Goal: Task Accomplishment & Management: Complete application form

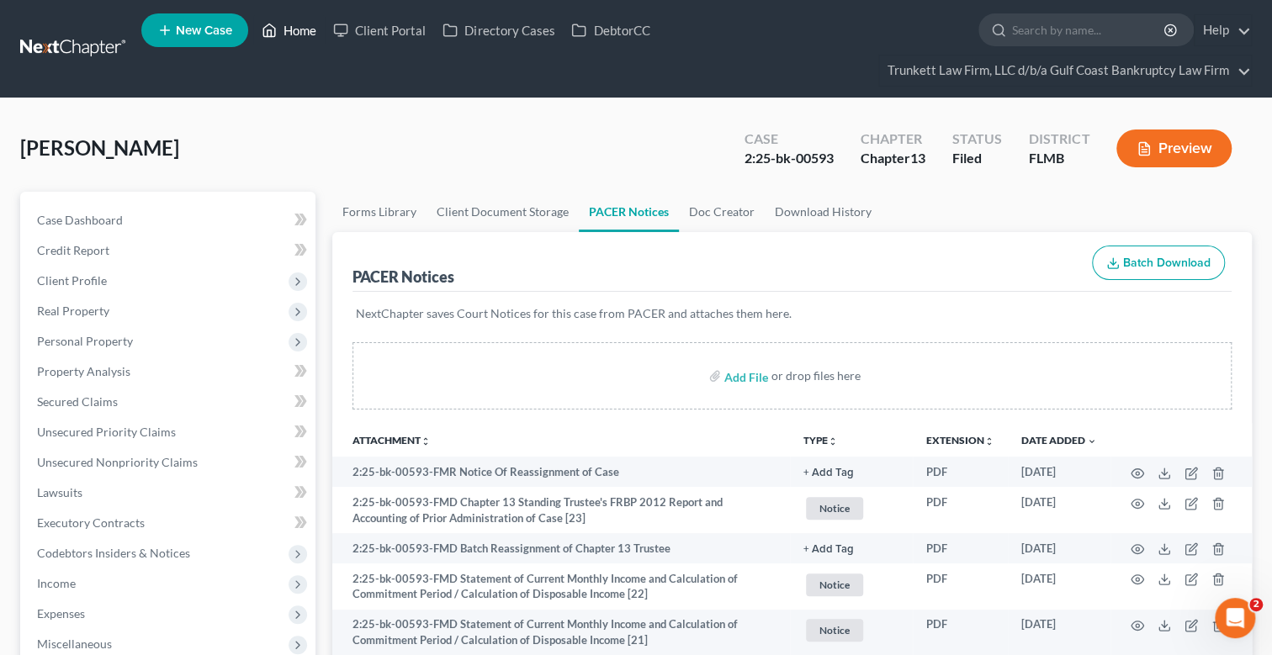
click at [298, 30] on link "Home" at bounding box center [289, 30] width 72 height 30
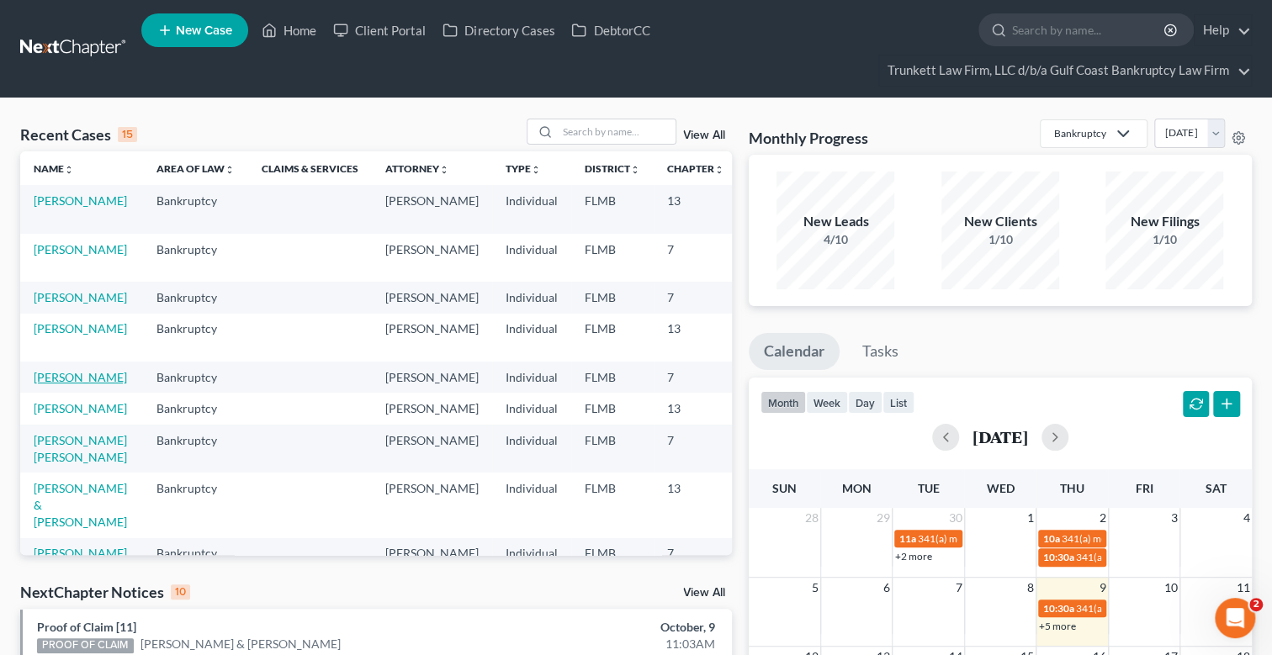
click at [67, 385] on link "[PERSON_NAME]" at bounding box center [80, 377] width 93 height 14
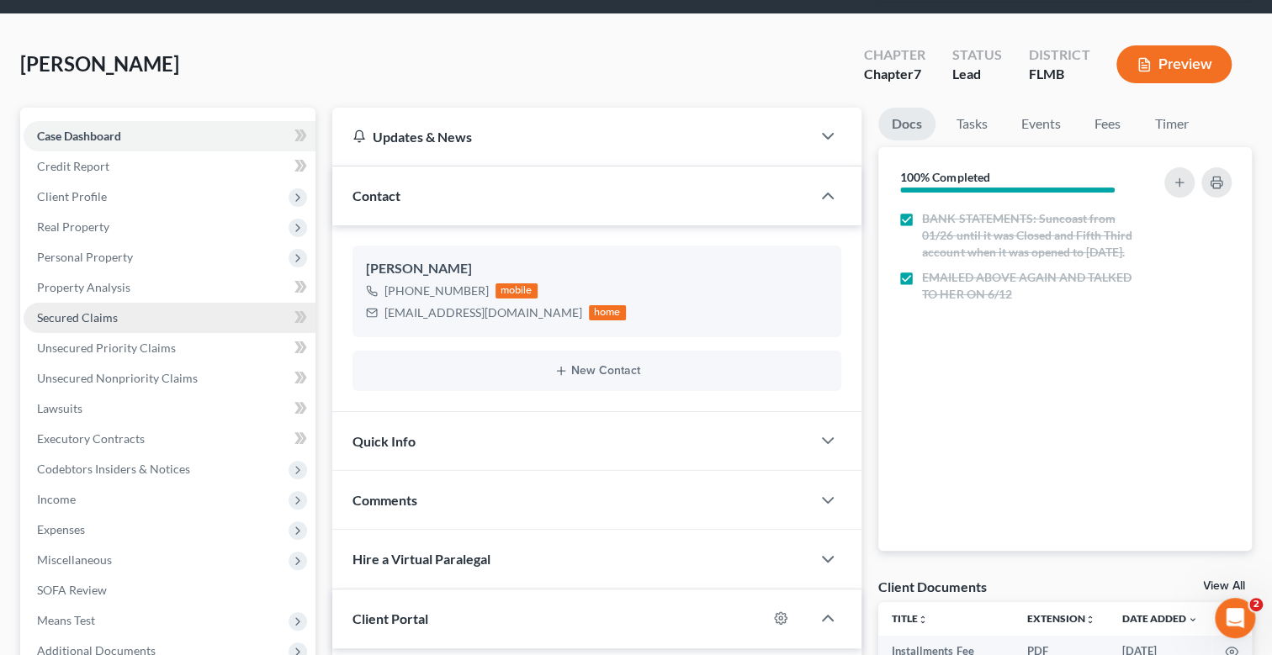
scroll to position [83, 0]
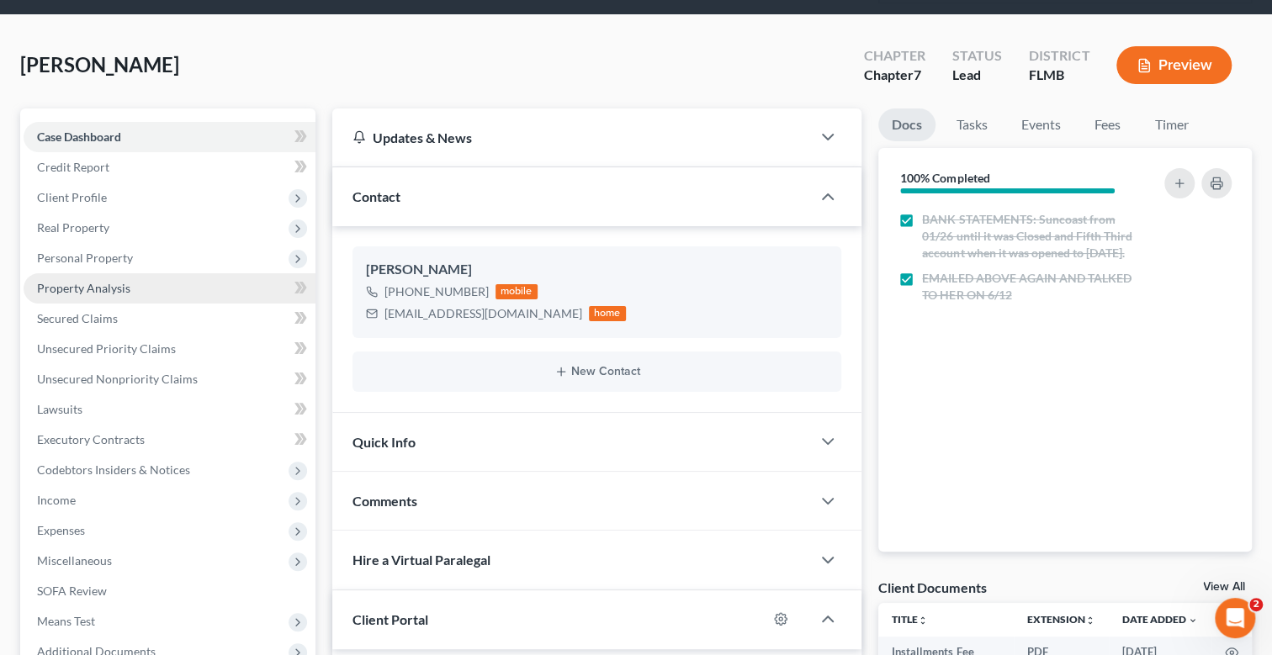
click at [118, 283] on span "Property Analysis" at bounding box center [83, 288] width 93 height 14
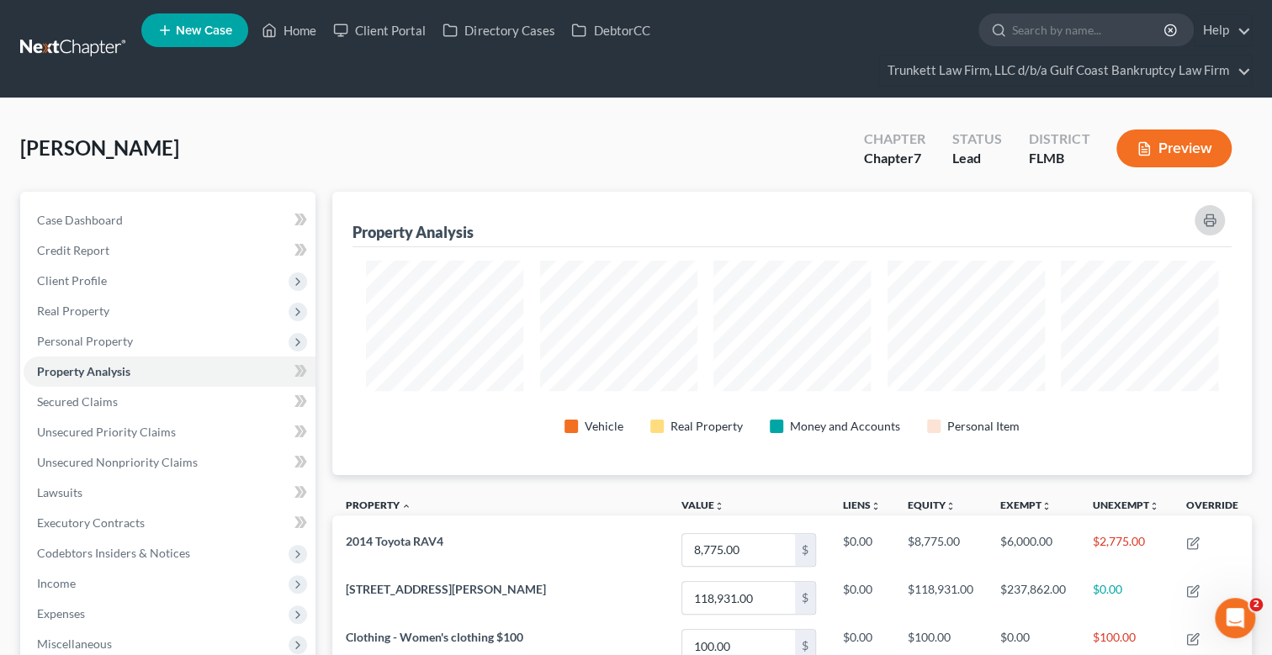
click at [1211, 214] on icon "button" at bounding box center [1209, 220] width 13 height 13
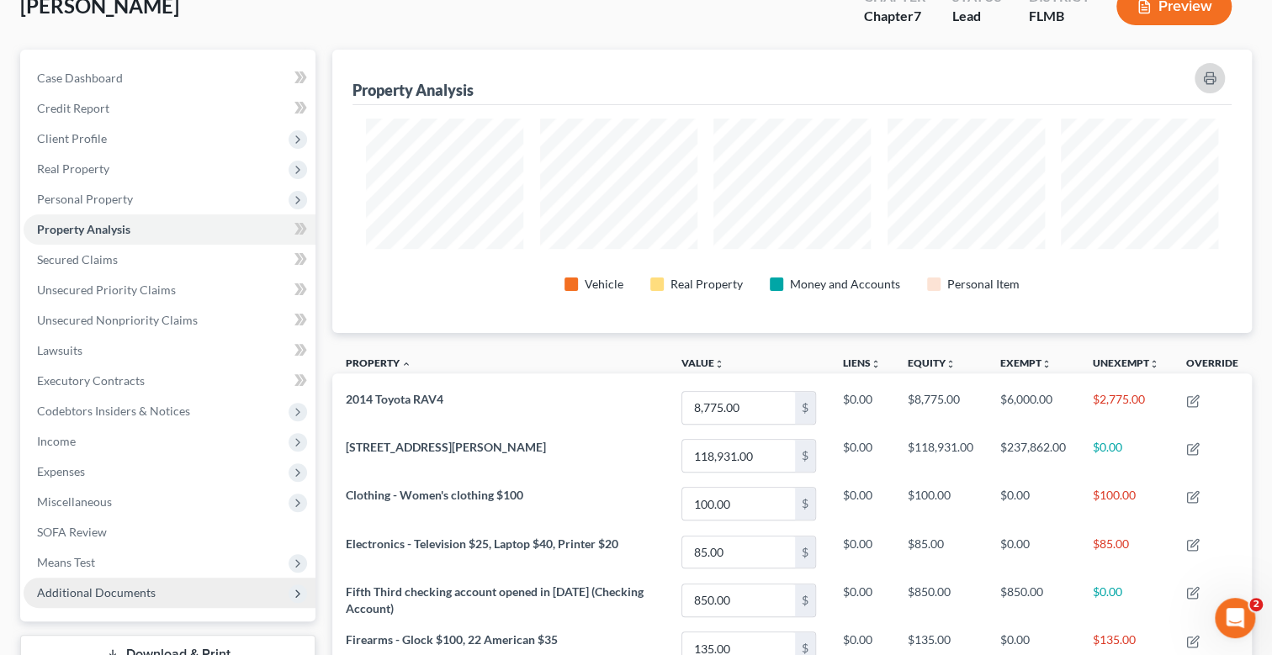
scroll to position [252, 0]
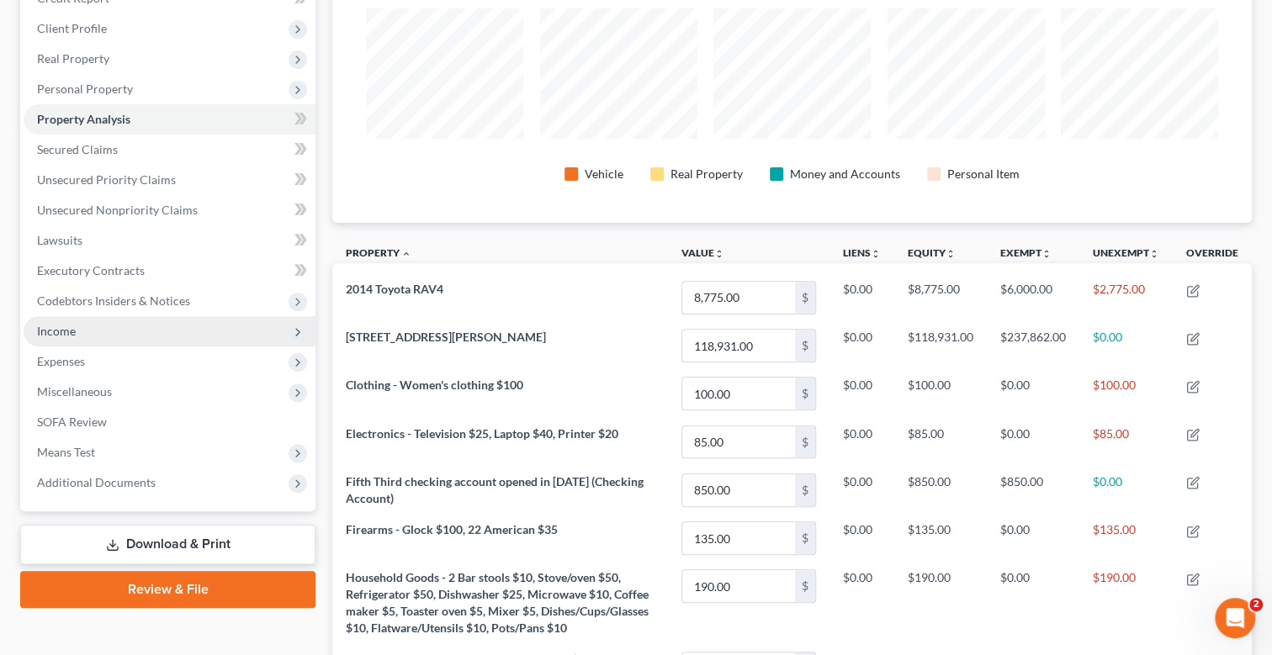
click at [77, 326] on span "Income" at bounding box center [170, 331] width 292 height 30
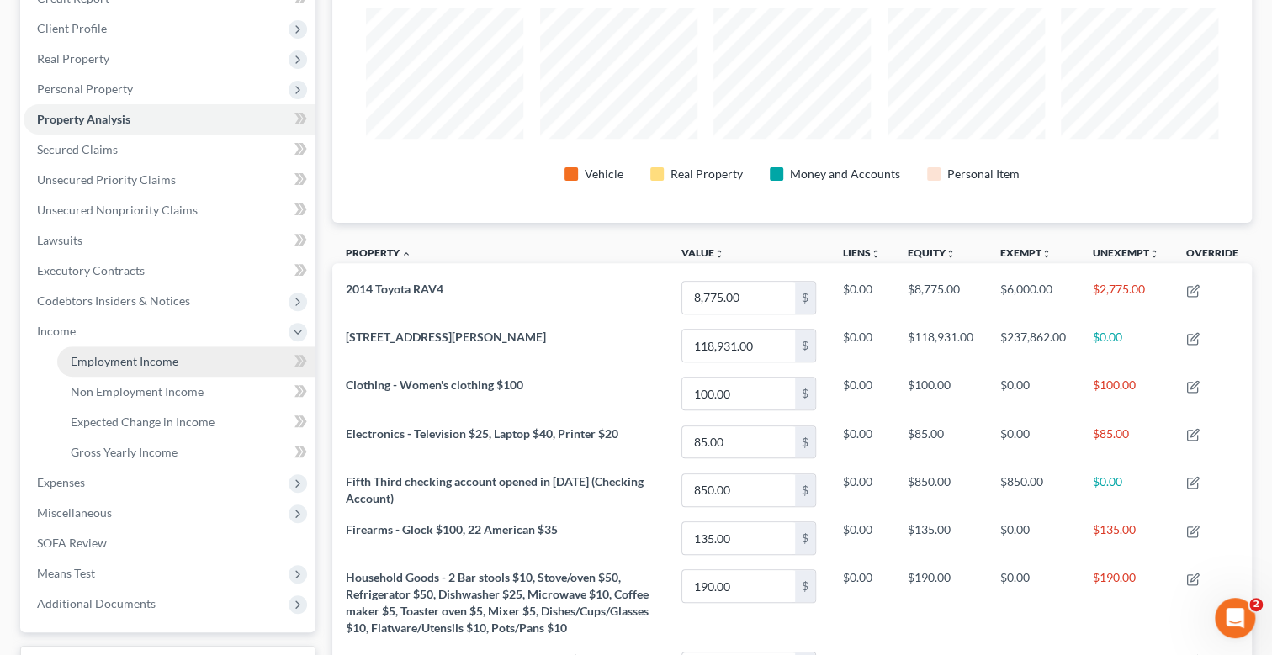
click at [159, 357] on span "Employment Income" at bounding box center [125, 361] width 108 height 14
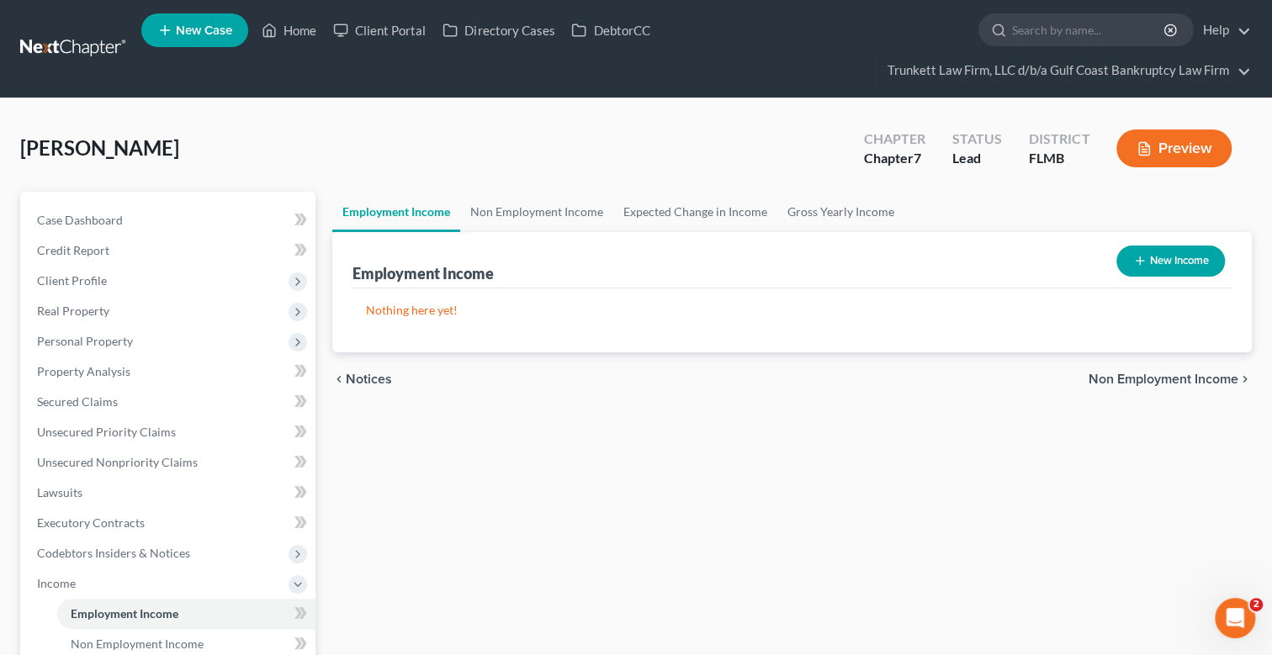
scroll to position [304, 0]
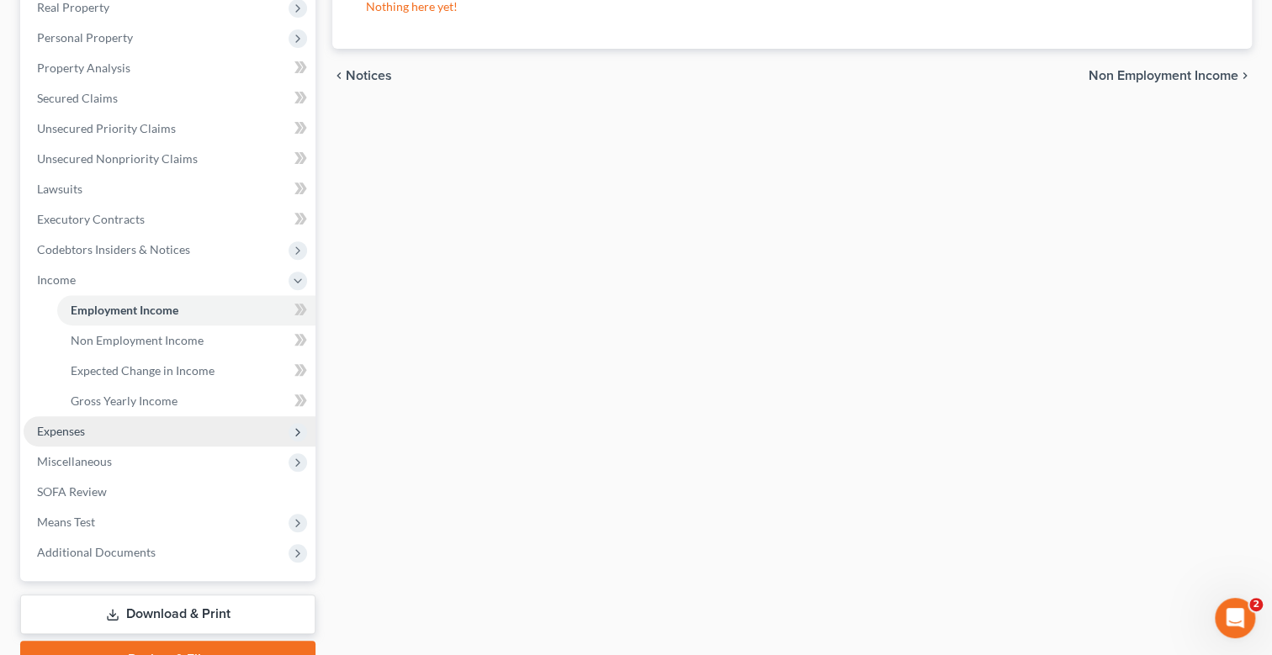
drag, startPoint x: 76, startPoint y: 428, endPoint x: 89, endPoint y: 425, distance: 13.9
click at [76, 428] on span "Expenses" at bounding box center [61, 431] width 48 height 14
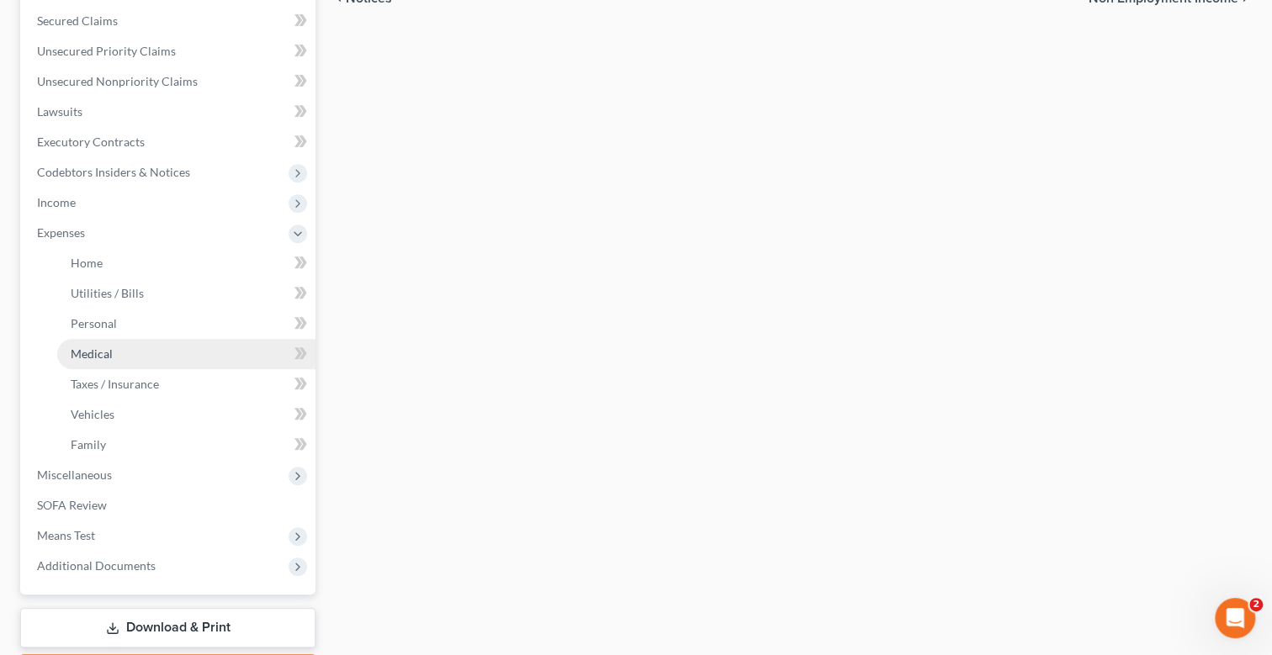
scroll to position [479, 0]
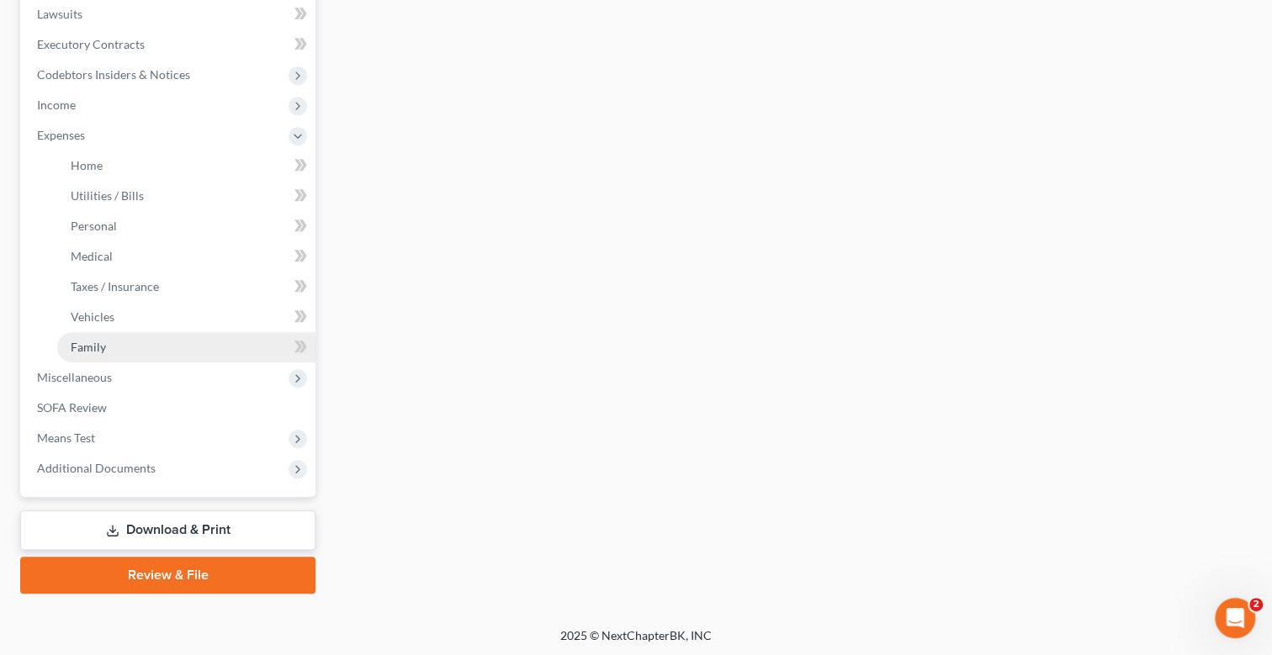
drag, startPoint x: 88, startPoint y: 347, endPoint x: 199, endPoint y: 343, distance: 111.1
click at [88, 347] on span "Family" at bounding box center [88, 347] width 35 height 14
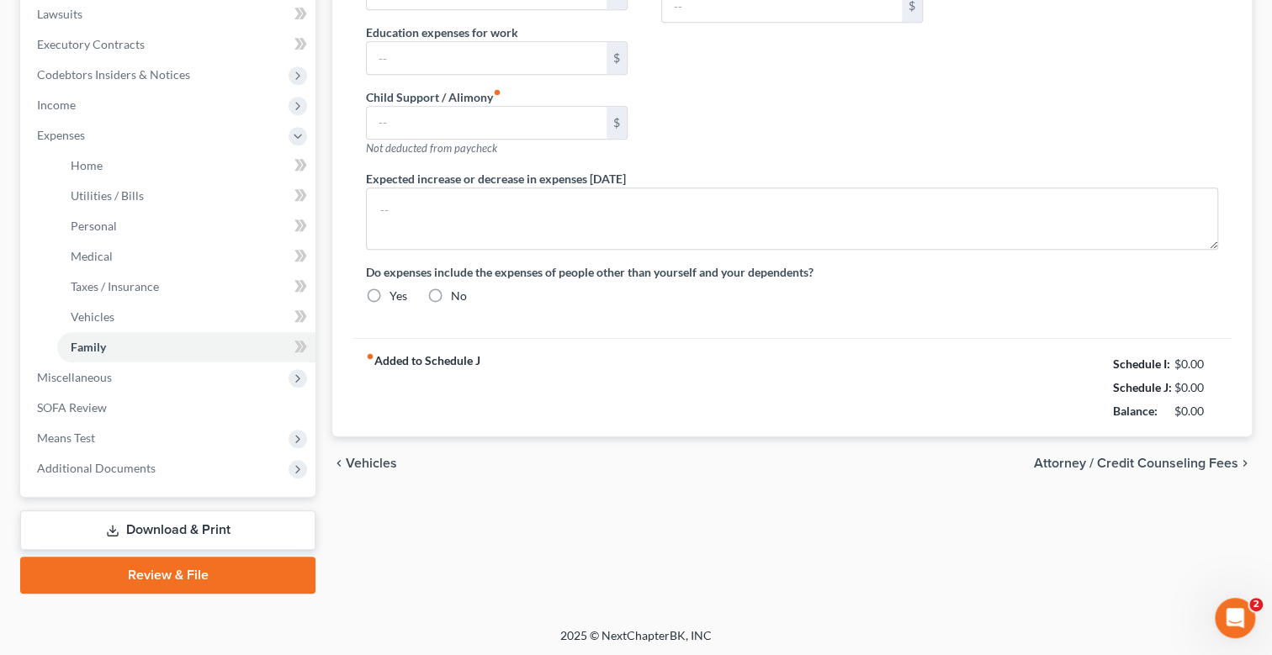
type input "0.00"
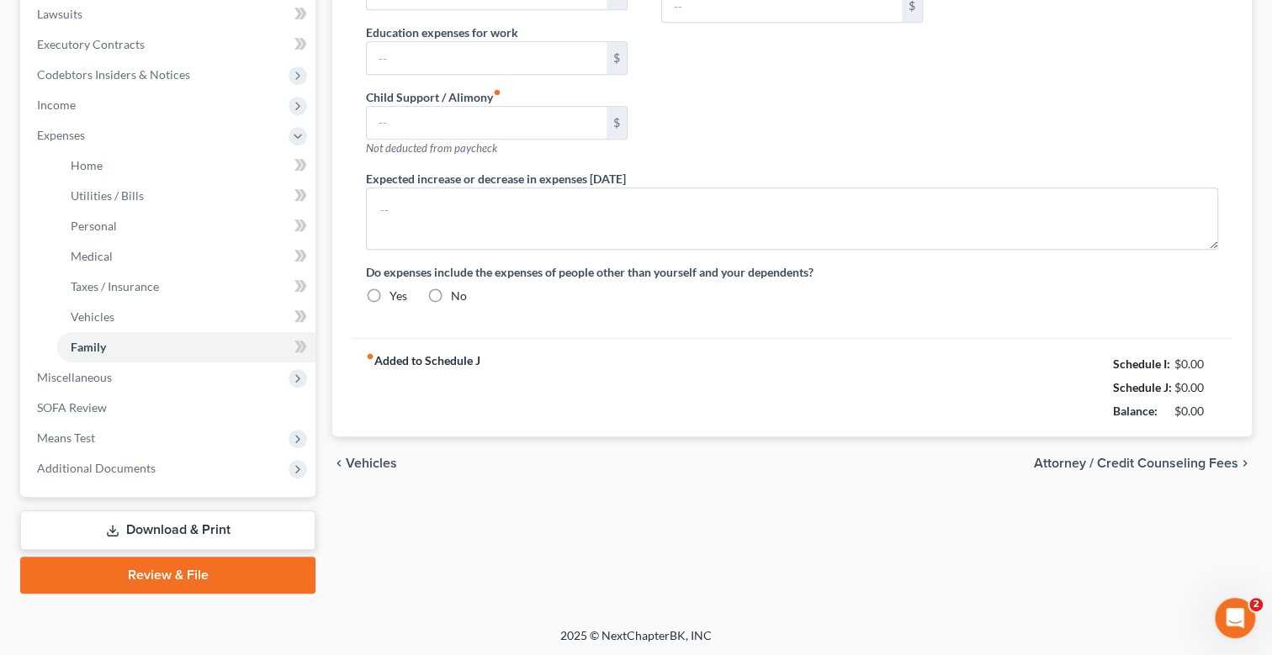
type input "0.00"
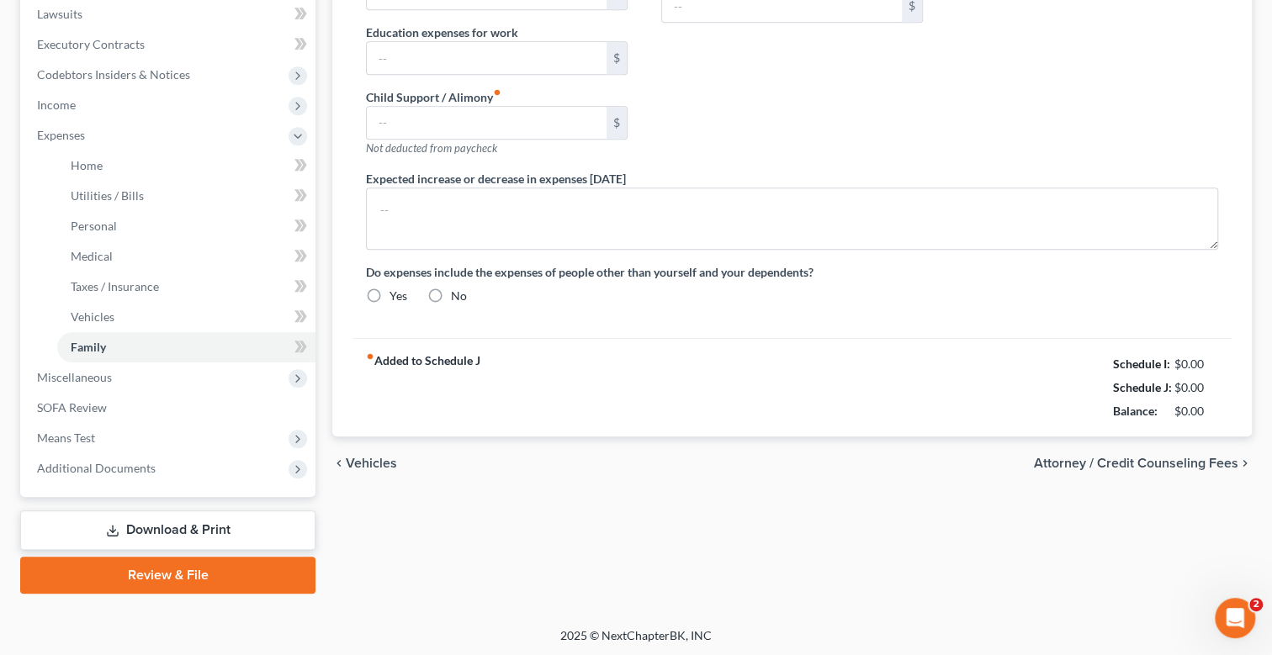
radio input "true"
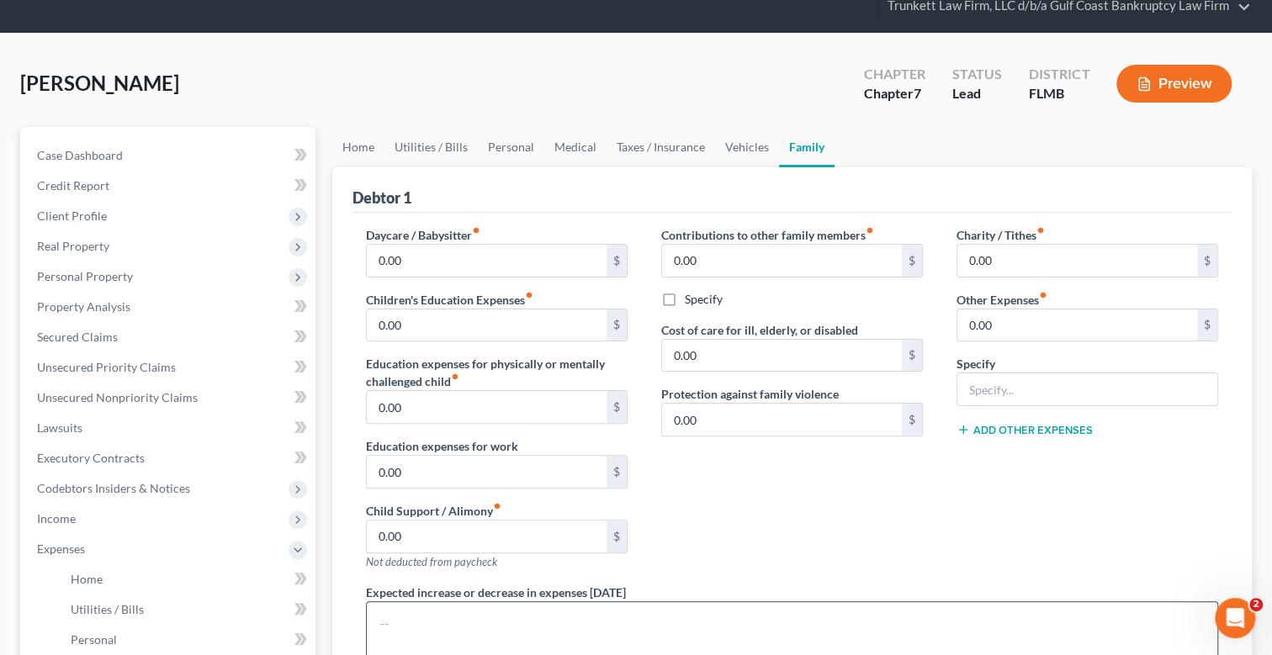
scroll to position [58, 0]
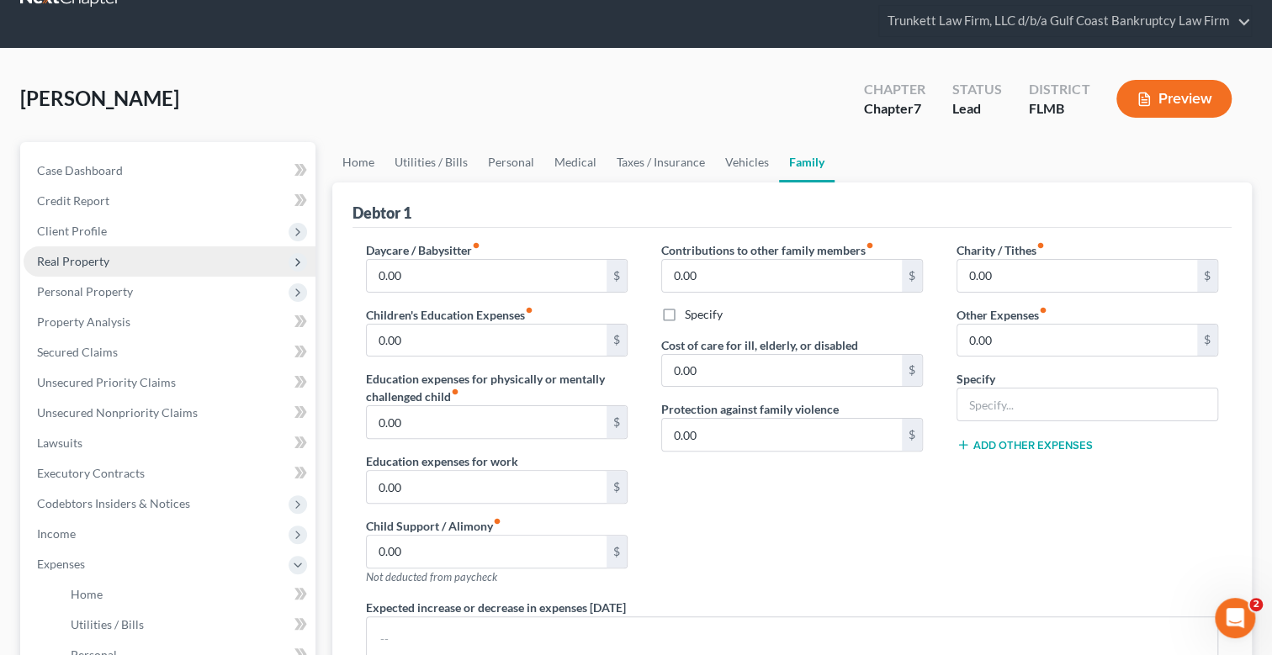
scroll to position [0, 0]
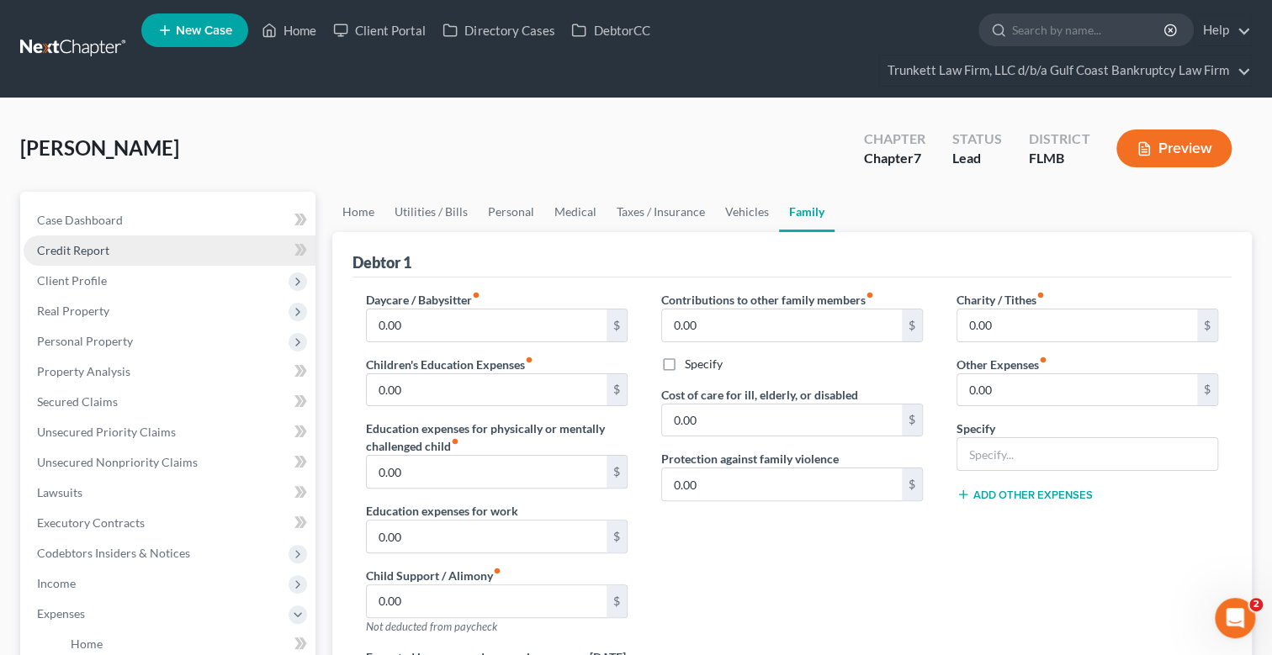
click at [95, 247] on span "Credit Report" at bounding box center [73, 250] width 72 height 14
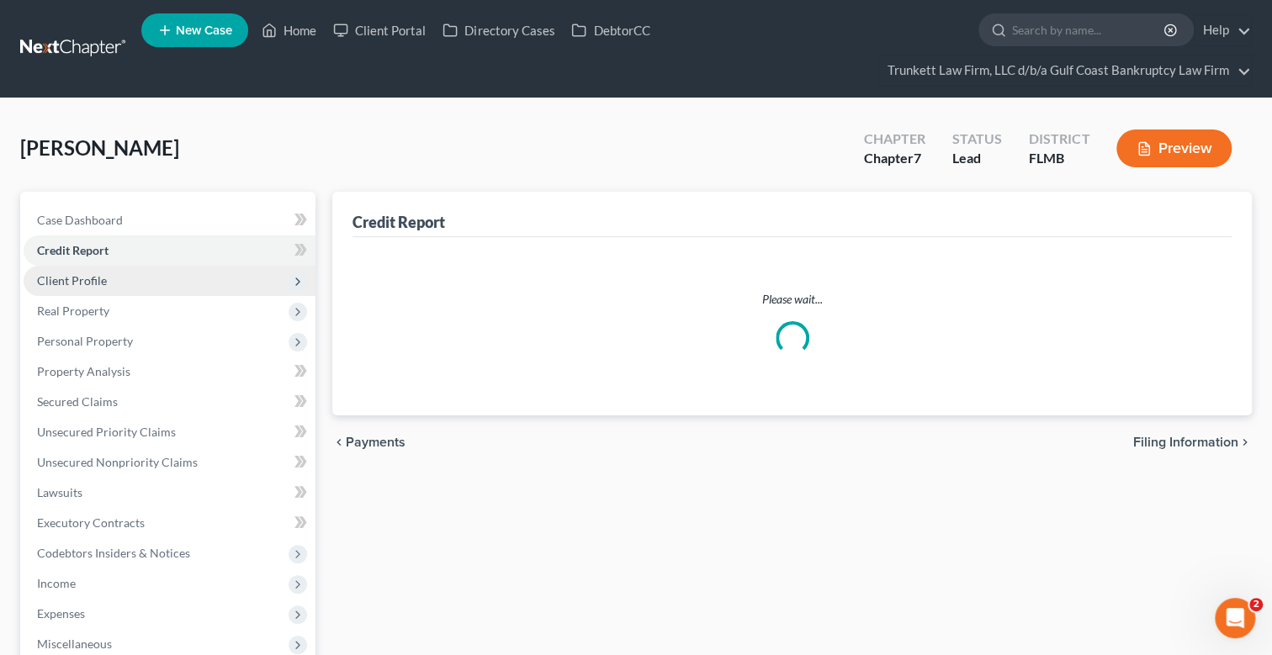
click at [82, 285] on span "Client Profile" at bounding box center [72, 280] width 70 height 14
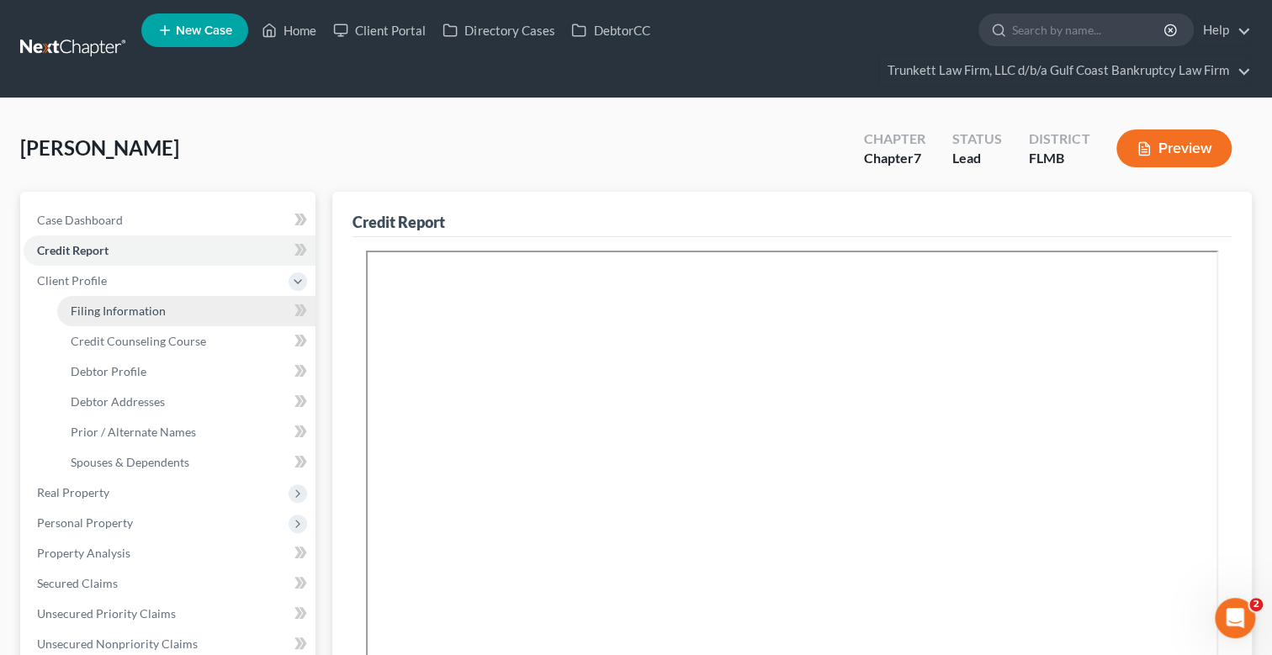
click at [135, 307] on span "Filing Information" at bounding box center [118, 311] width 95 height 14
select select "1"
select select "0"
select select "15"
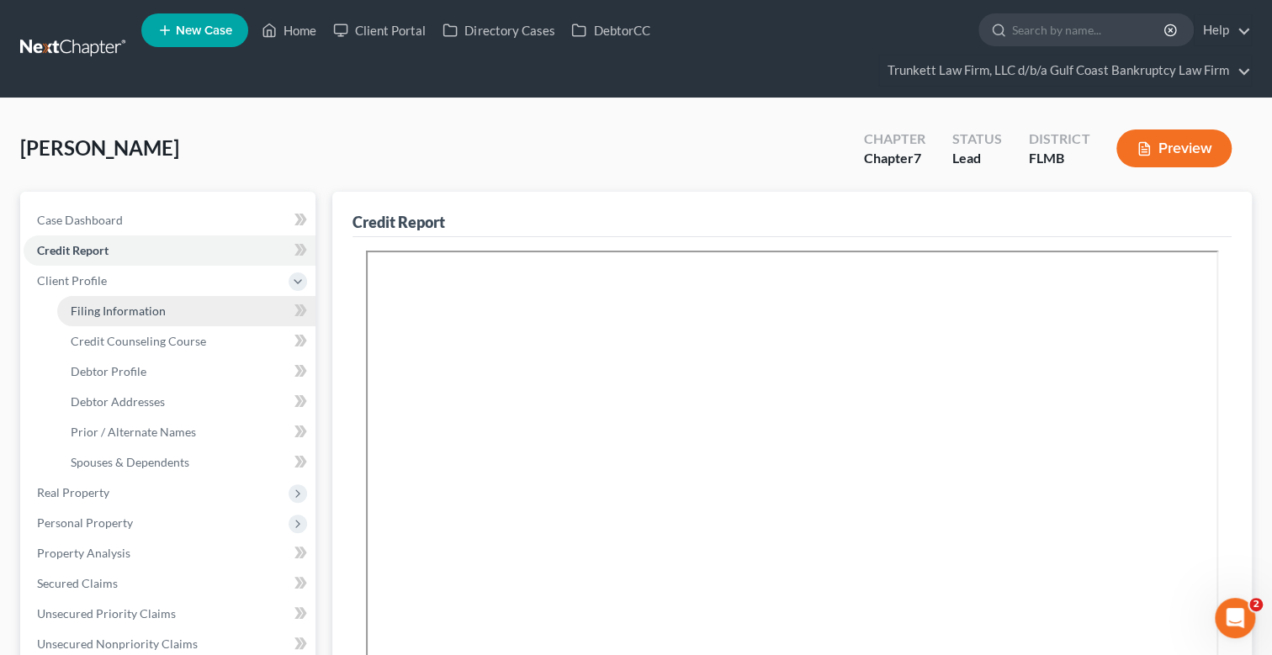
select select "9"
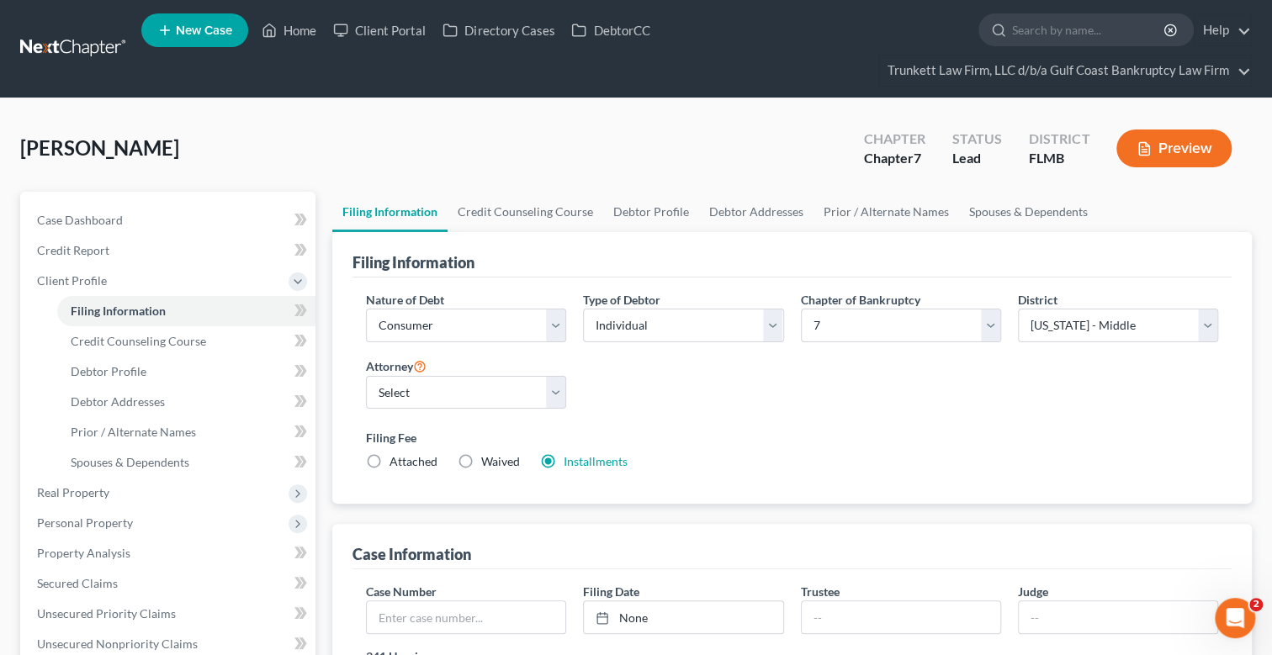
click at [875, 344] on div "Chapter of Bankruptcy Select 7 11 12 13" at bounding box center [901, 323] width 217 height 65
click at [875, 332] on select "Select 7 11 12 13" at bounding box center [901, 326] width 200 height 34
select select "3"
click at [801, 309] on select "Select 7 11 12 13" at bounding box center [901, 326] width 200 height 34
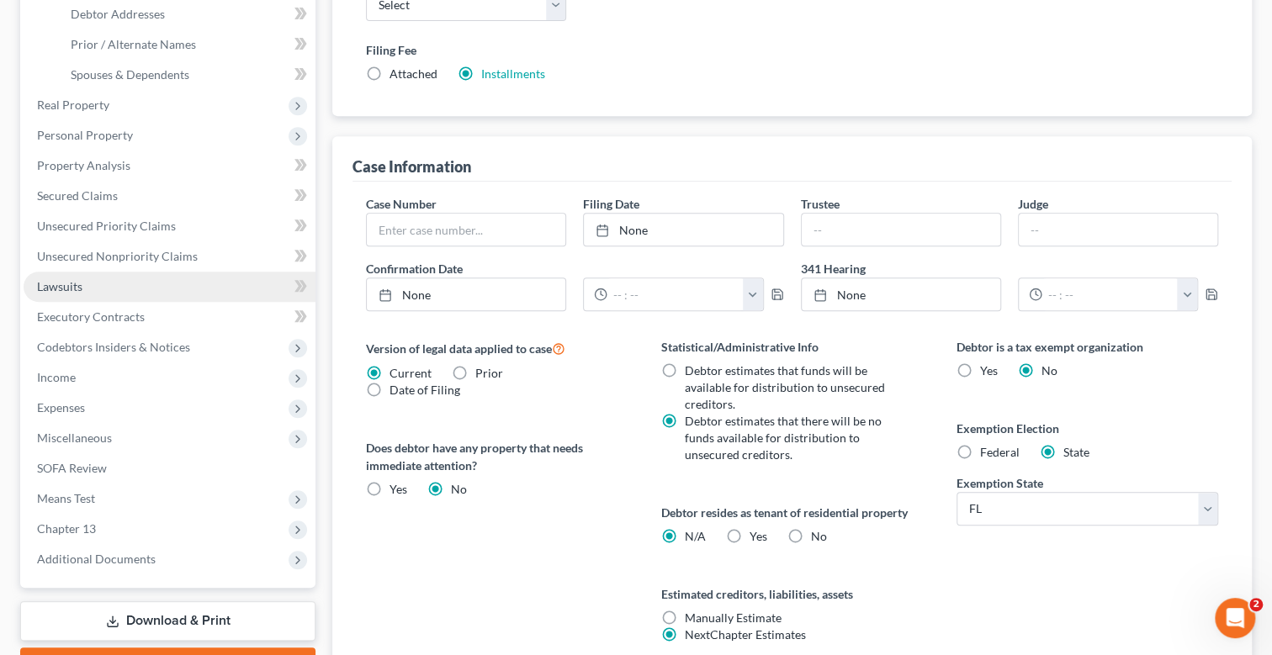
scroll to position [531, 0]
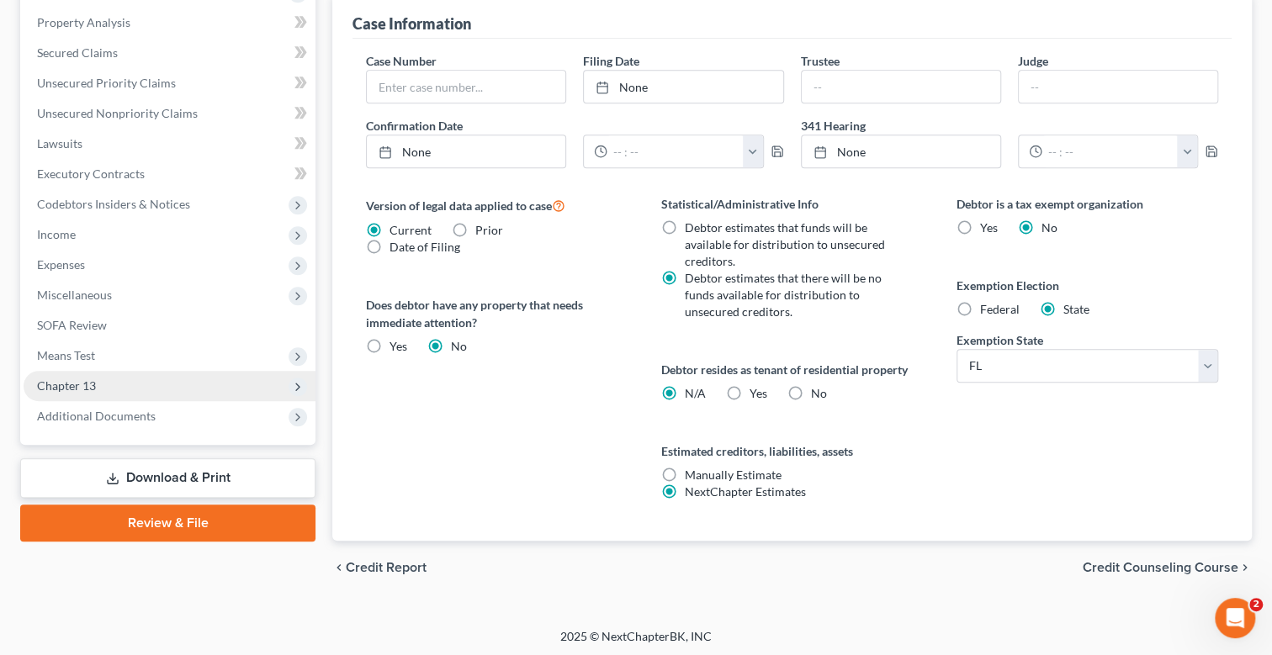
click at [88, 382] on span "Chapter 13" at bounding box center [66, 386] width 59 height 14
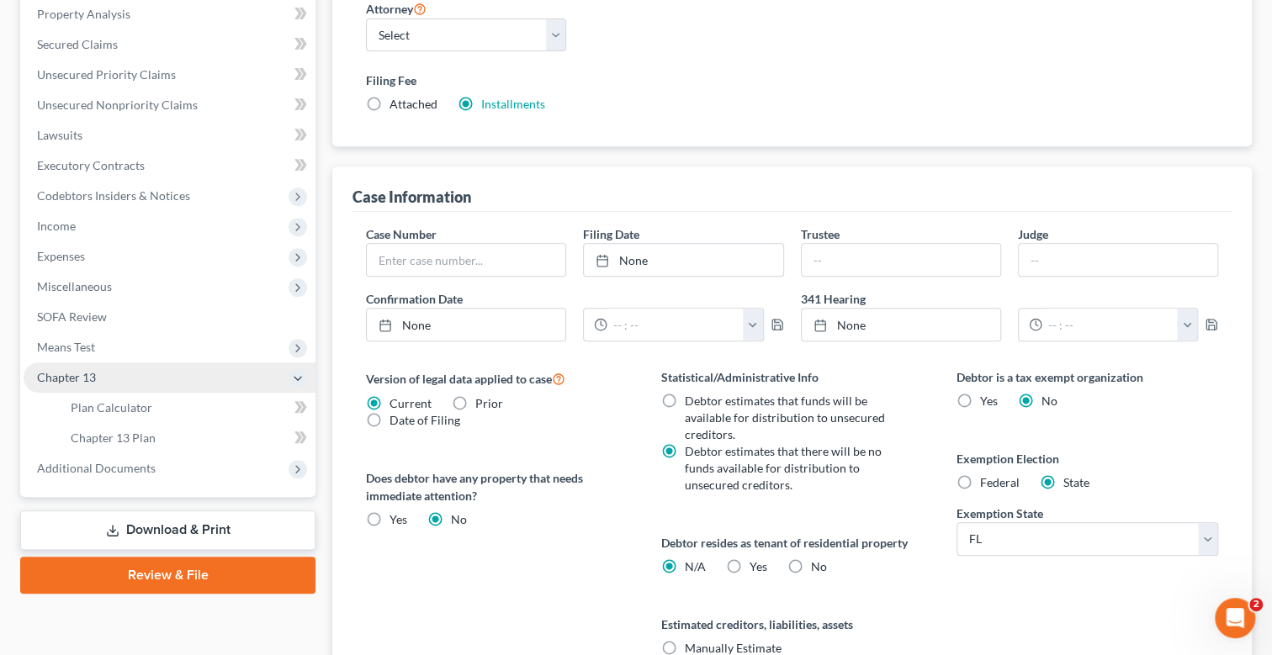
scroll to position [349, 0]
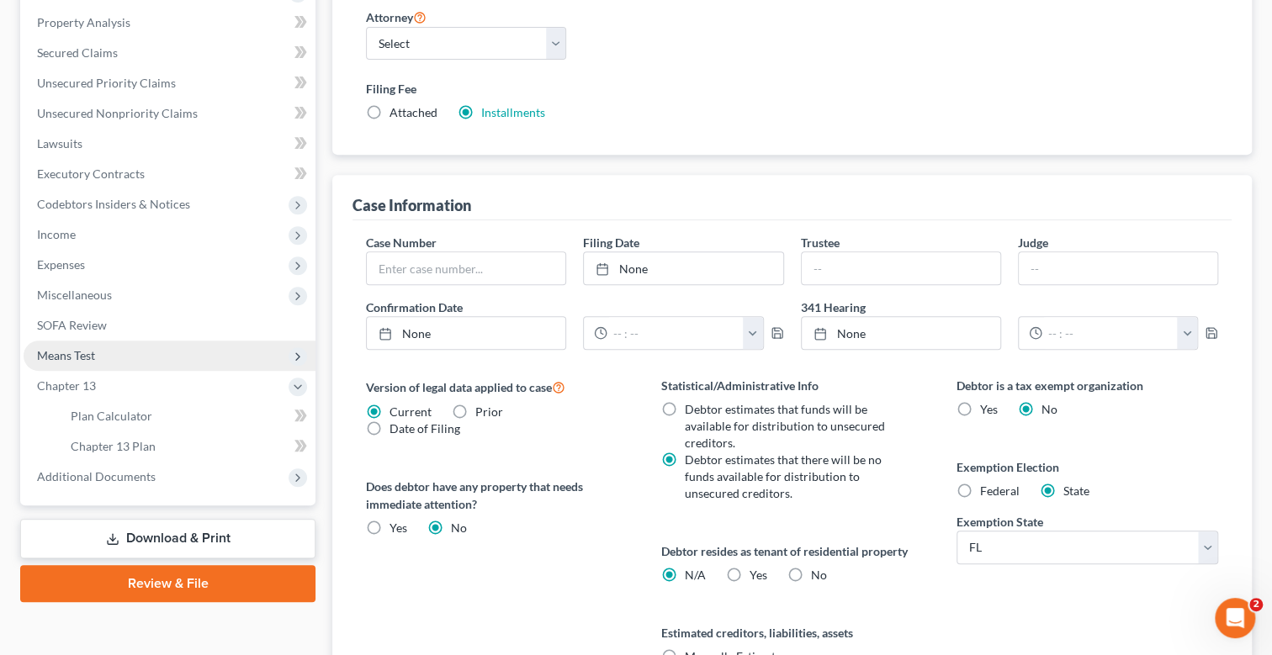
click at [93, 348] on span "Means Test" at bounding box center [66, 355] width 58 height 14
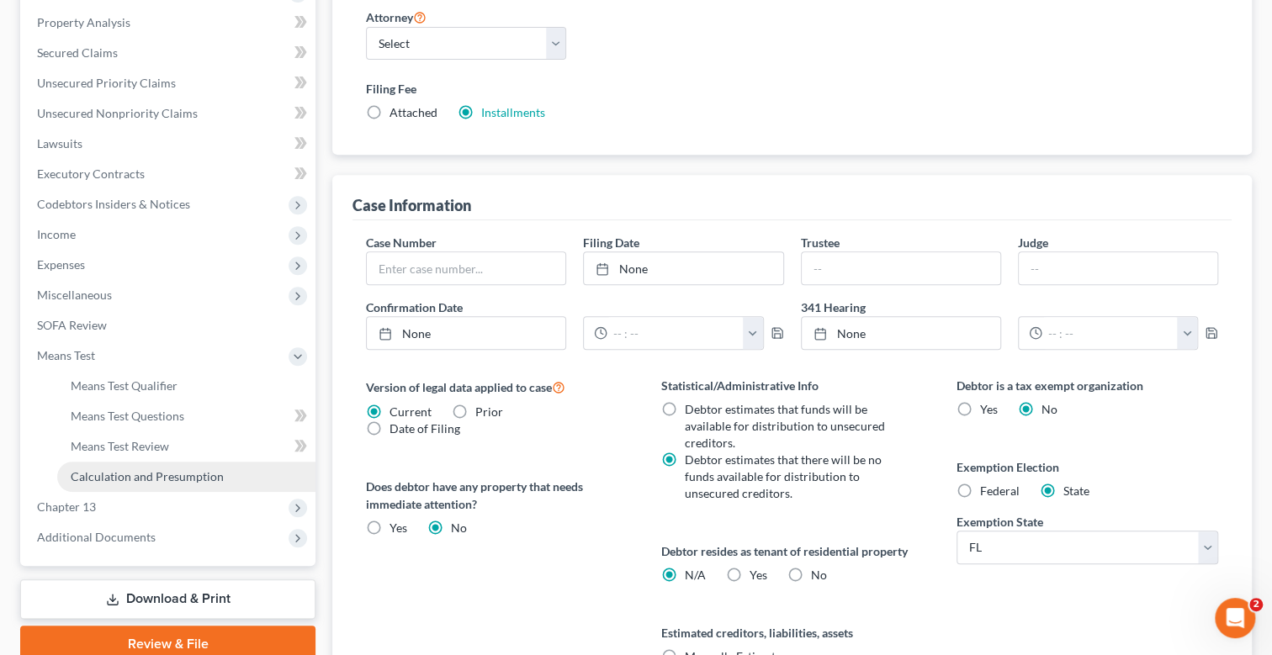
click at [179, 475] on span "Calculation and Presumption" at bounding box center [147, 476] width 153 height 14
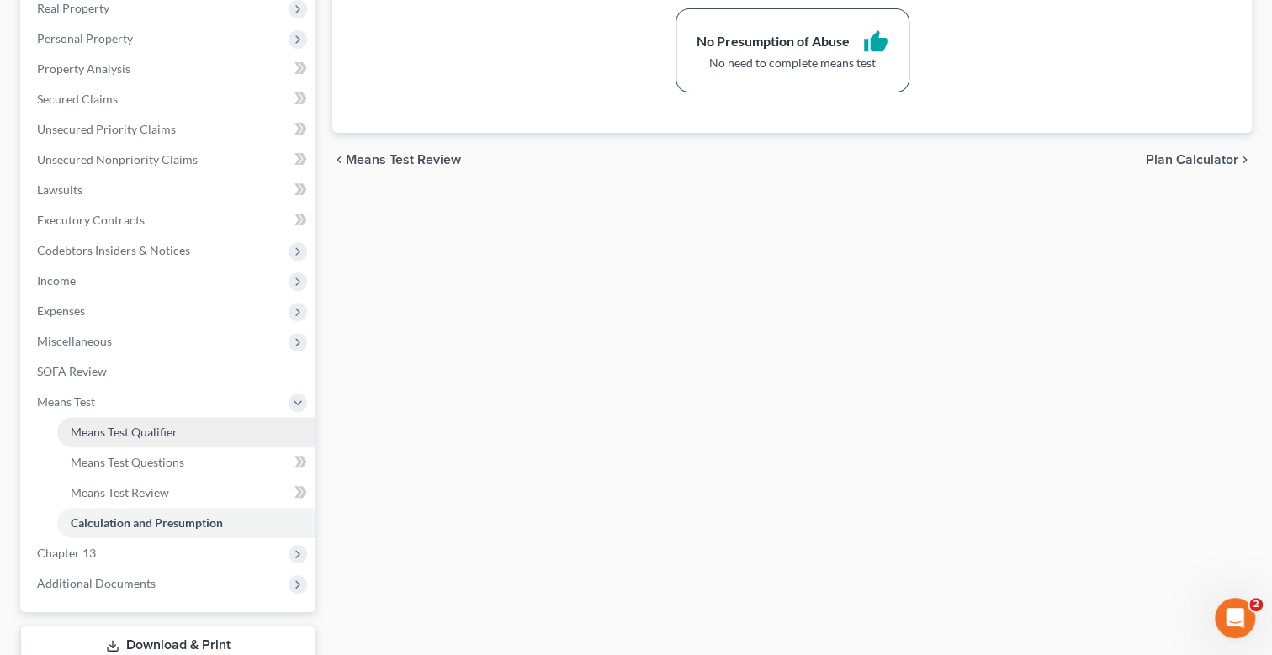
scroll to position [336, 0]
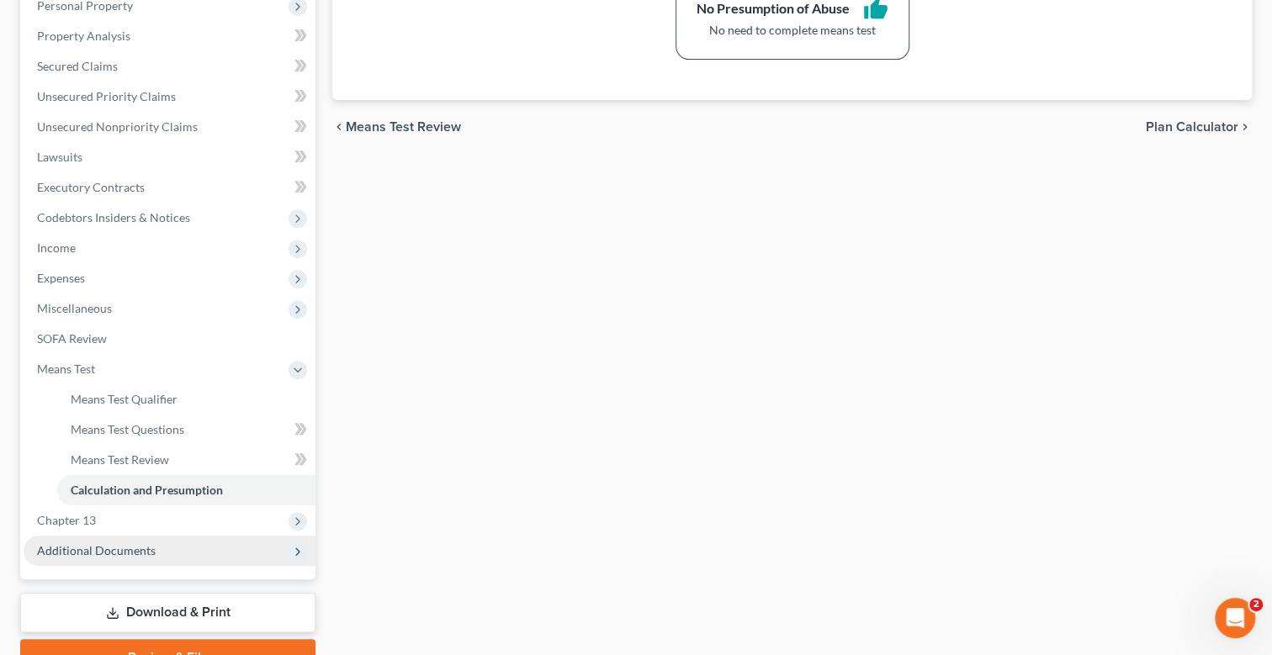
click at [130, 546] on span "Additional Documents" at bounding box center [96, 551] width 119 height 14
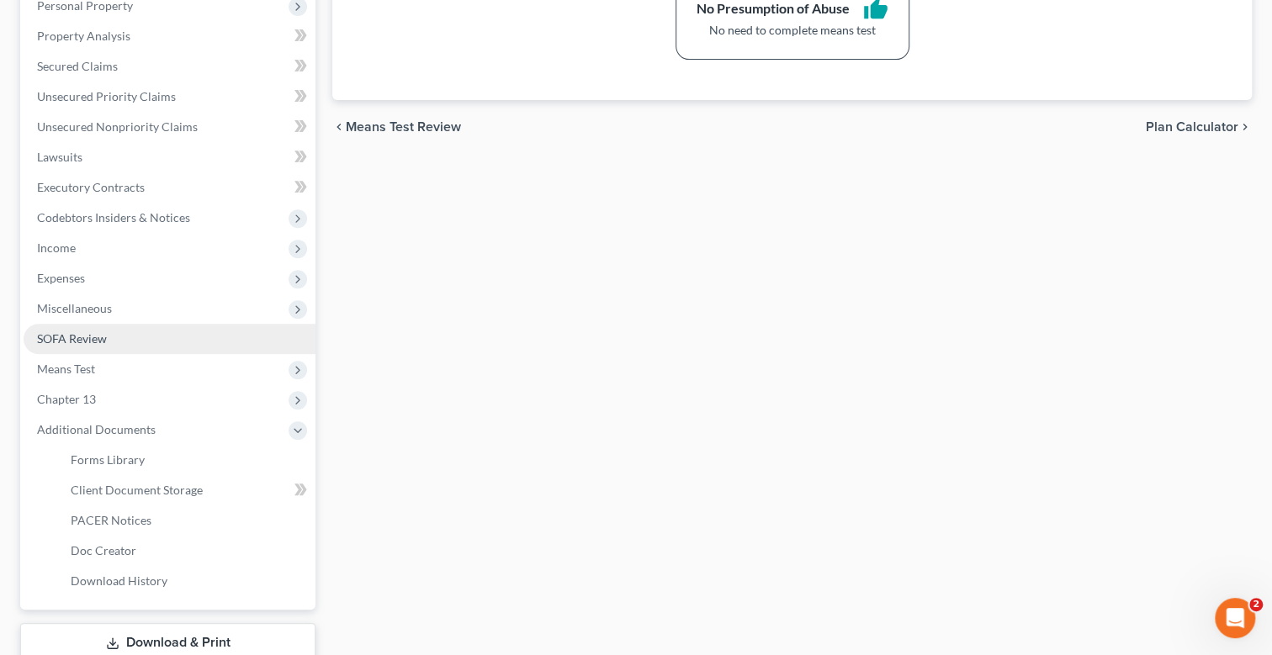
click at [90, 339] on span "SOFA Review" at bounding box center [72, 339] width 70 height 14
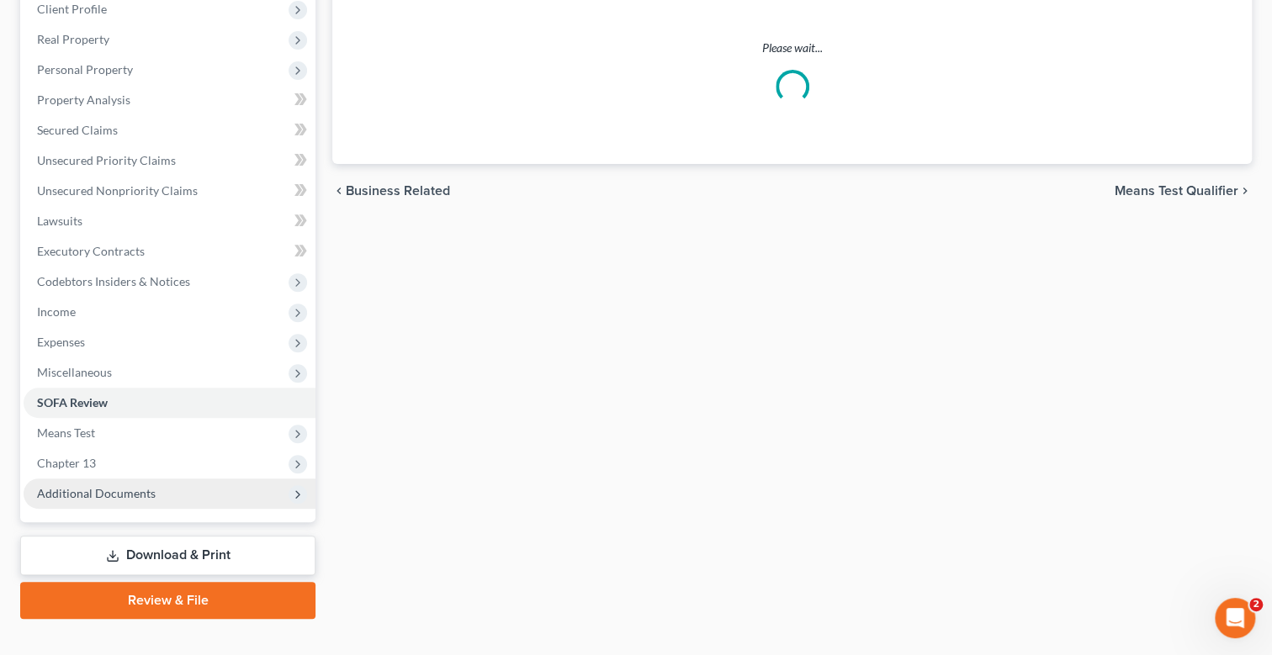
scroll to position [297, 0]
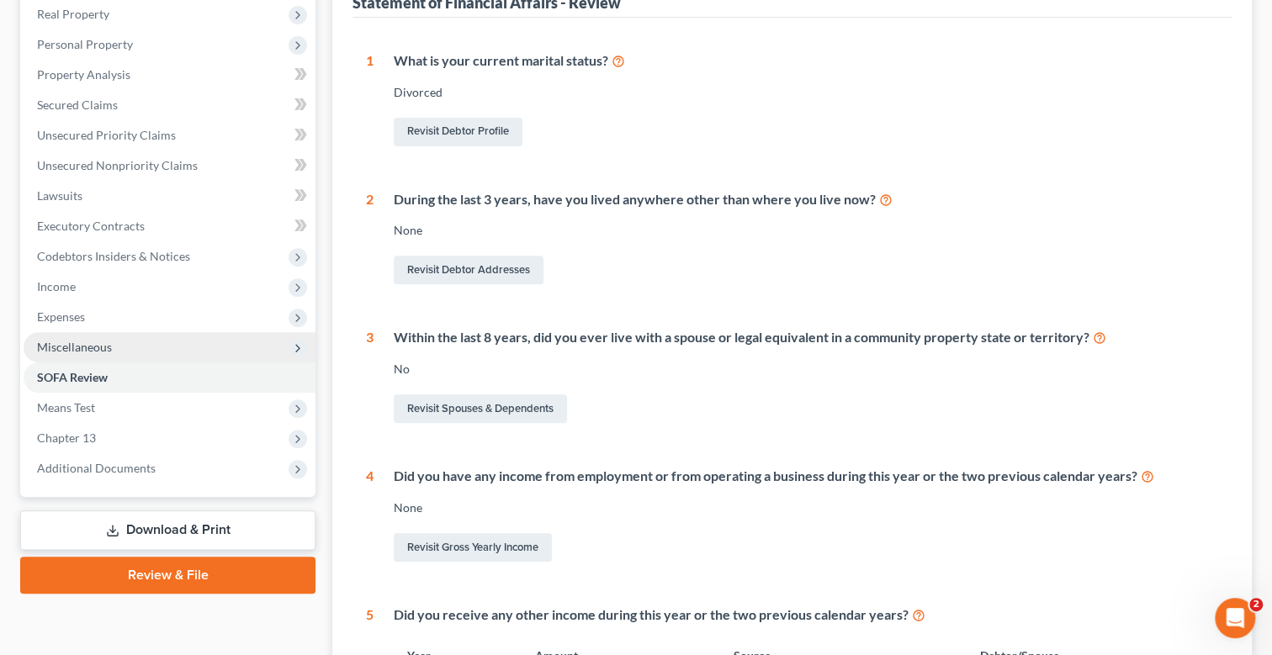
click at [90, 340] on span "Miscellaneous" at bounding box center [74, 347] width 75 height 14
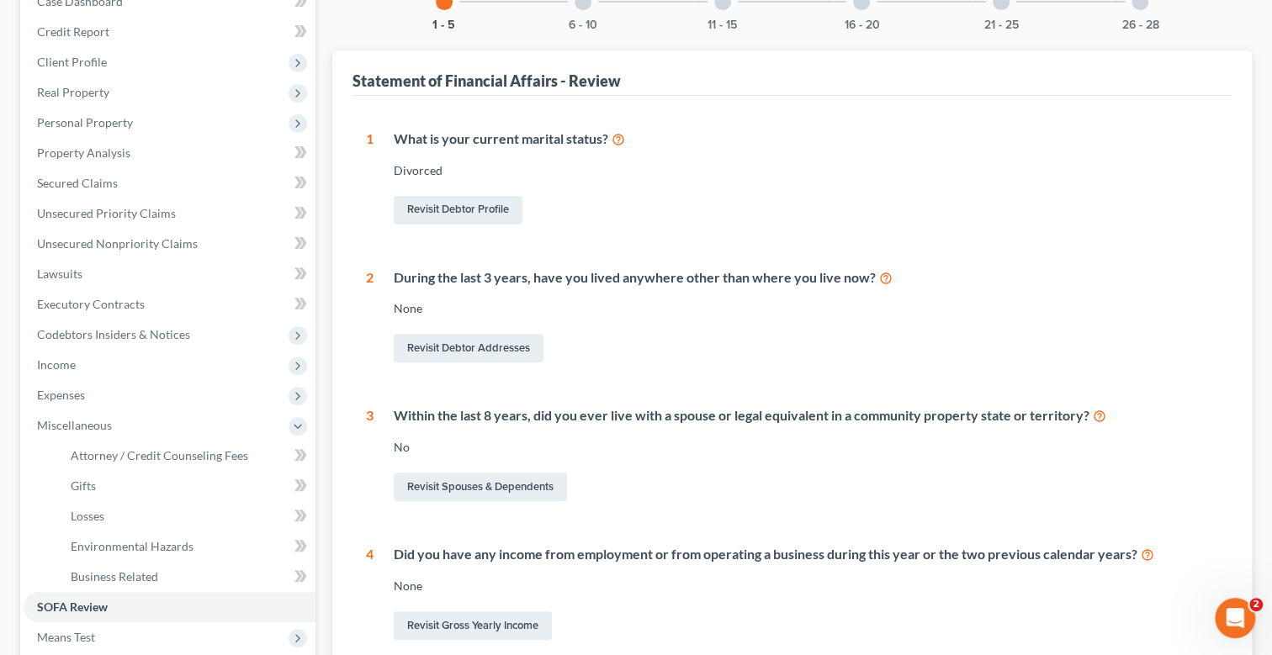
scroll to position [129, 0]
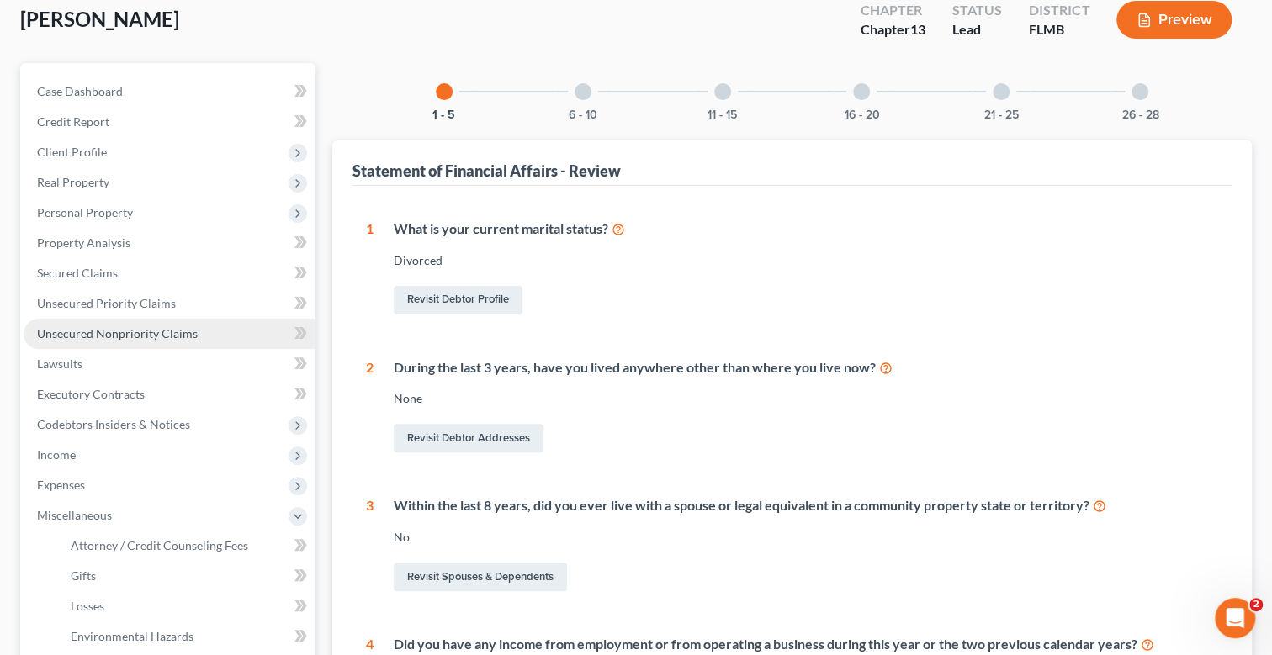
click at [113, 332] on span "Unsecured Nonpriority Claims" at bounding box center [117, 333] width 161 height 14
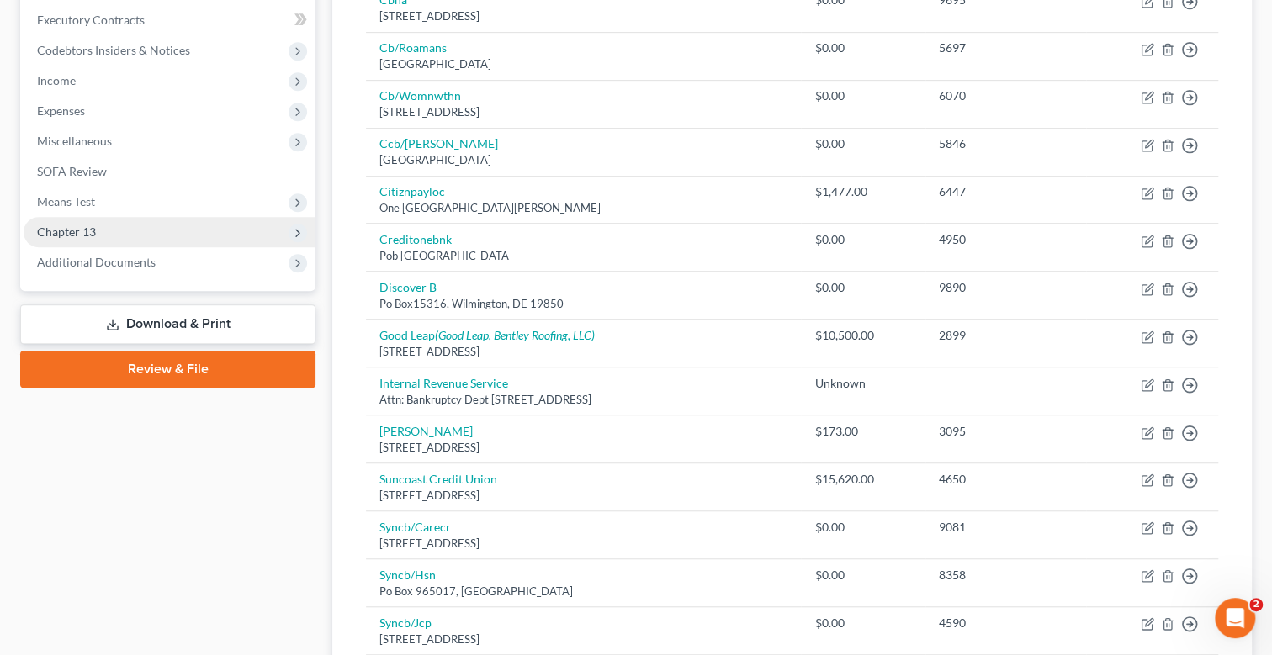
scroll to position [505, 0]
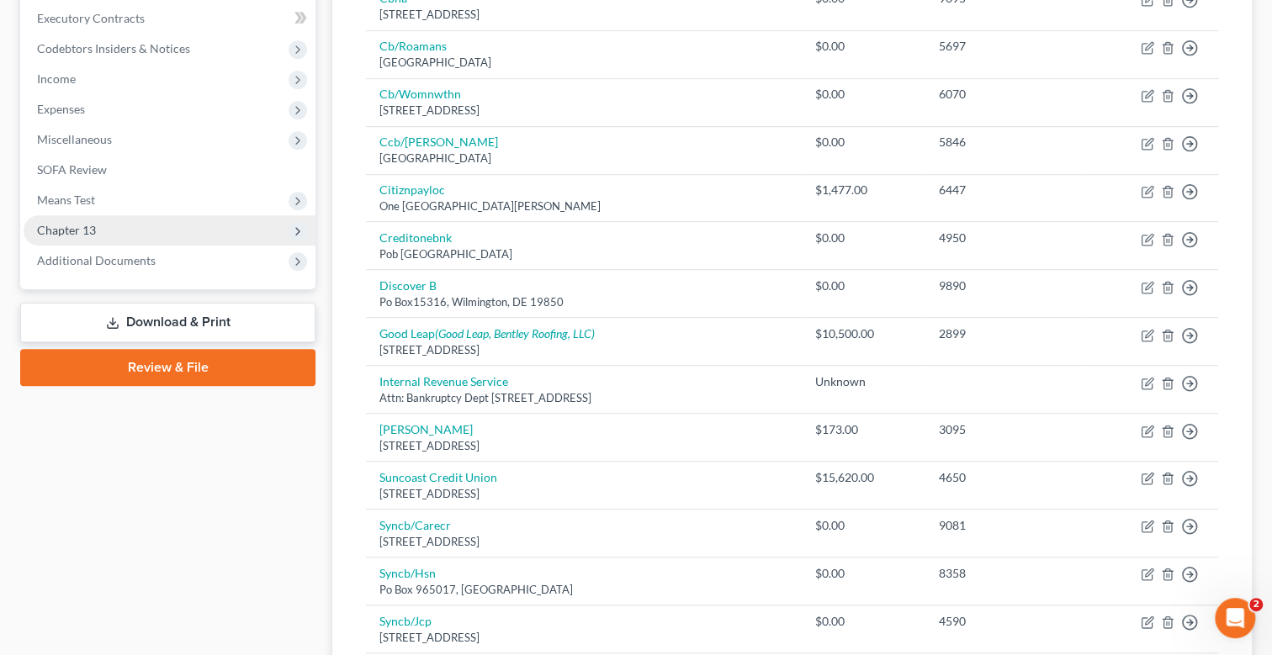
click at [87, 226] on span "Chapter 13" at bounding box center [66, 230] width 59 height 14
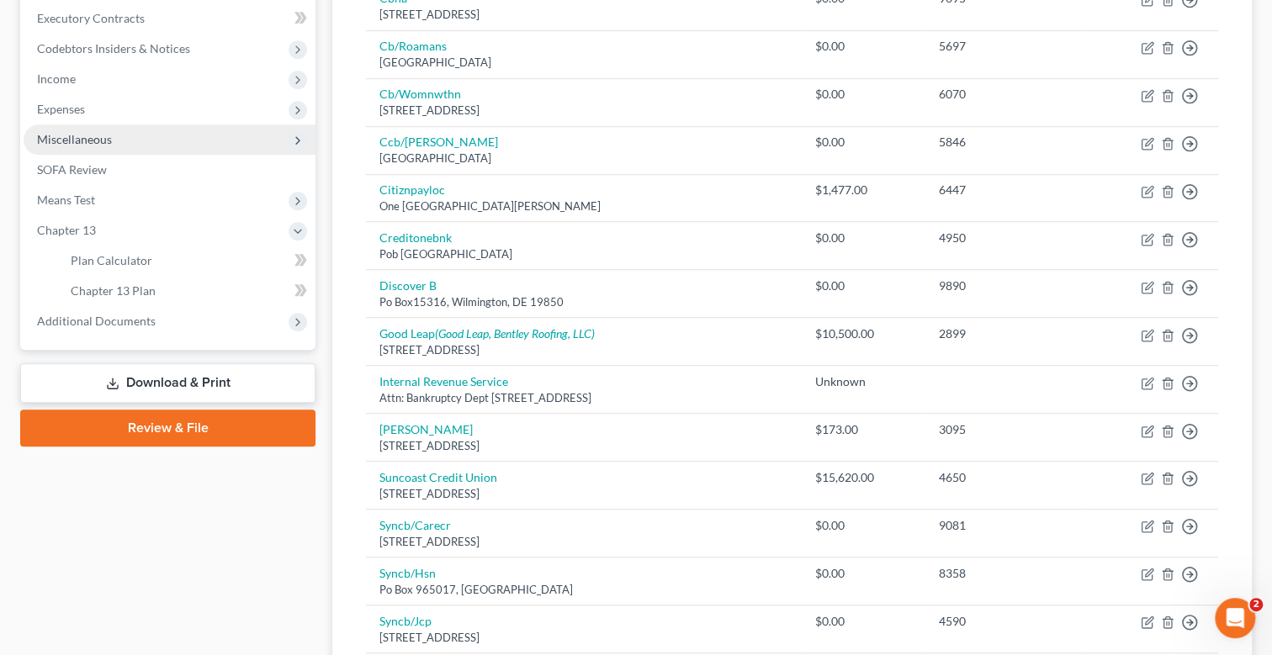
click at [91, 133] on span "Miscellaneous" at bounding box center [74, 139] width 75 height 14
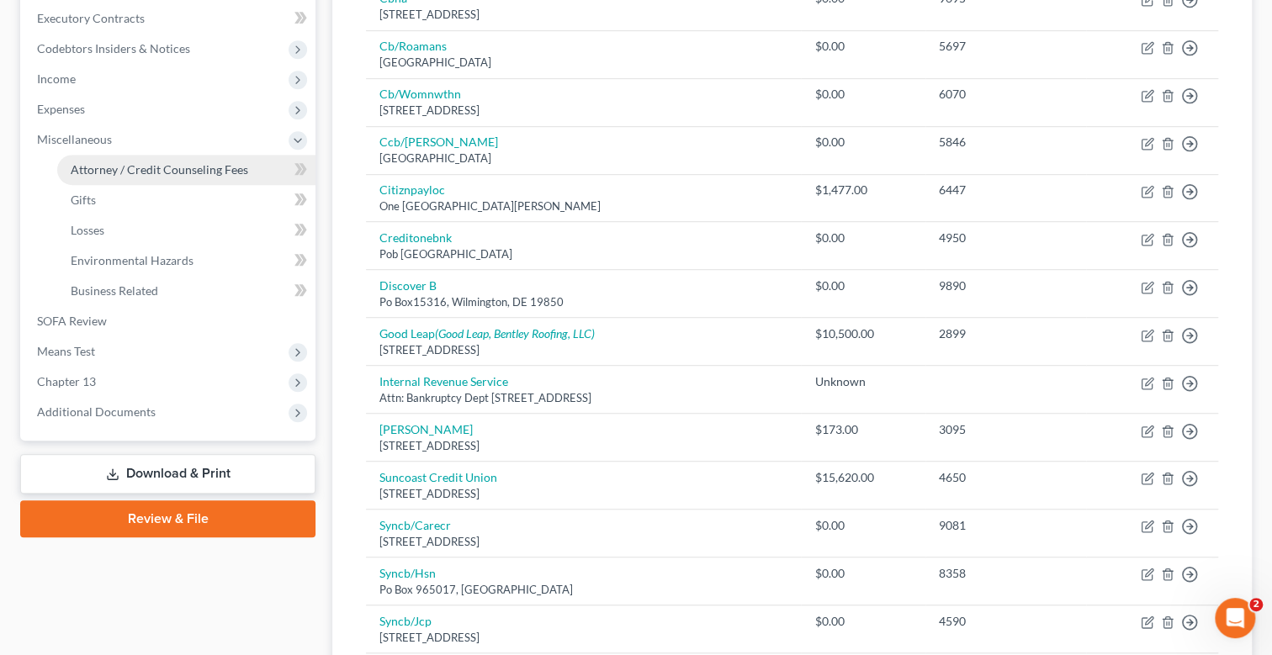
click at [158, 167] on span "Attorney / Credit Counseling Fees" at bounding box center [160, 169] width 178 height 14
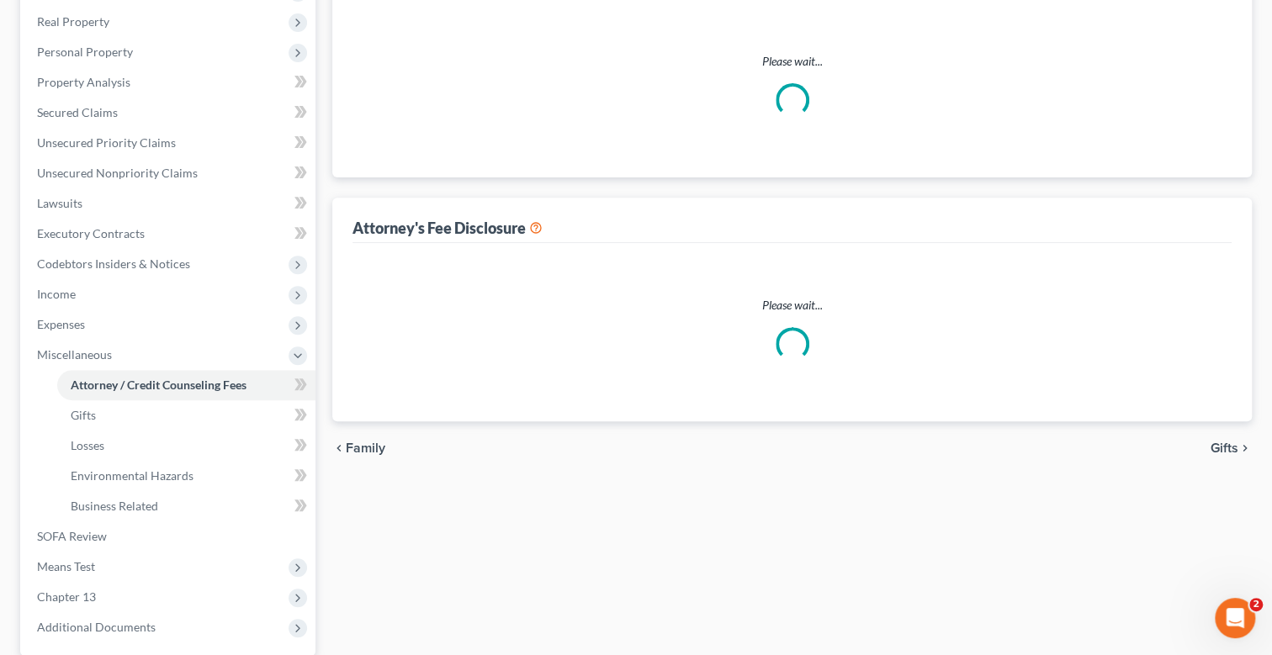
select select "0"
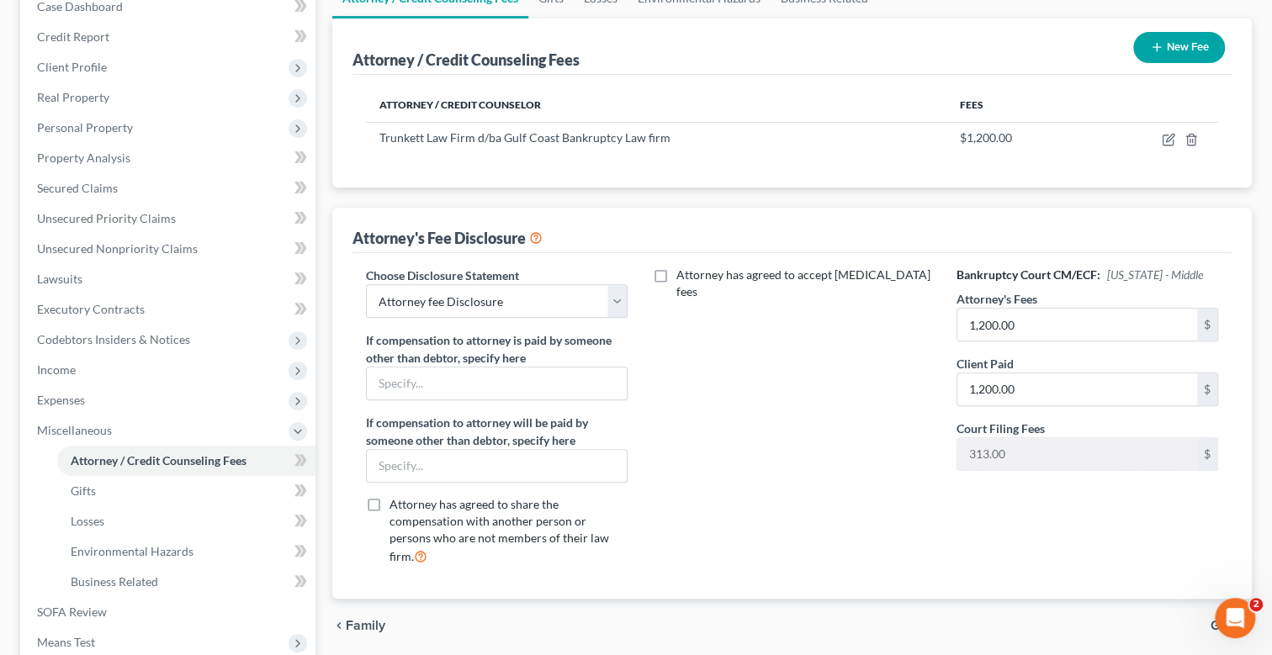
scroll to position [252, 0]
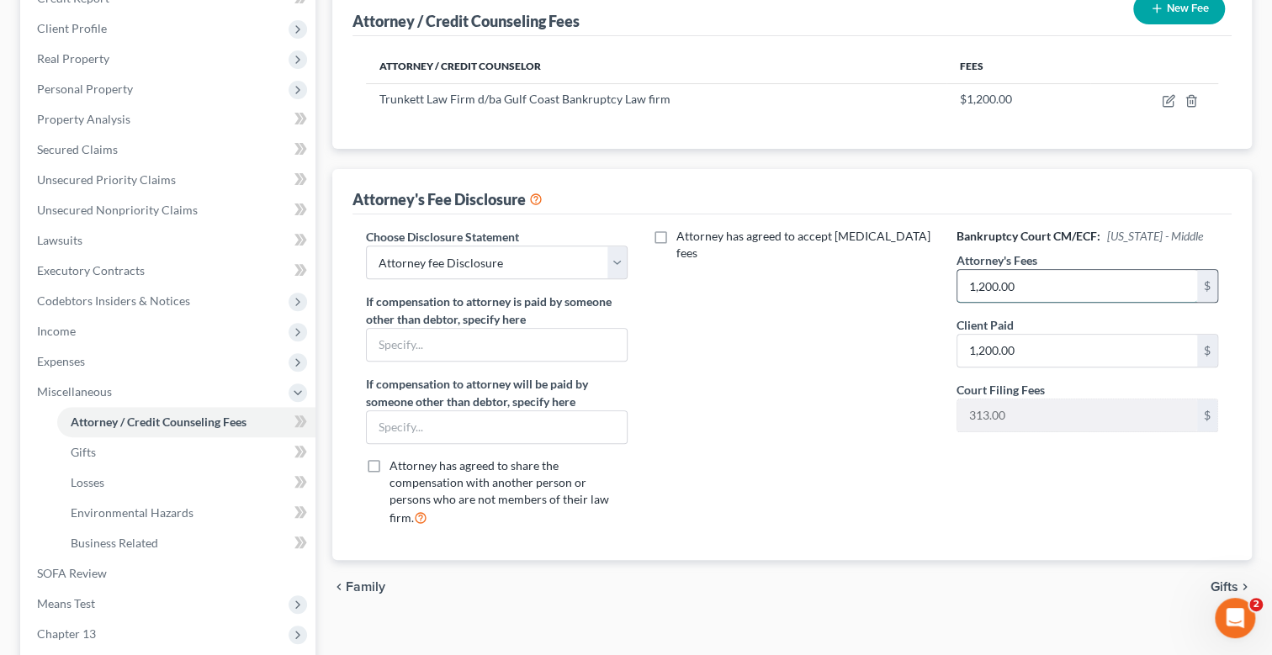
click at [1044, 276] on input "1,200.00" at bounding box center [1077, 286] width 240 height 32
click at [1037, 288] on input "1,200.00" at bounding box center [1077, 286] width 240 height 32
click at [1032, 344] on input "1,200.00" at bounding box center [1077, 351] width 240 height 32
click at [1019, 278] on input "3,900" at bounding box center [1077, 286] width 240 height 32
type input "3,000"
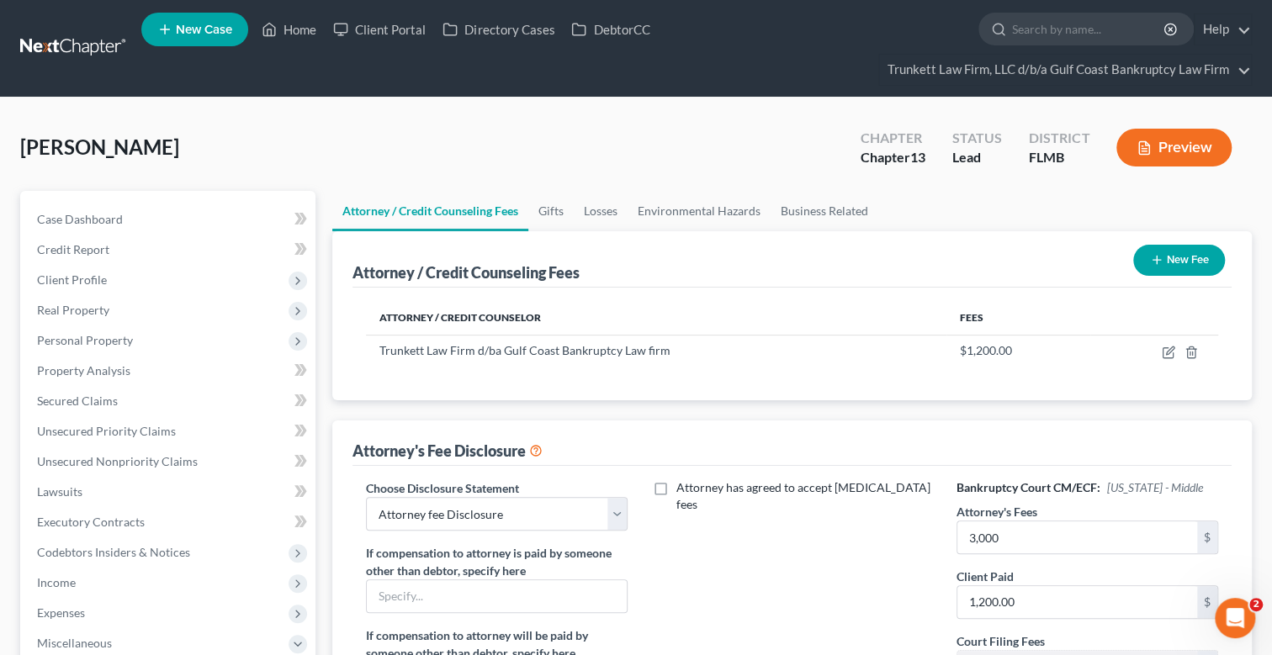
scroll to position [0, 0]
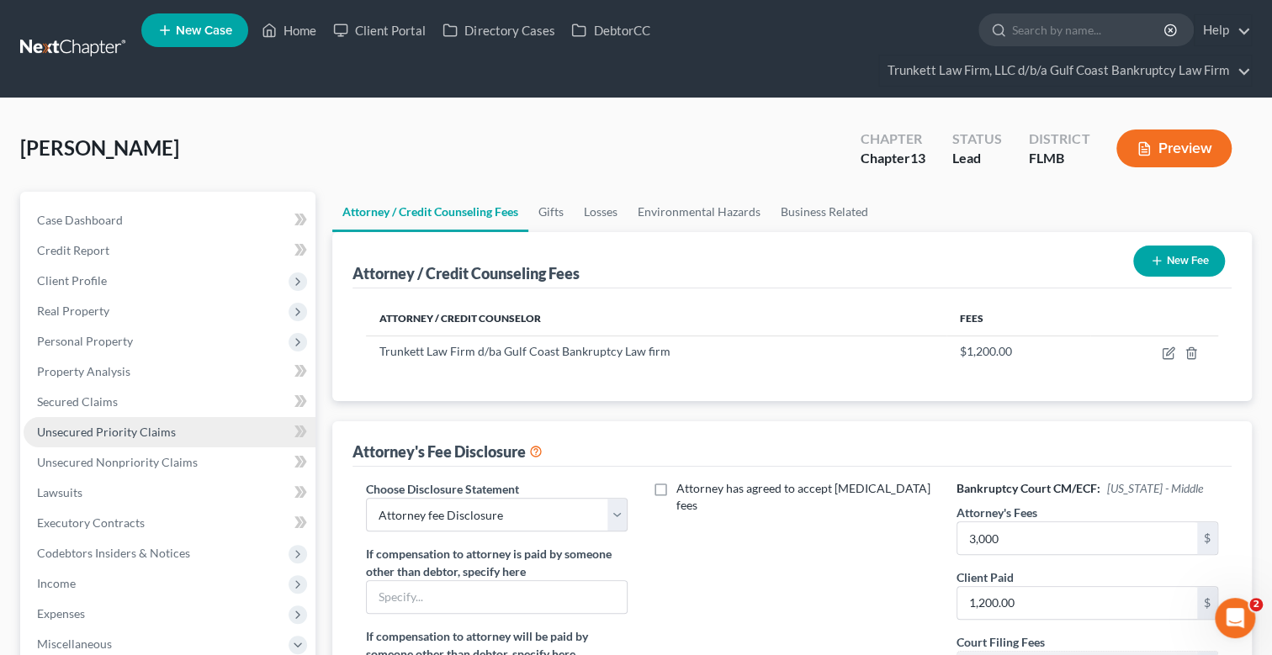
click at [124, 429] on span "Unsecured Priority Claims" at bounding box center [106, 432] width 139 height 14
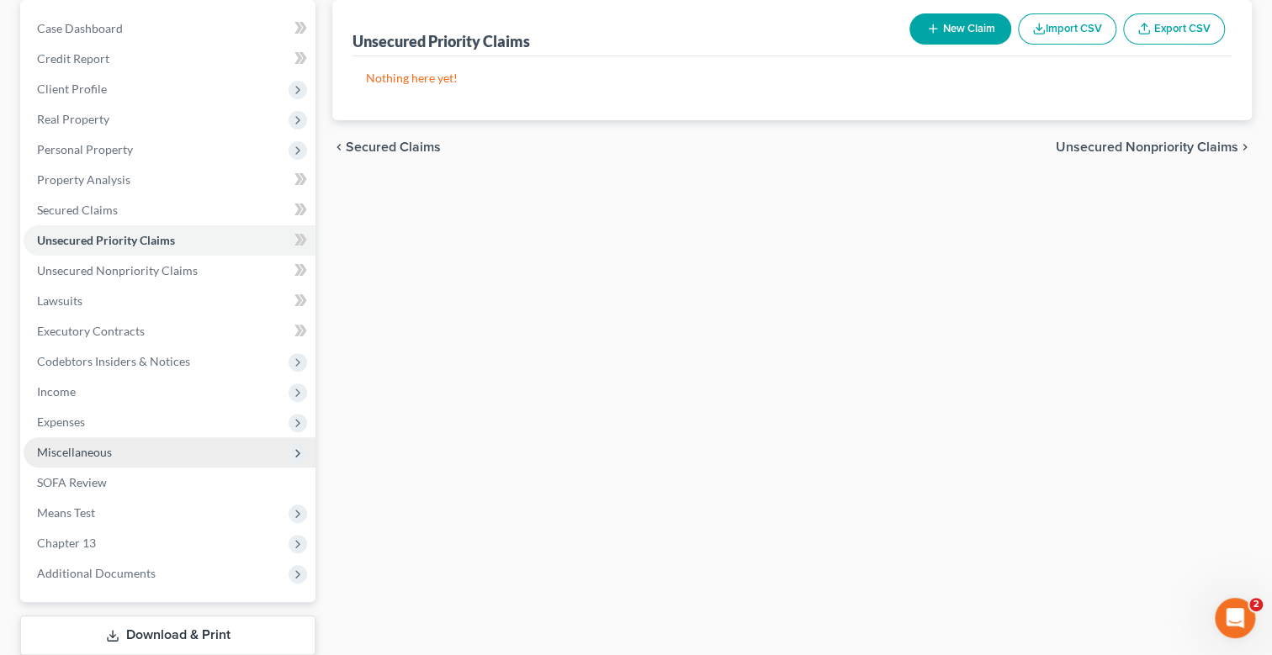
scroll to position [252, 0]
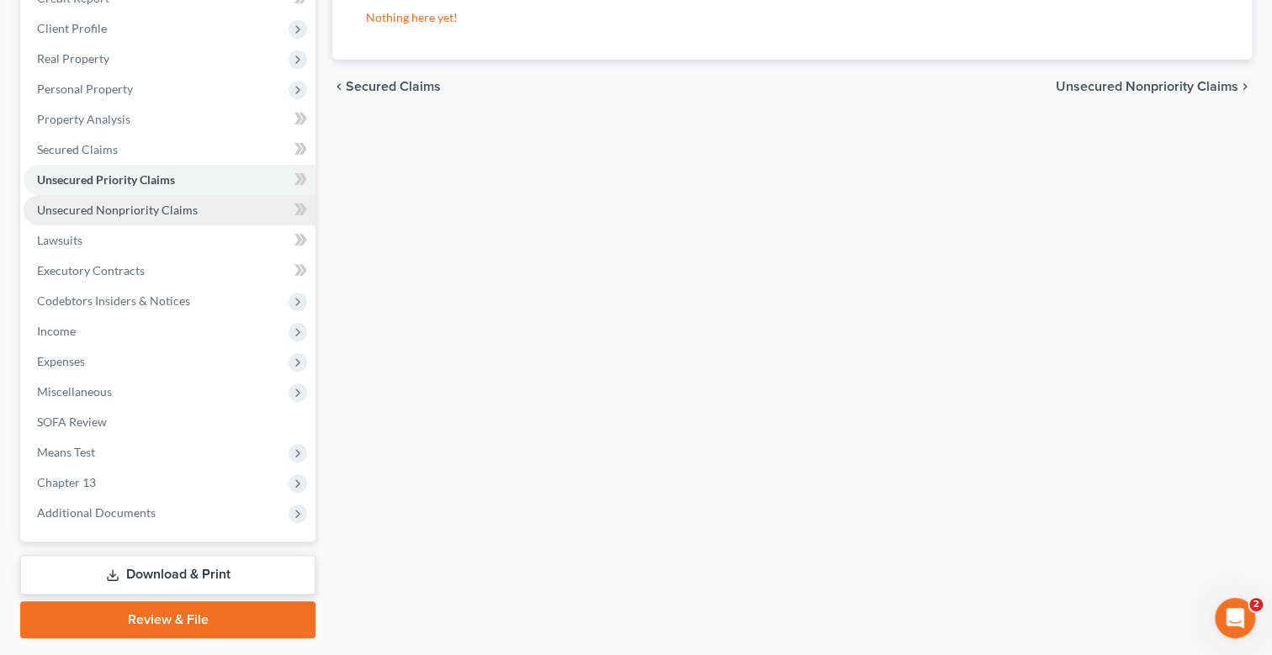
click at [161, 214] on span "Unsecured Nonpriority Claims" at bounding box center [117, 210] width 161 height 14
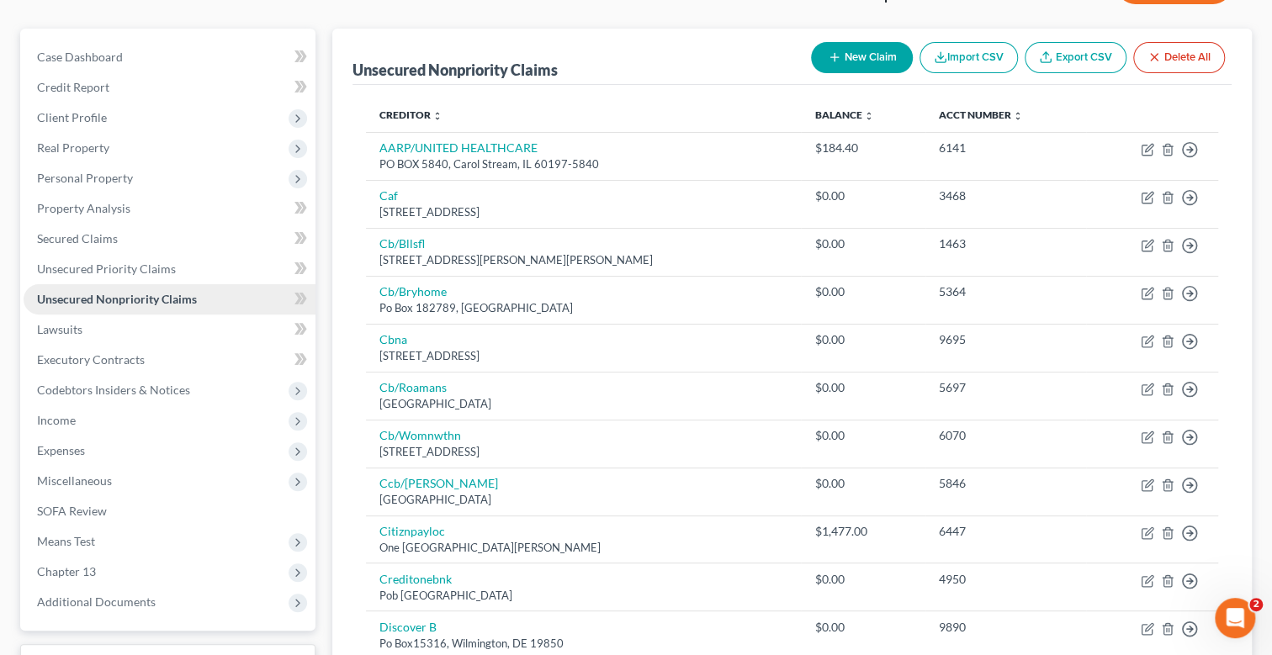
scroll to position [167, 0]
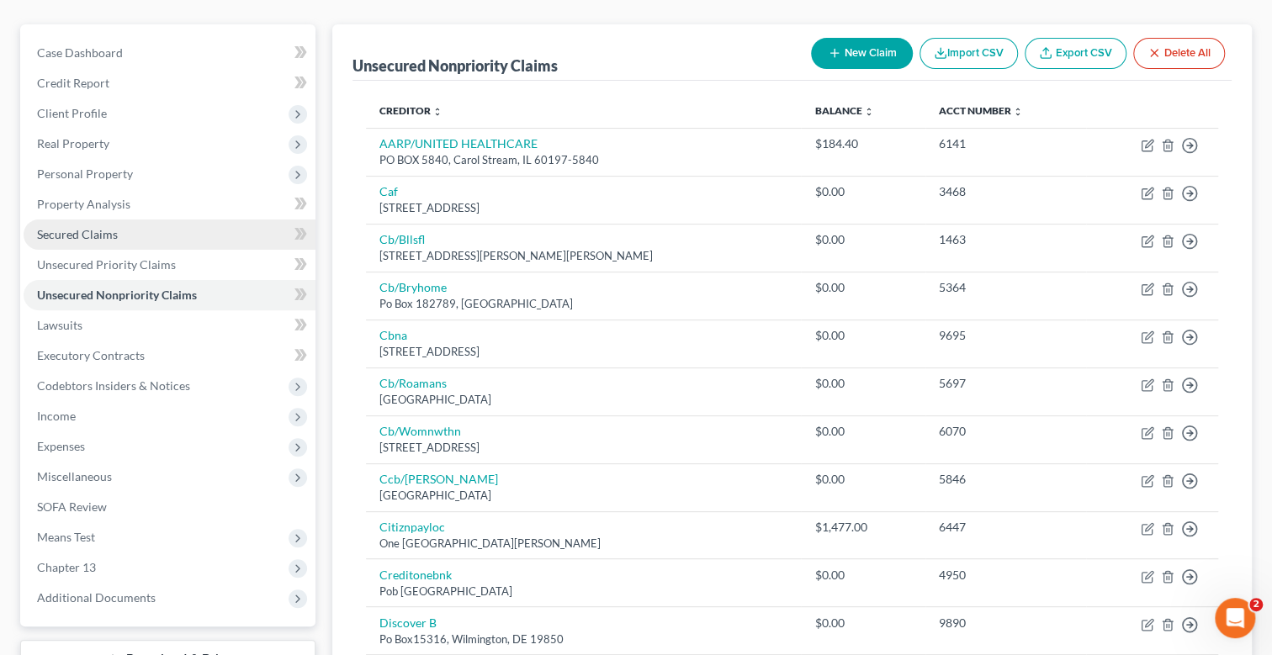
click at [89, 238] on span "Secured Claims" at bounding box center [77, 234] width 81 height 14
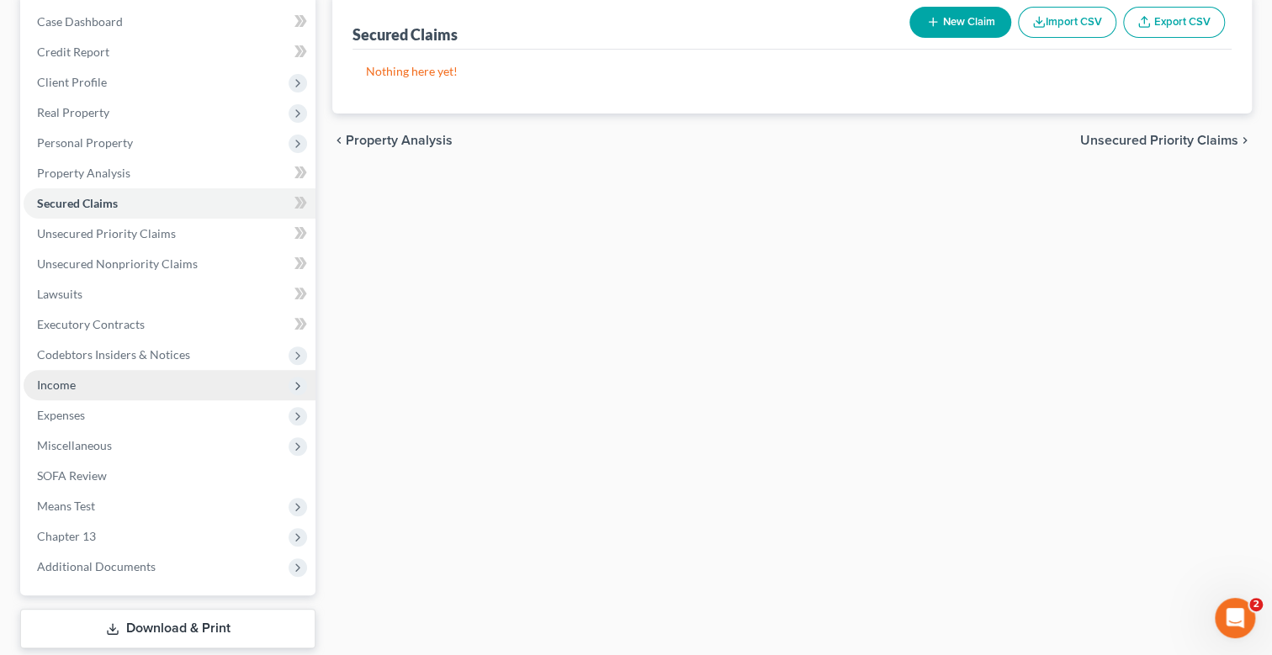
scroll to position [297, 0]
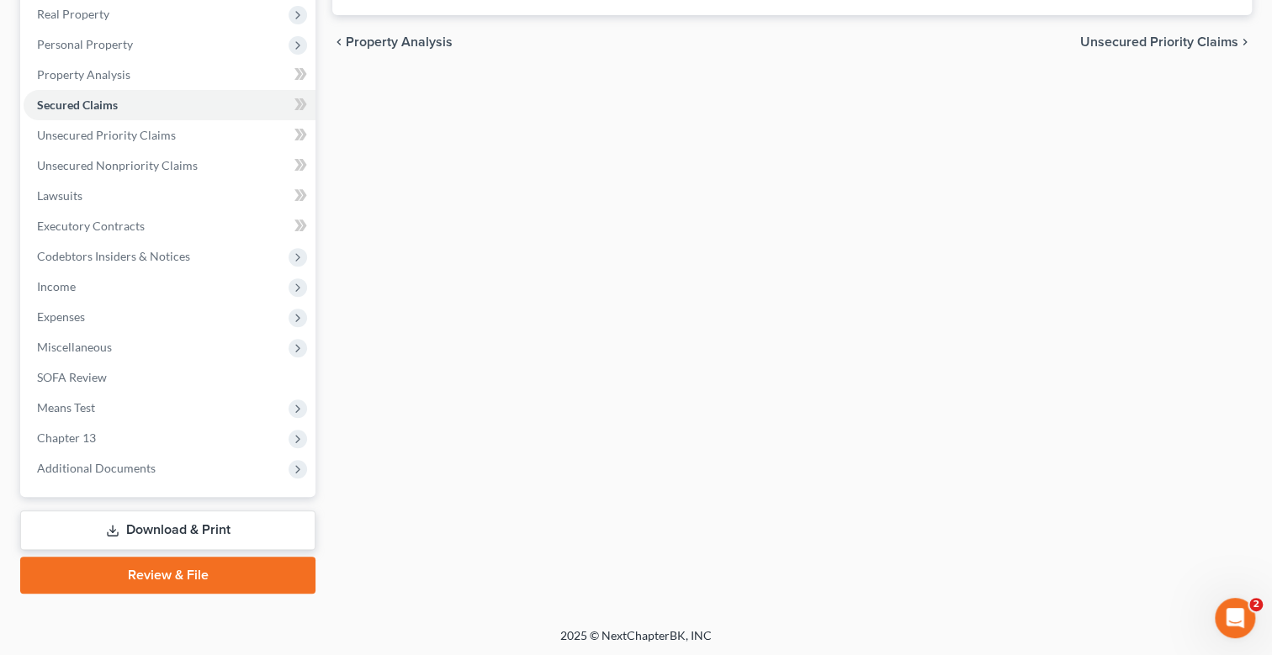
click at [189, 527] on link "Download & Print" at bounding box center [167, 531] width 295 height 40
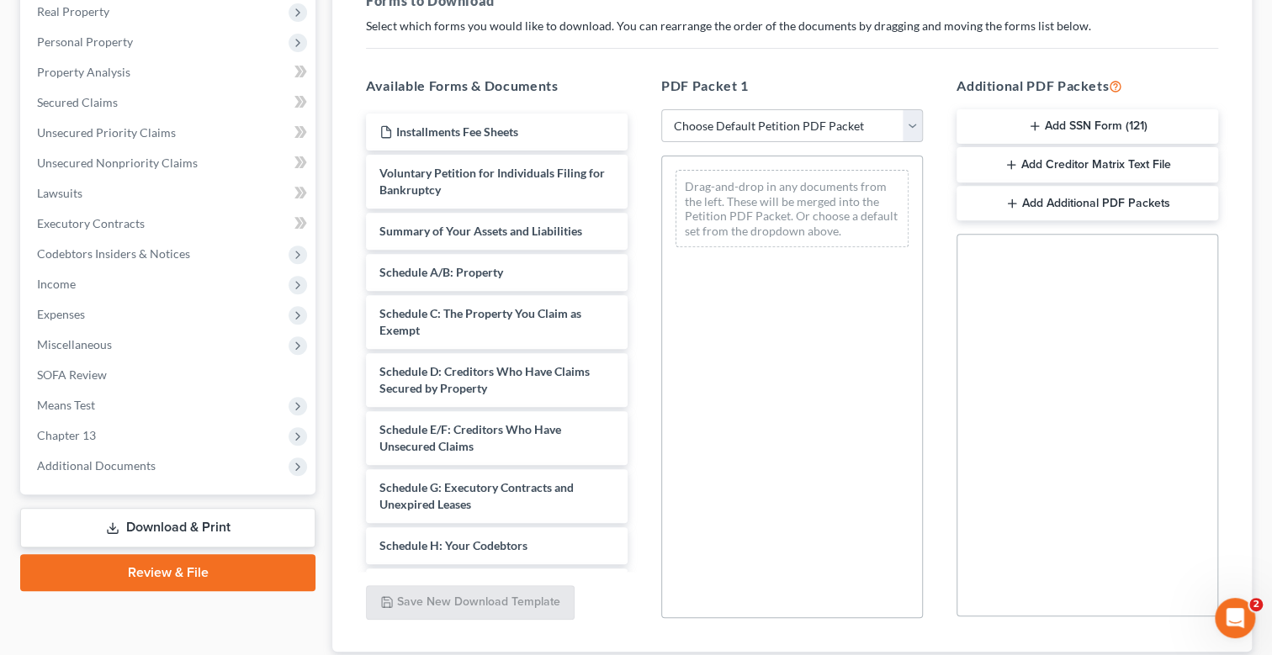
scroll to position [411, 0]
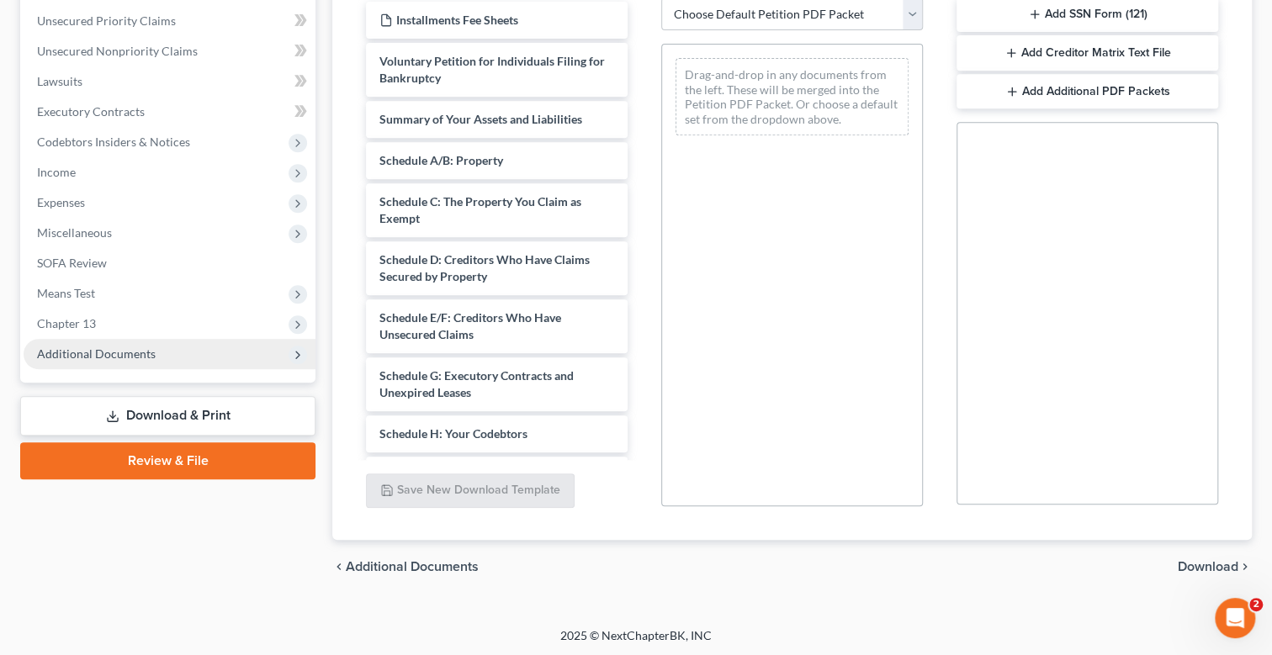
click at [113, 351] on span "Additional Documents" at bounding box center [96, 354] width 119 height 14
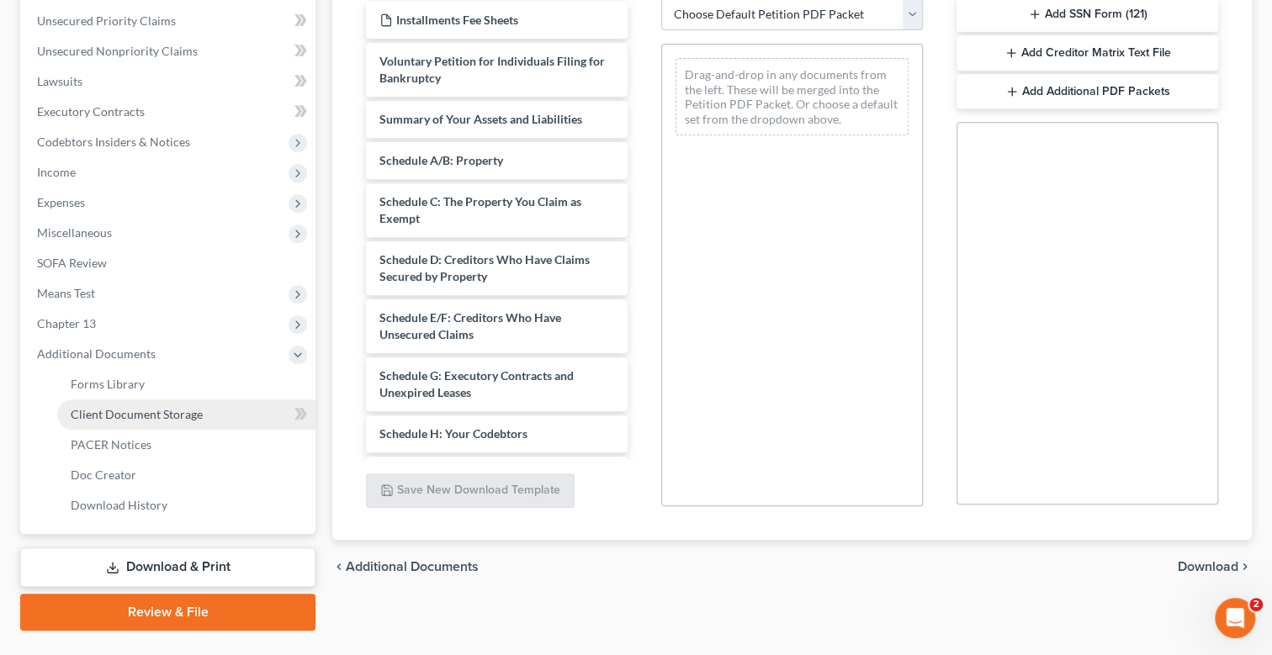
click at [134, 409] on span "Client Document Storage" at bounding box center [137, 414] width 132 height 14
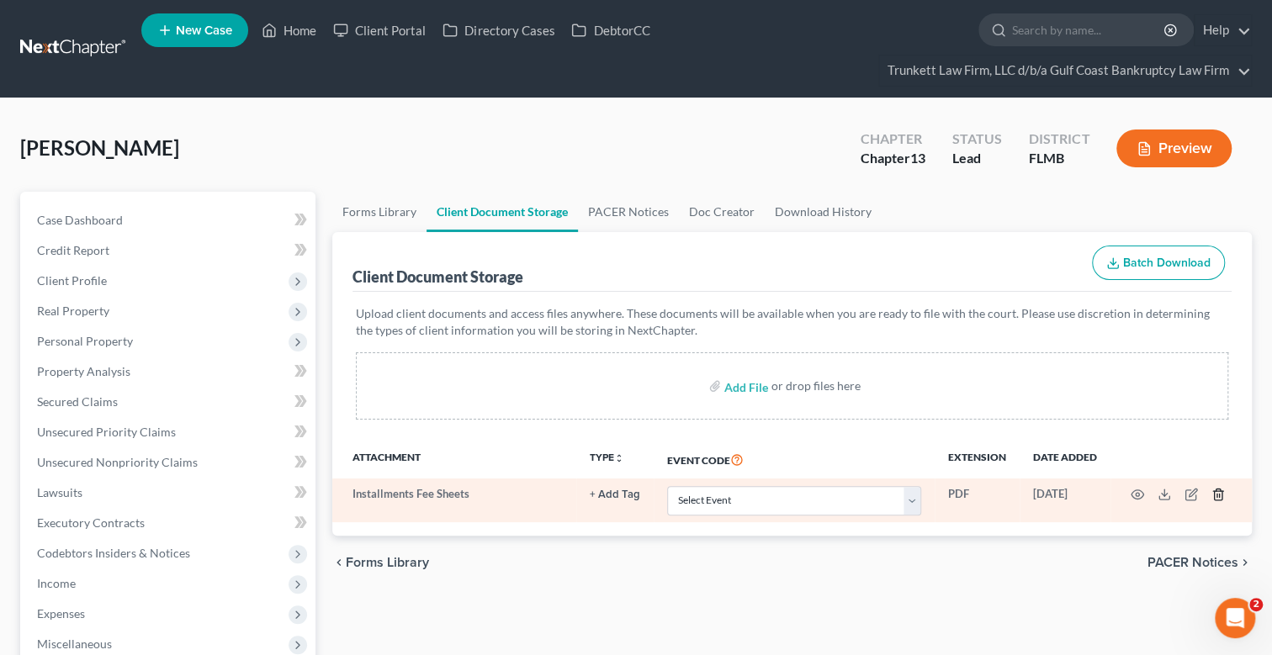
click at [1220, 496] on icon "button" at bounding box center [1218, 494] width 13 height 13
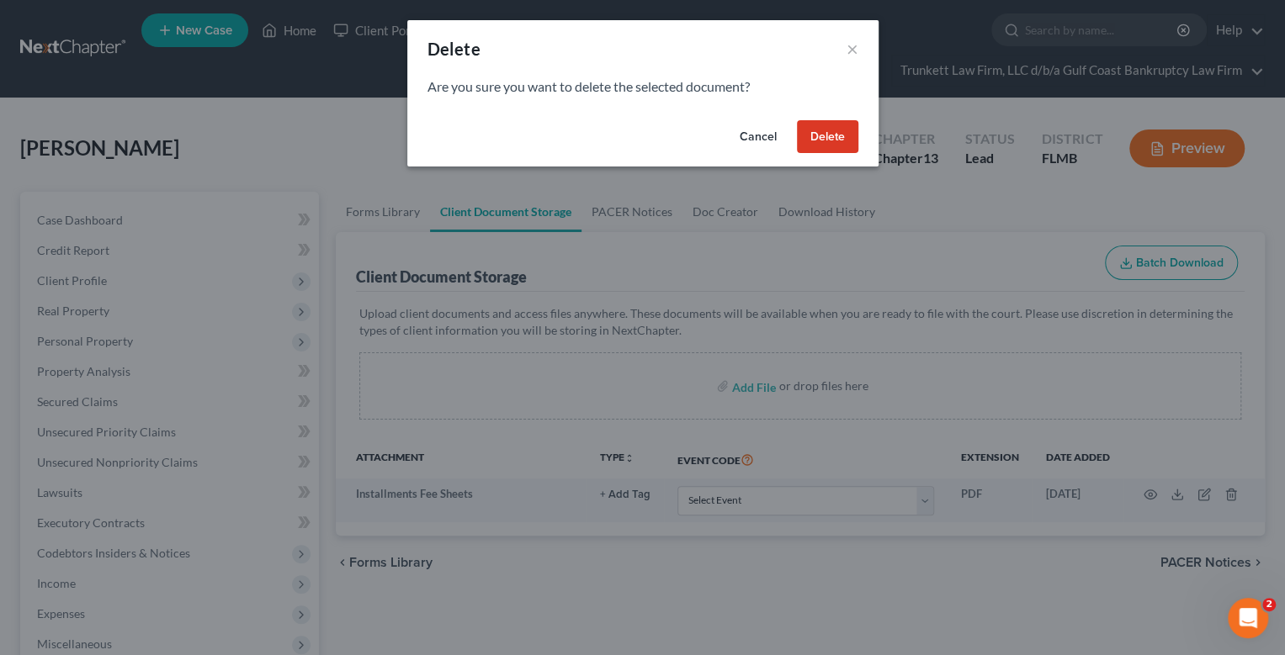
click at [826, 129] on button "Delete" at bounding box center [827, 137] width 61 height 34
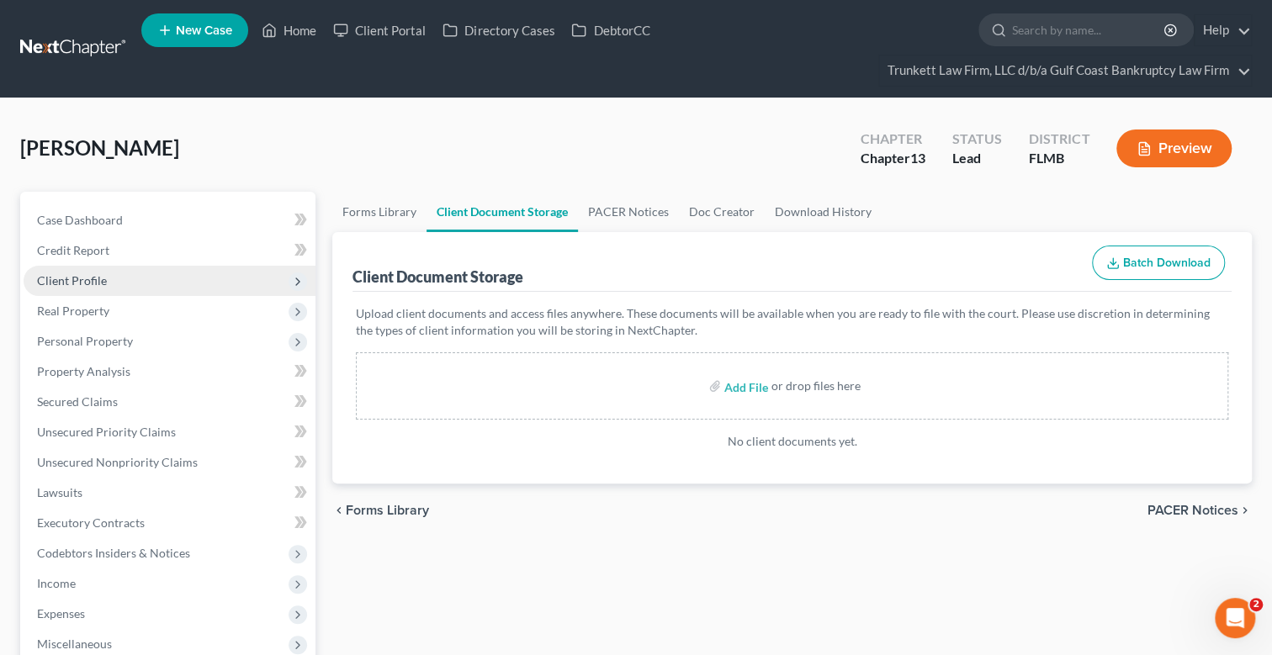
click at [87, 278] on span "Client Profile" at bounding box center [72, 280] width 70 height 14
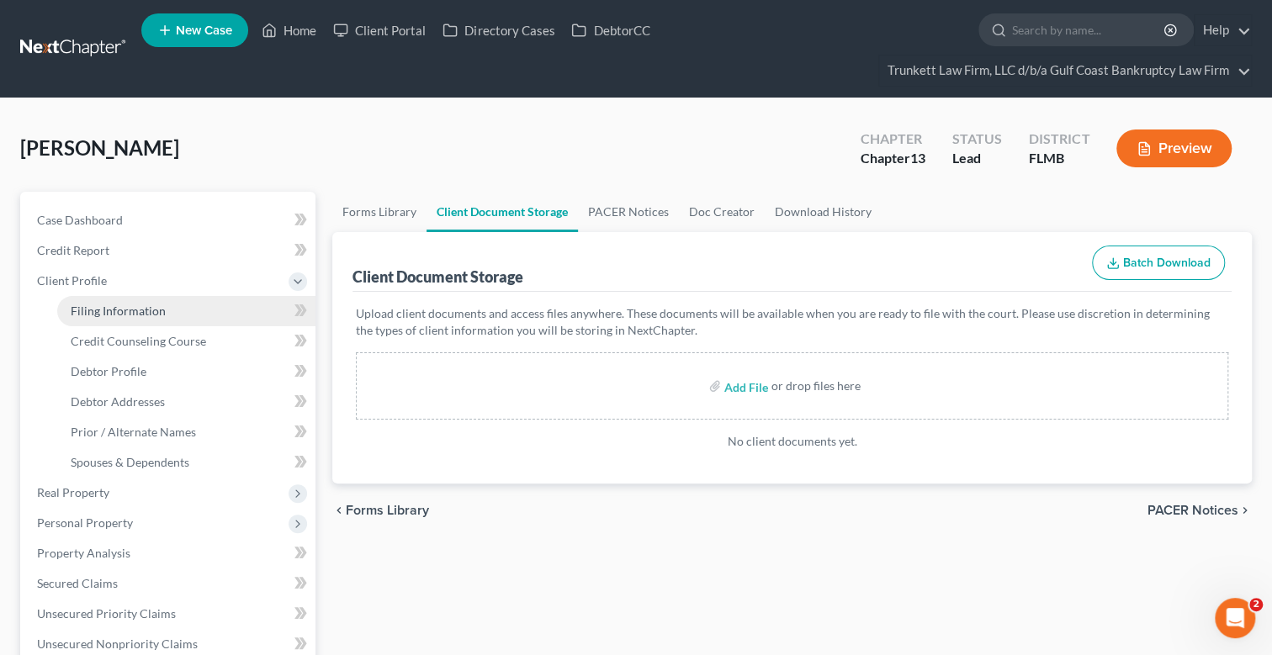
click at [117, 310] on span "Filing Information" at bounding box center [118, 311] width 95 height 14
select select "1"
select select "0"
select select "3"
select select "15"
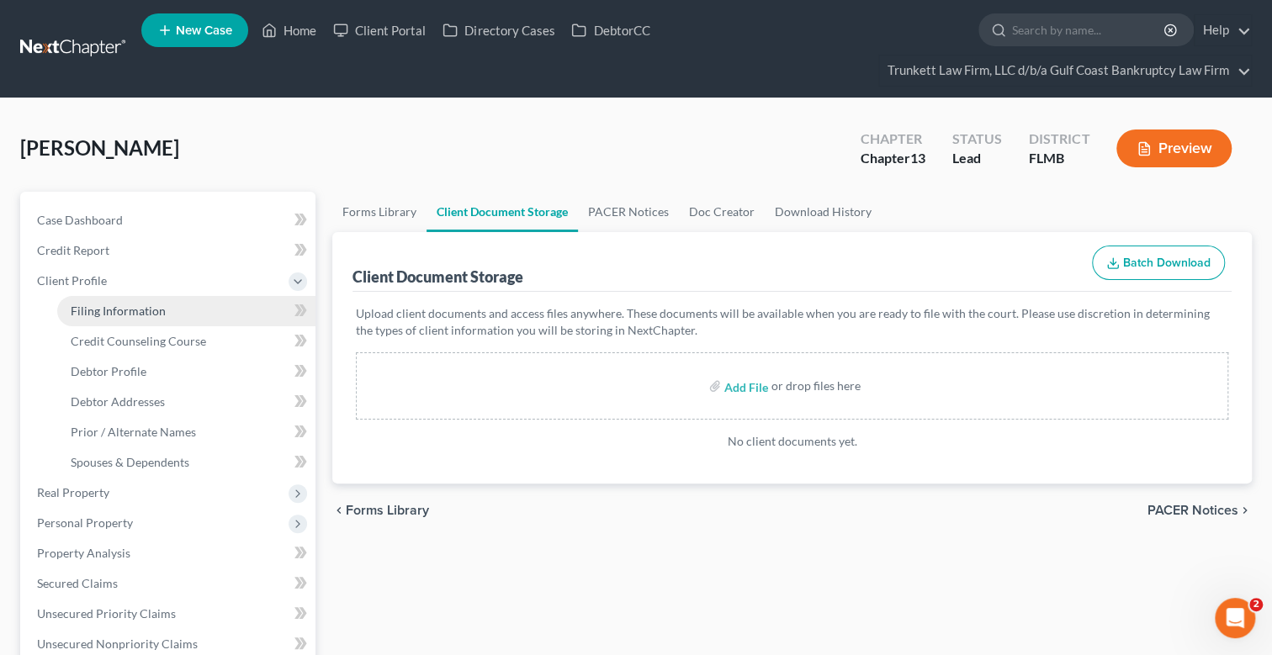
select select "0"
select select "9"
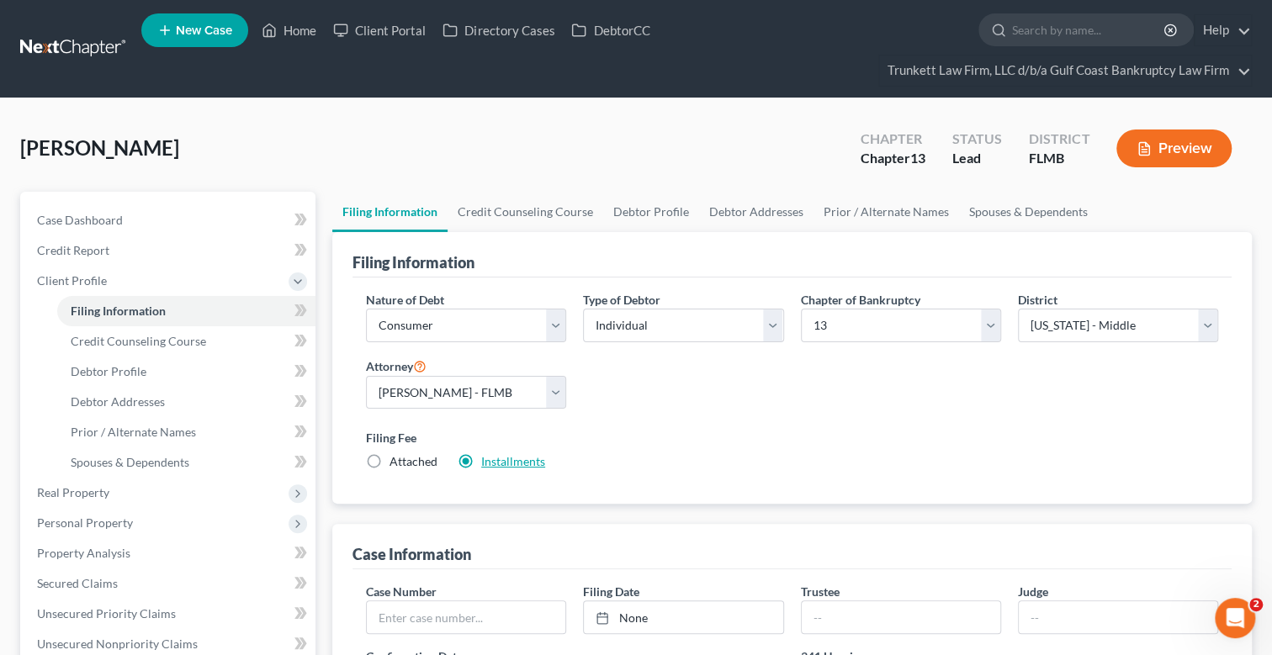
click at [513, 459] on link "Installments" at bounding box center [513, 461] width 64 height 14
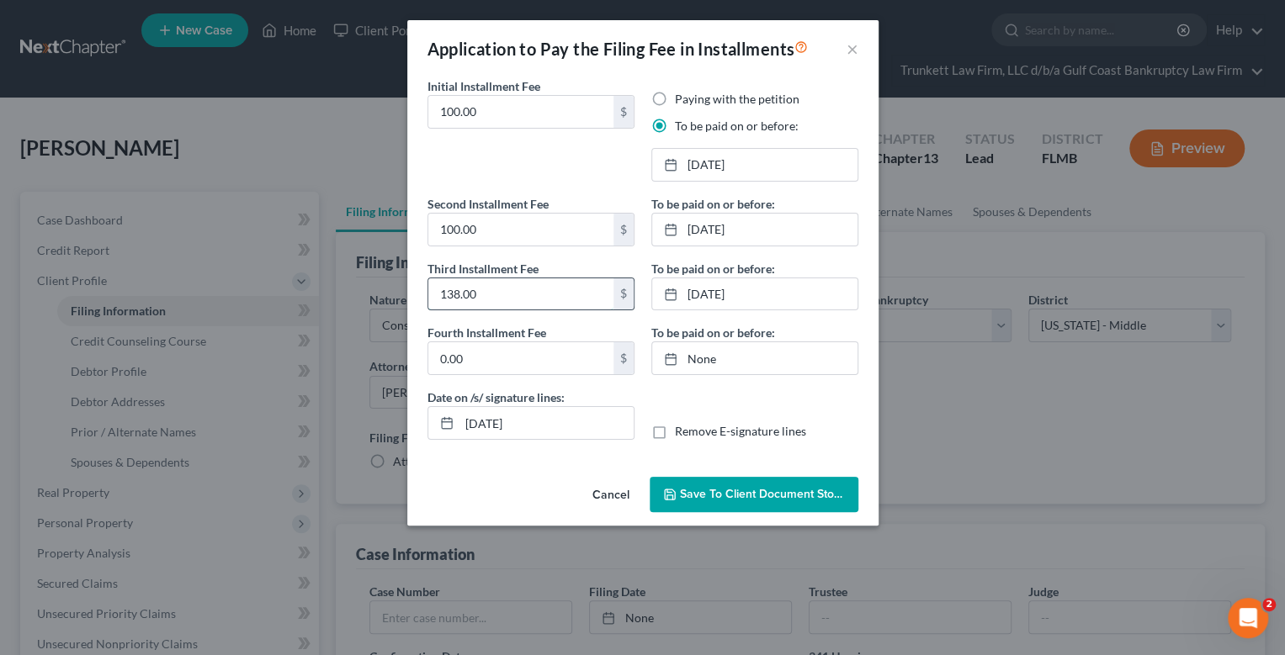
click at [483, 289] on input "138.00" at bounding box center [520, 294] width 185 height 32
click at [448, 294] on input "138.00" at bounding box center [520, 294] width 185 height 32
type input "113.00"
click at [794, 481] on button "Save to Client Document Storage" at bounding box center [754, 494] width 209 height 35
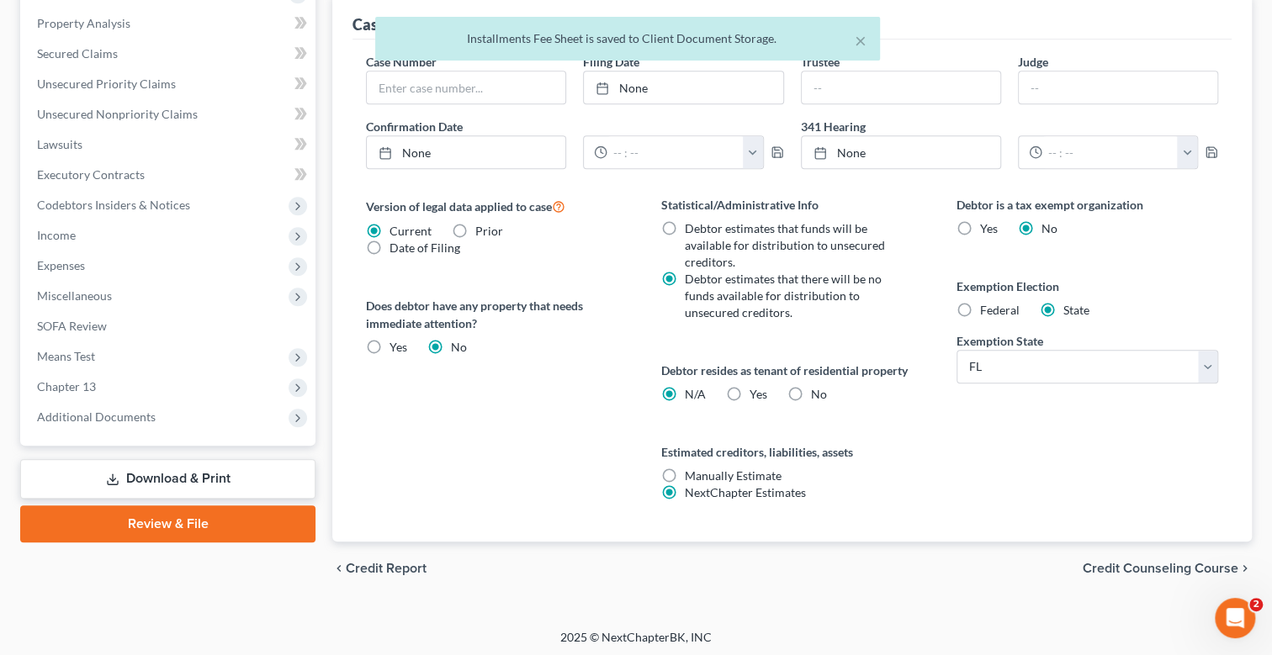
scroll to position [531, 0]
click at [181, 472] on link "Download & Print" at bounding box center [167, 479] width 295 height 40
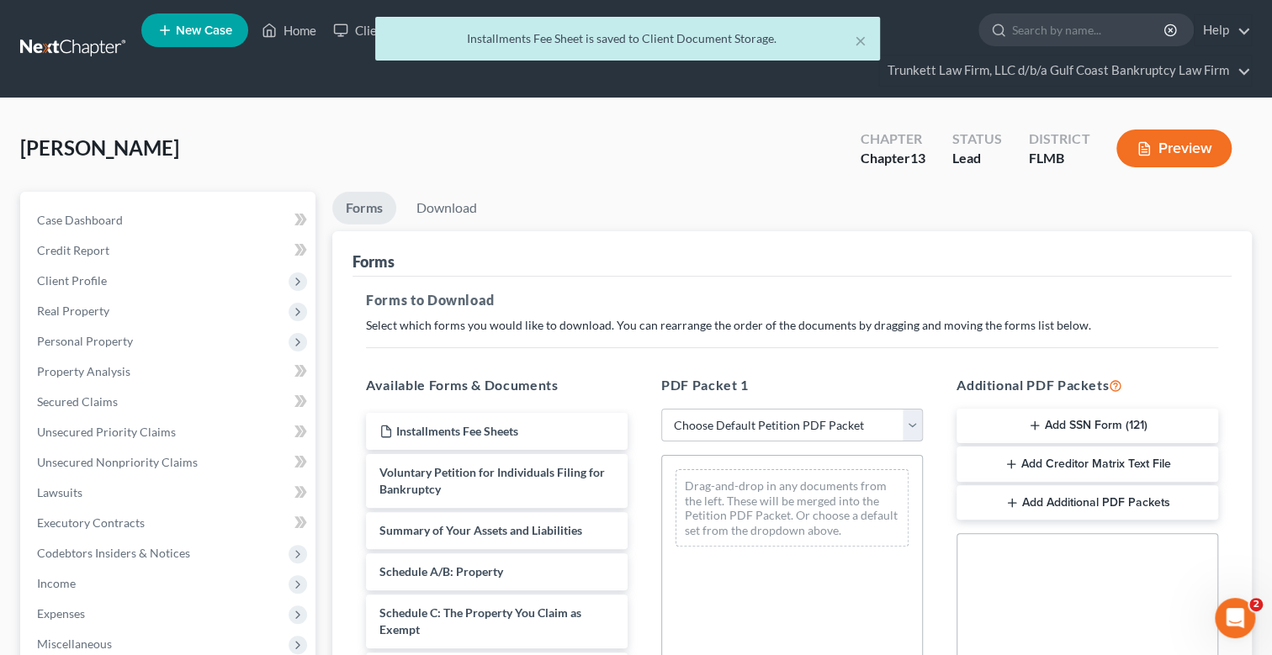
click at [724, 428] on select "Choose Default Petition PDF Packet Complete Bankruptcy Petition (all forms and …" at bounding box center [792, 426] width 262 height 34
select select "0"
click at [661, 409] on select "Choose Default Petition PDF Packet Complete Bankruptcy Petition (all forms and …" at bounding box center [792, 426] width 262 height 34
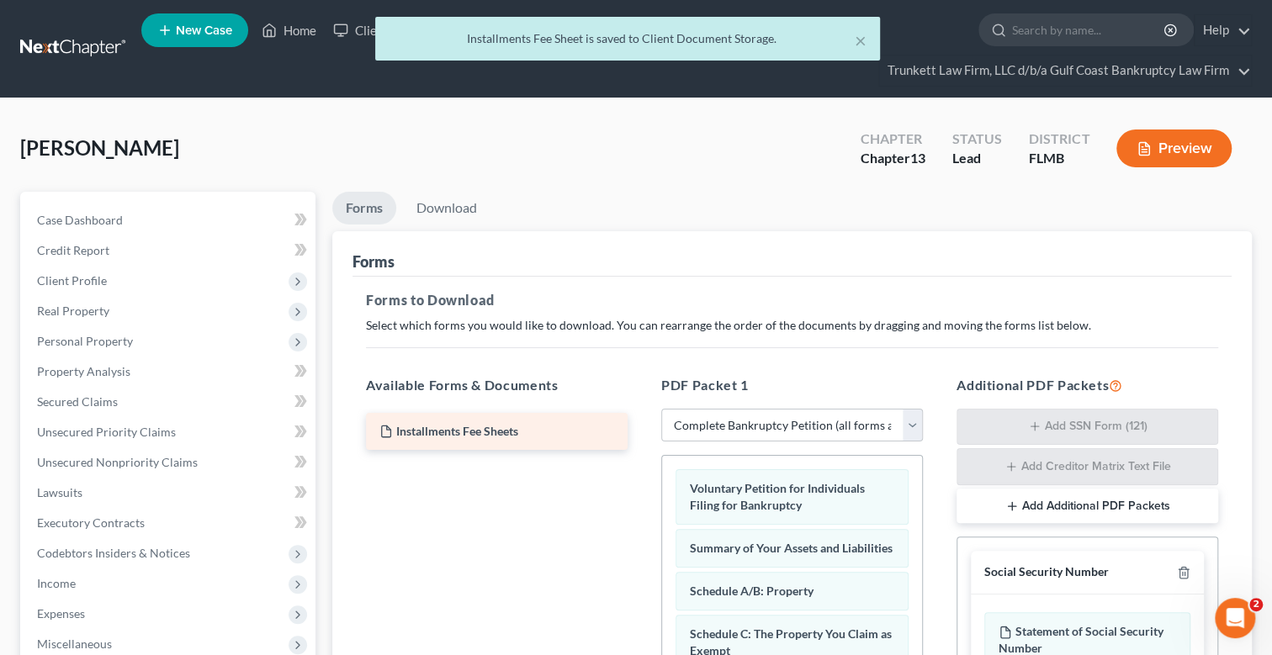
click at [533, 424] on div "Installments Fee Sheets" at bounding box center [497, 431] width 262 height 37
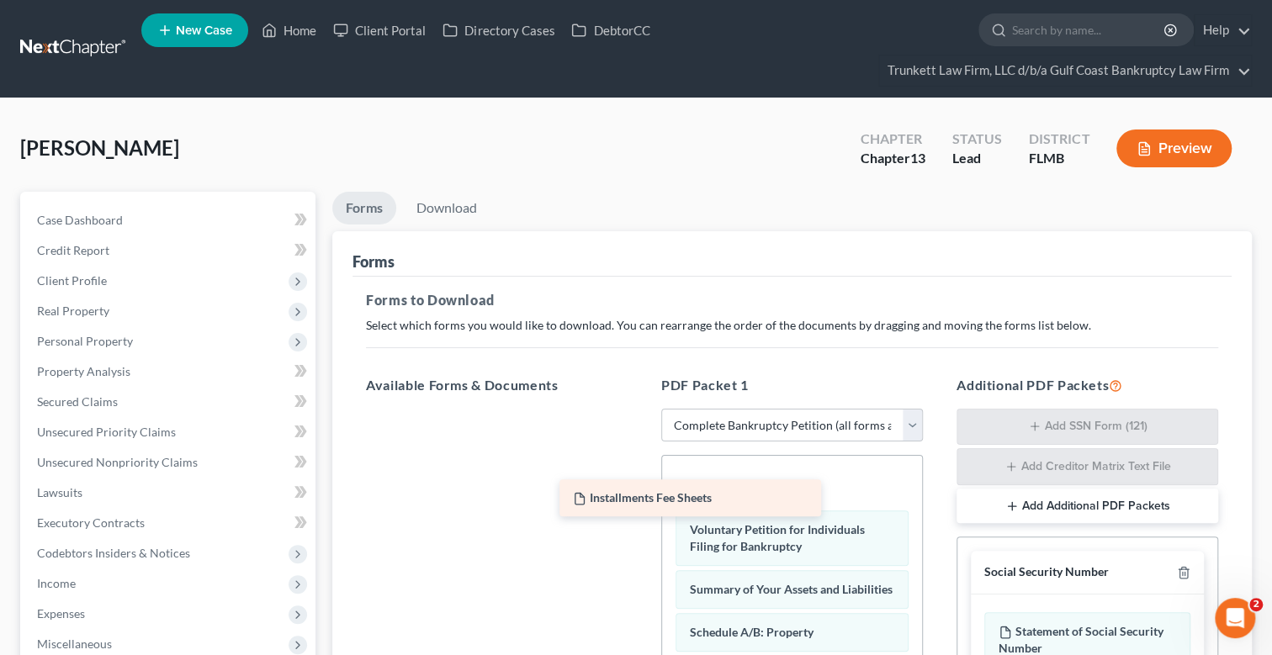
drag, startPoint x: 488, startPoint y: 427, endPoint x: 750, endPoint y: 507, distance: 273.6
click at [641, 409] on div "Installments Fee Sheets Installments Fee Sheets" at bounding box center [497, 409] width 289 height 0
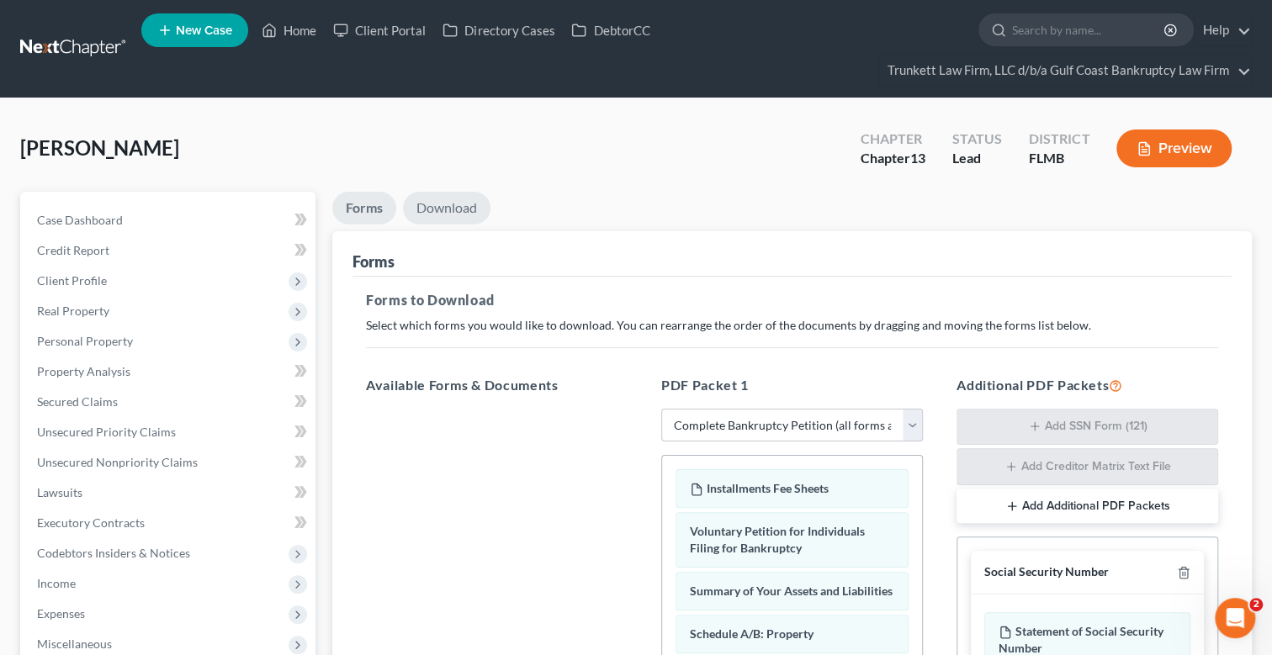
click at [464, 201] on link "Download" at bounding box center [447, 208] width 88 height 33
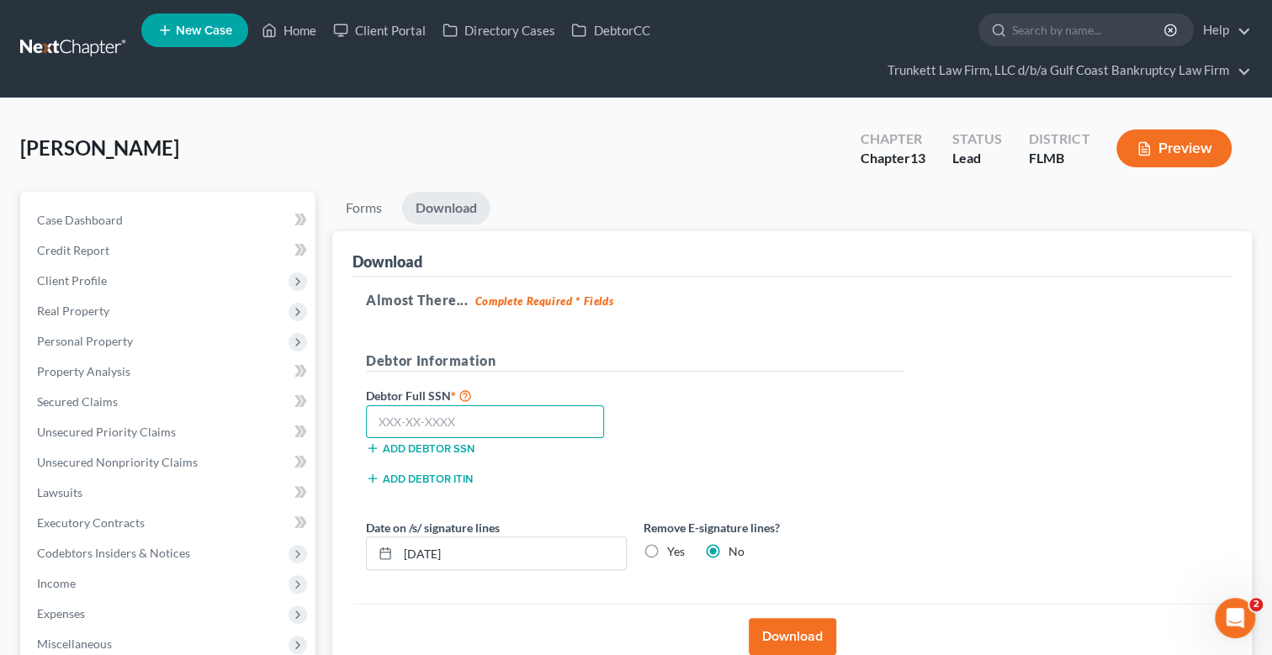
click at [475, 416] on input "text" at bounding box center [485, 423] width 238 height 34
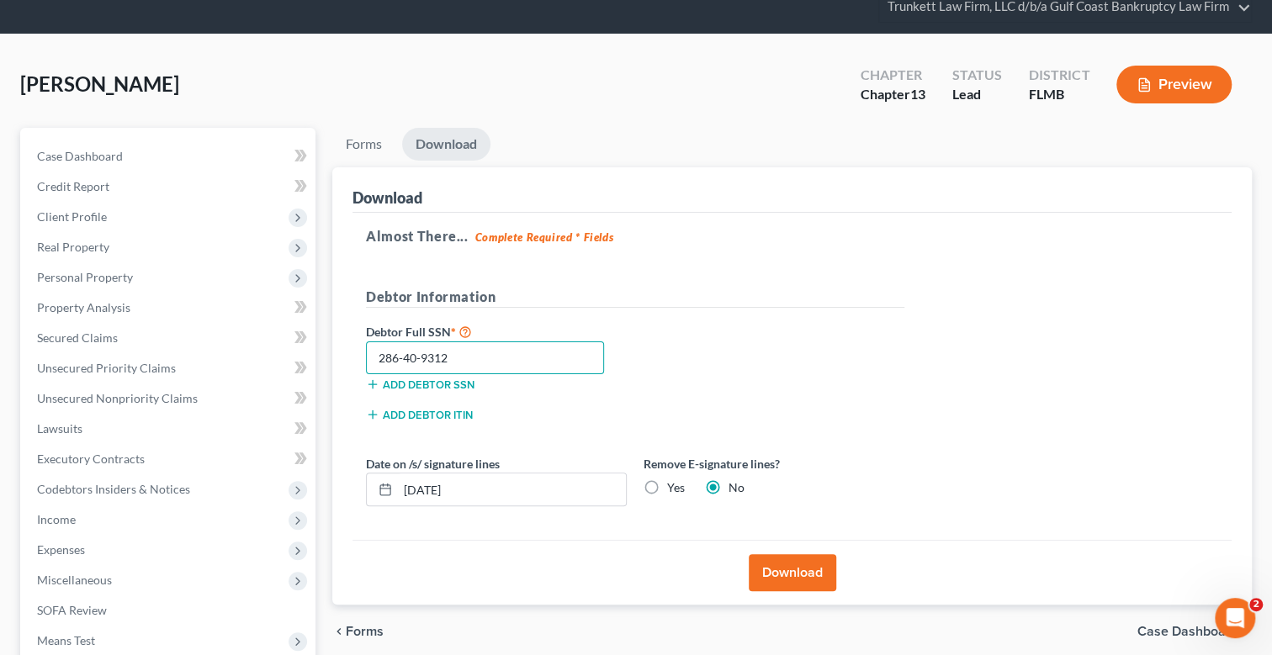
scroll to position [167, 0]
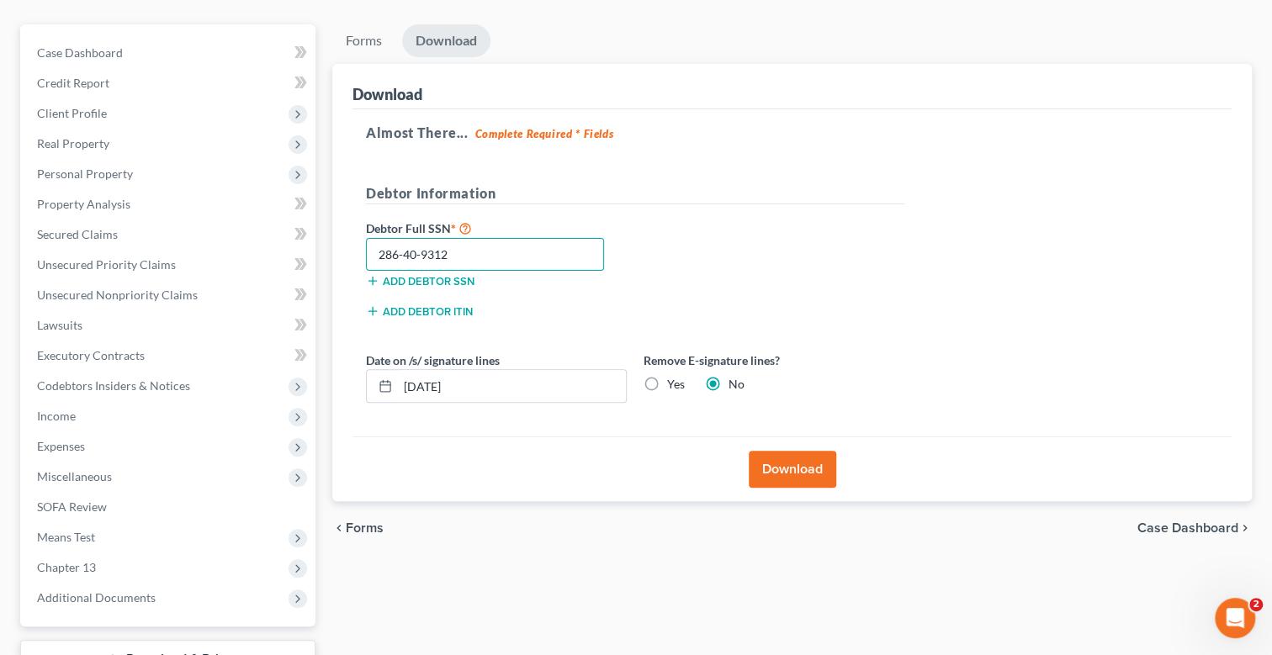
type input "286-40-9312"
click at [800, 466] on button "Download" at bounding box center [793, 469] width 88 height 37
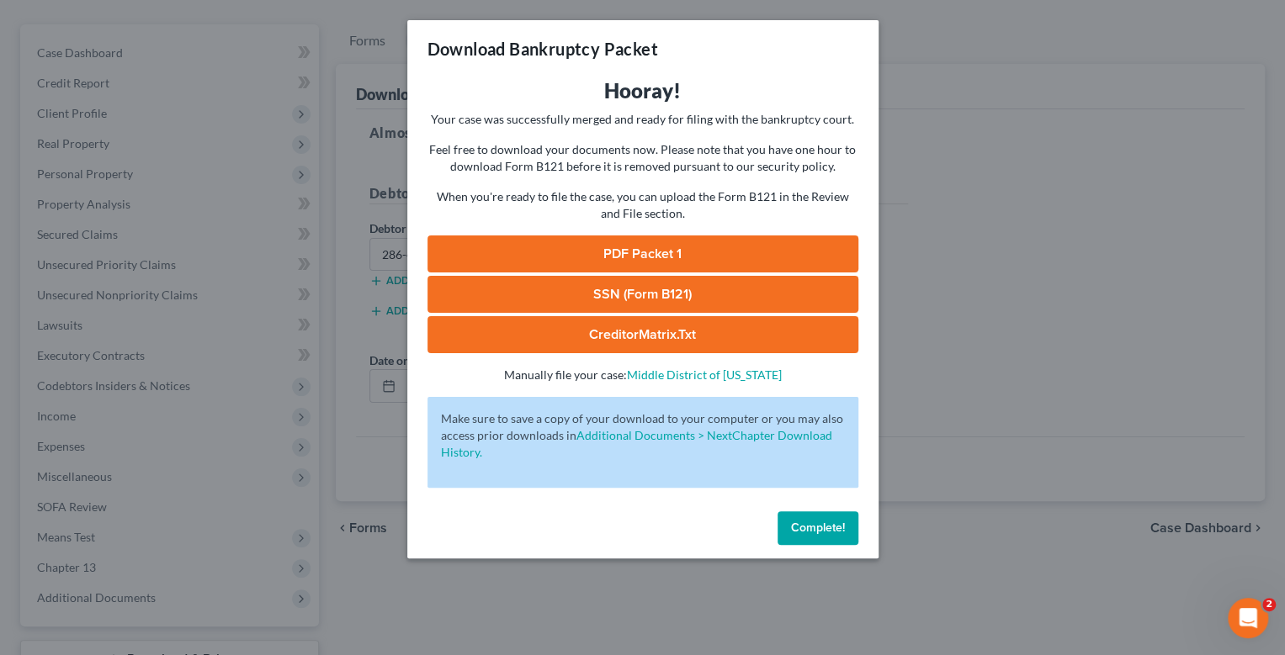
click at [629, 289] on link "SSN (Form B121)" at bounding box center [642, 294] width 431 height 37
click at [657, 250] on link "PDF Packet 1" at bounding box center [642, 254] width 431 height 37
click at [829, 522] on span "Complete!" at bounding box center [818, 528] width 54 height 14
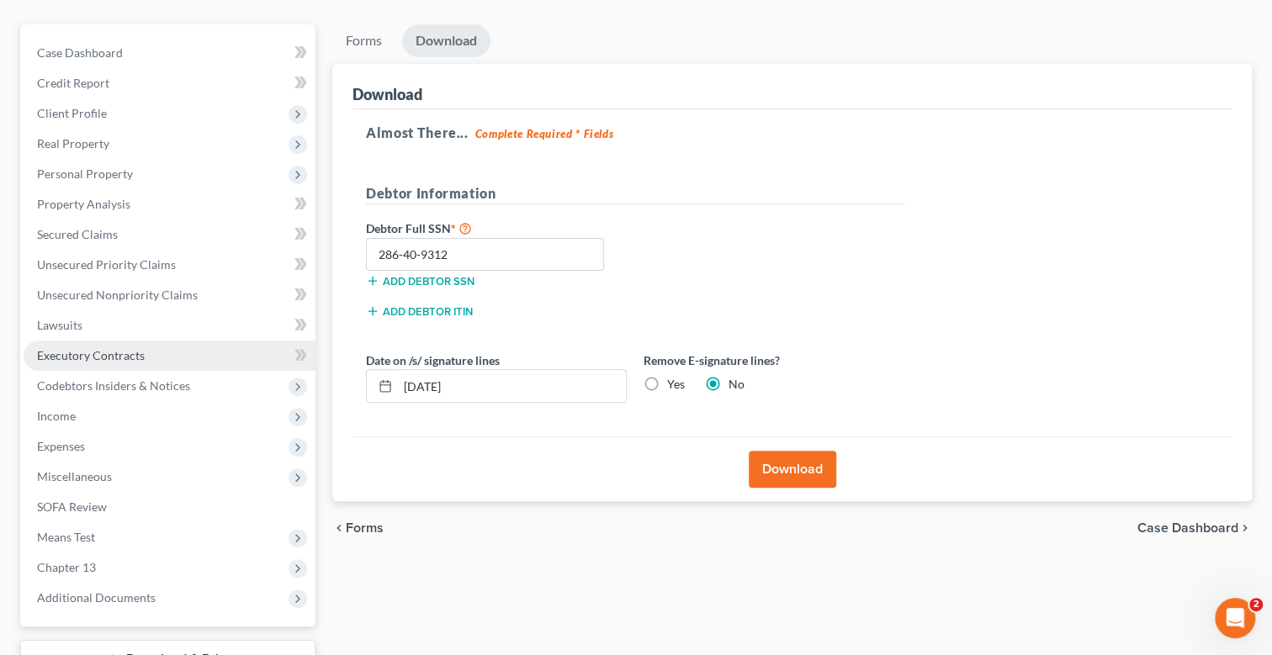
click at [76, 355] on span "Executory Contracts" at bounding box center [91, 355] width 108 height 14
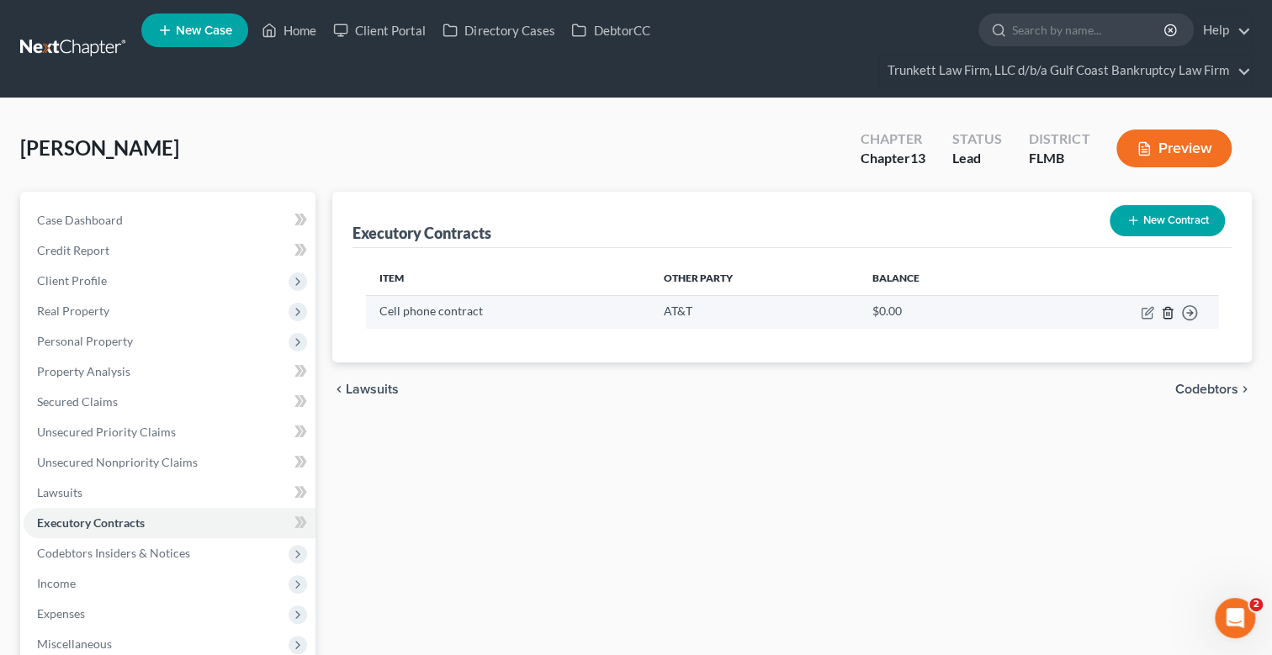
click at [1170, 310] on icon "button" at bounding box center [1167, 312] width 13 height 13
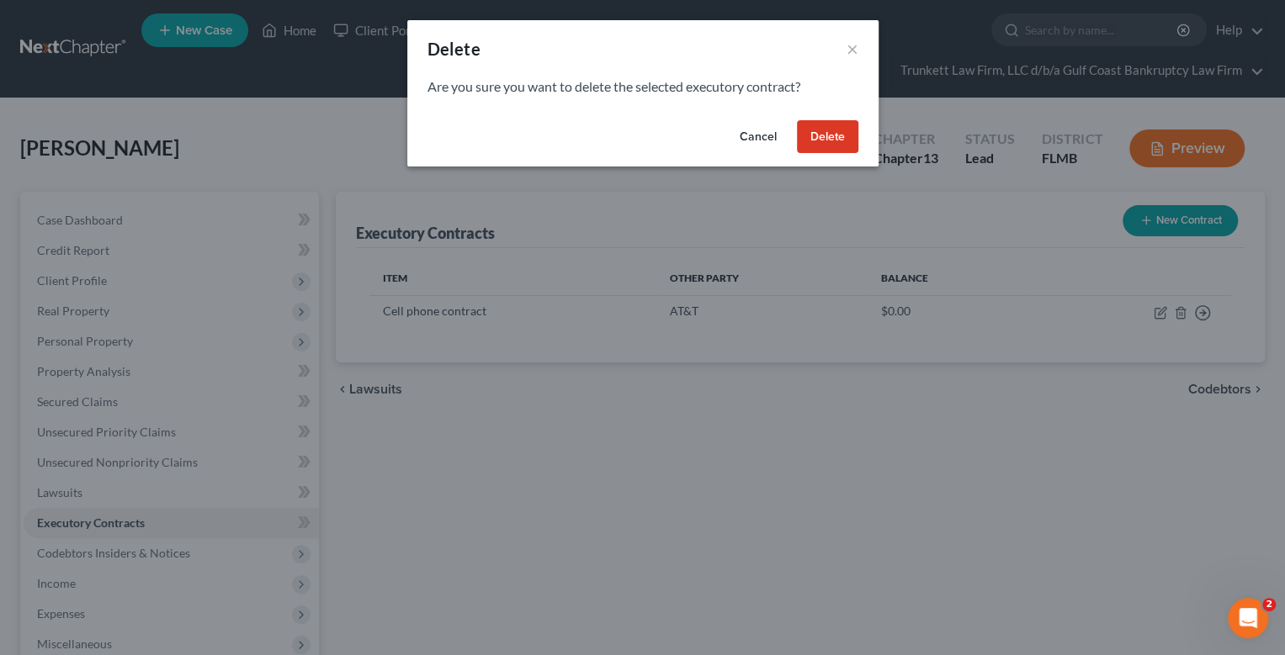
click at [827, 146] on button "Delete" at bounding box center [827, 137] width 61 height 34
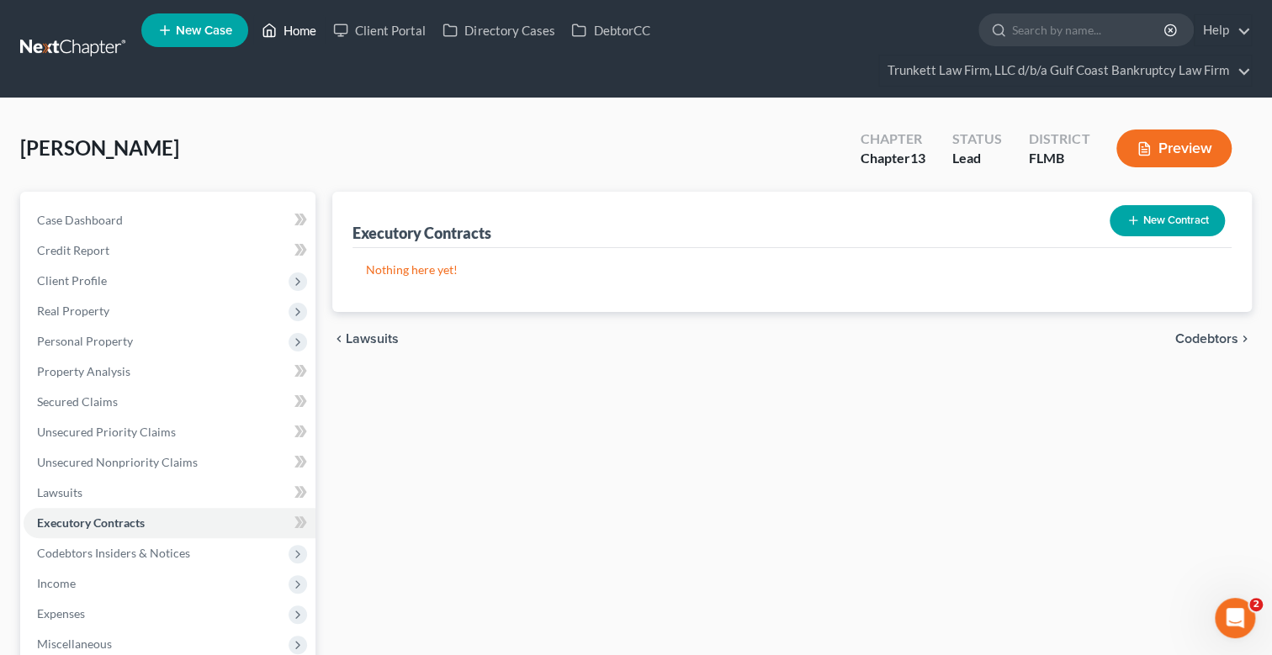
click at [293, 24] on link "Home" at bounding box center [289, 30] width 72 height 30
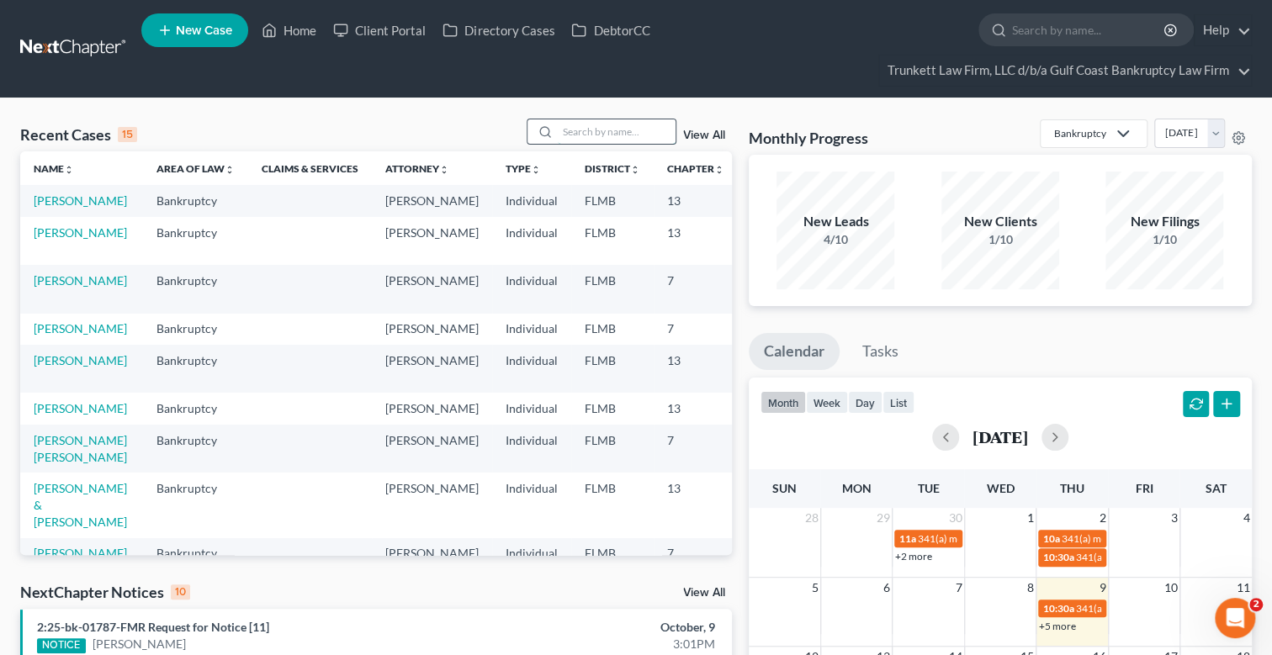
click at [606, 136] on input "search" at bounding box center [617, 131] width 118 height 24
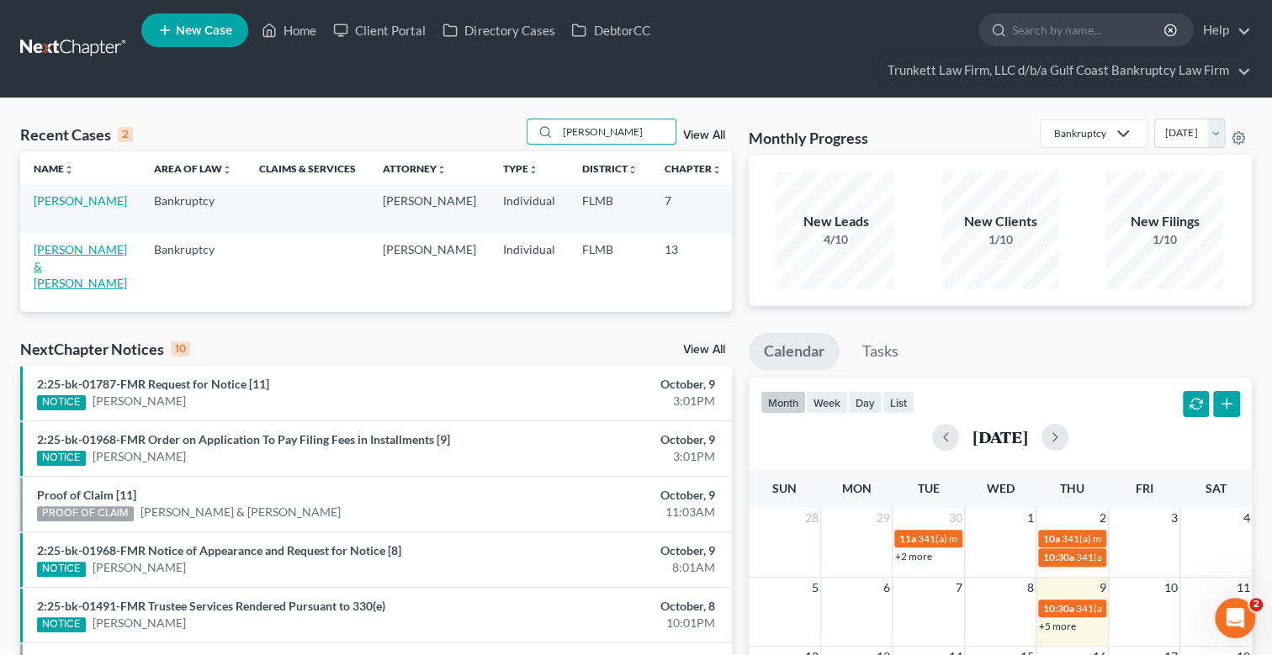
type input "[PERSON_NAME]"
click at [70, 244] on link "[PERSON_NAME] & [PERSON_NAME]" at bounding box center [80, 266] width 93 height 48
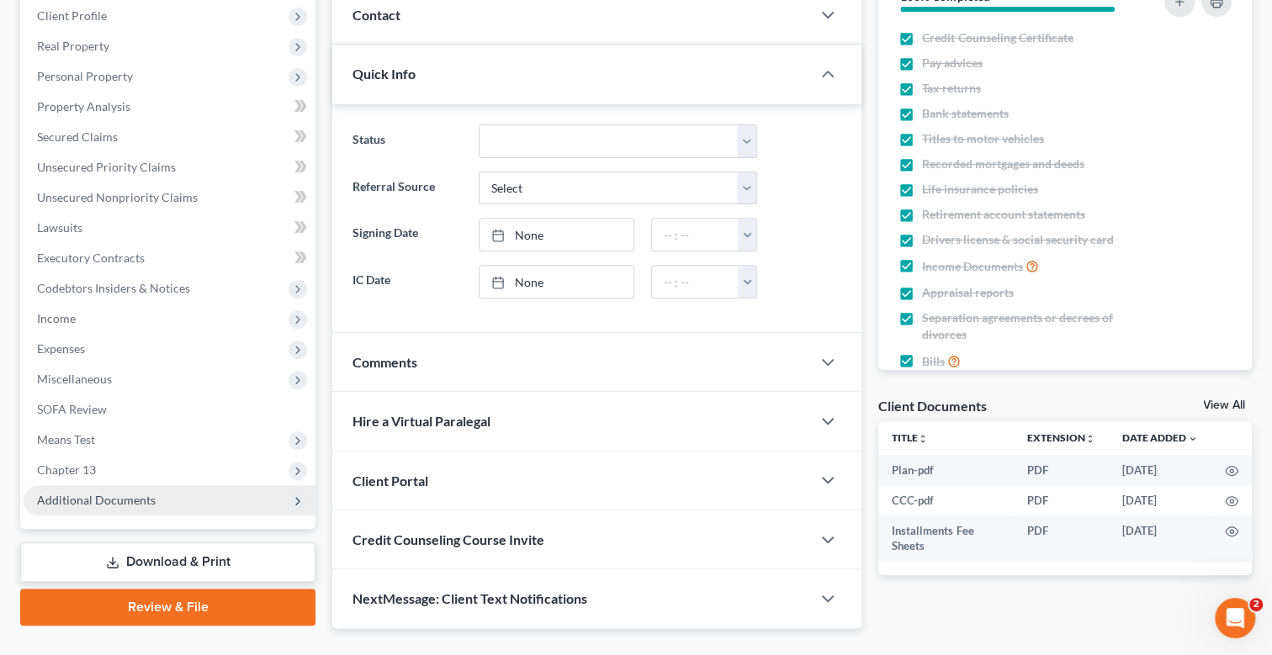
scroll to position [299, 0]
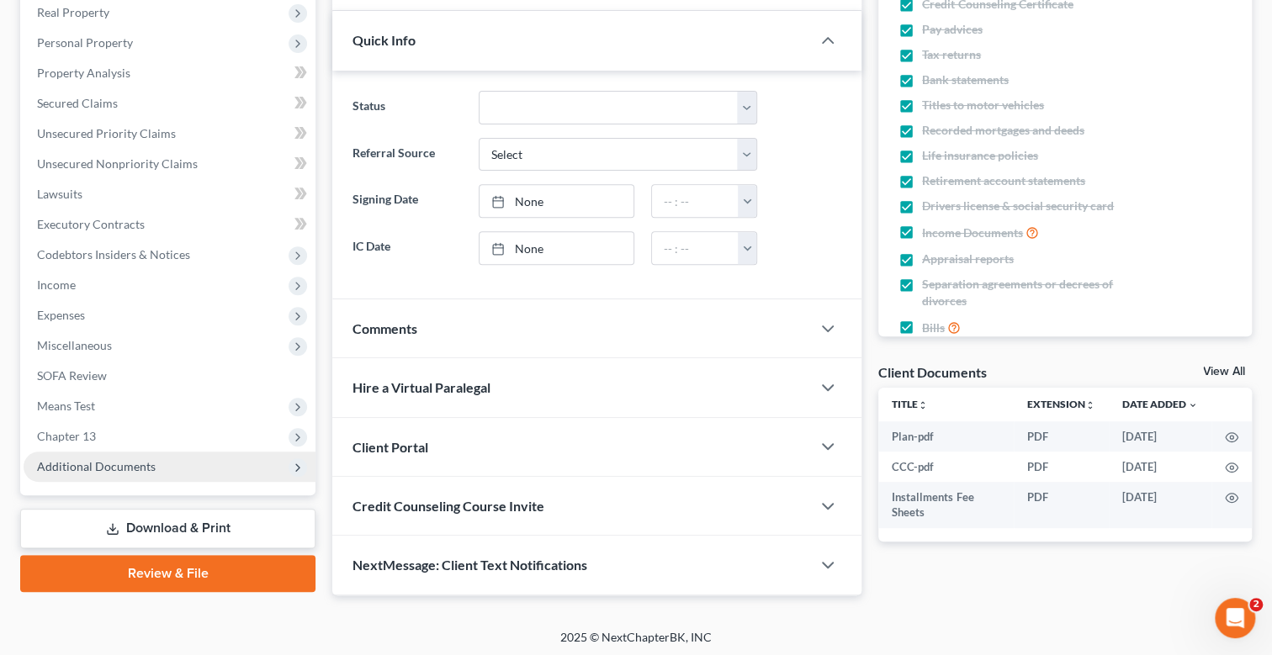
click at [107, 459] on span "Additional Documents" at bounding box center [96, 466] width 119 height 14
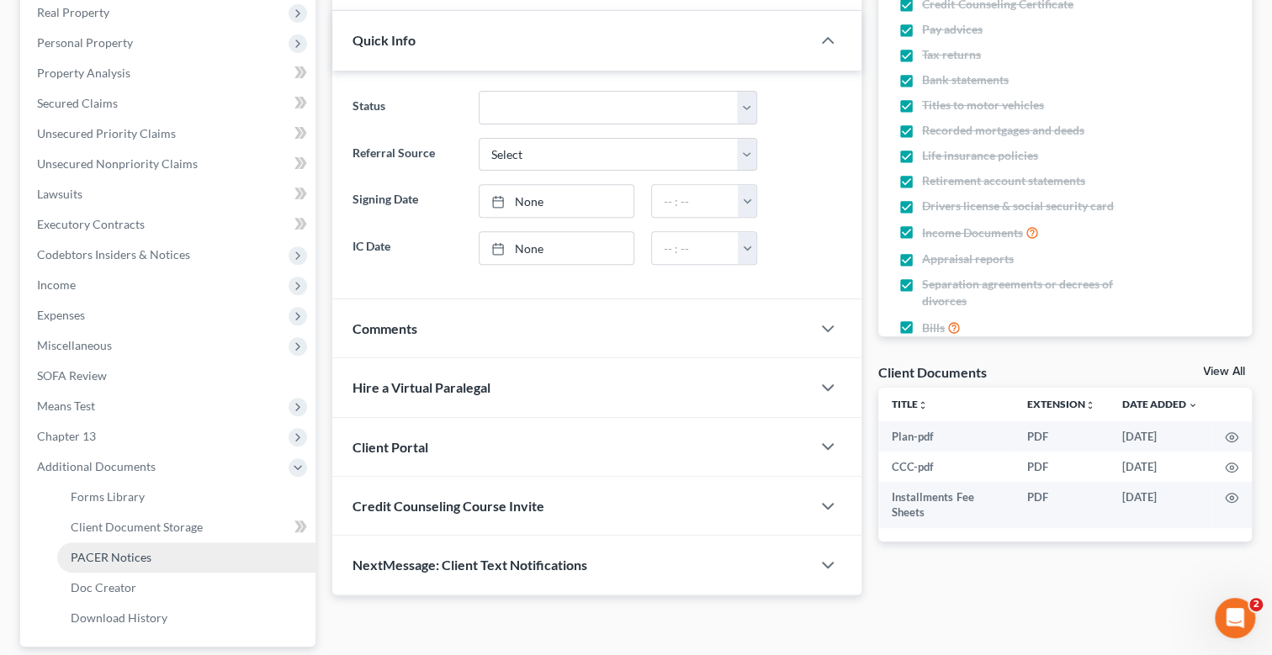
click at [135, 555] on span "PACER Notices" at bounding box center [111, 557] width 81 height 14
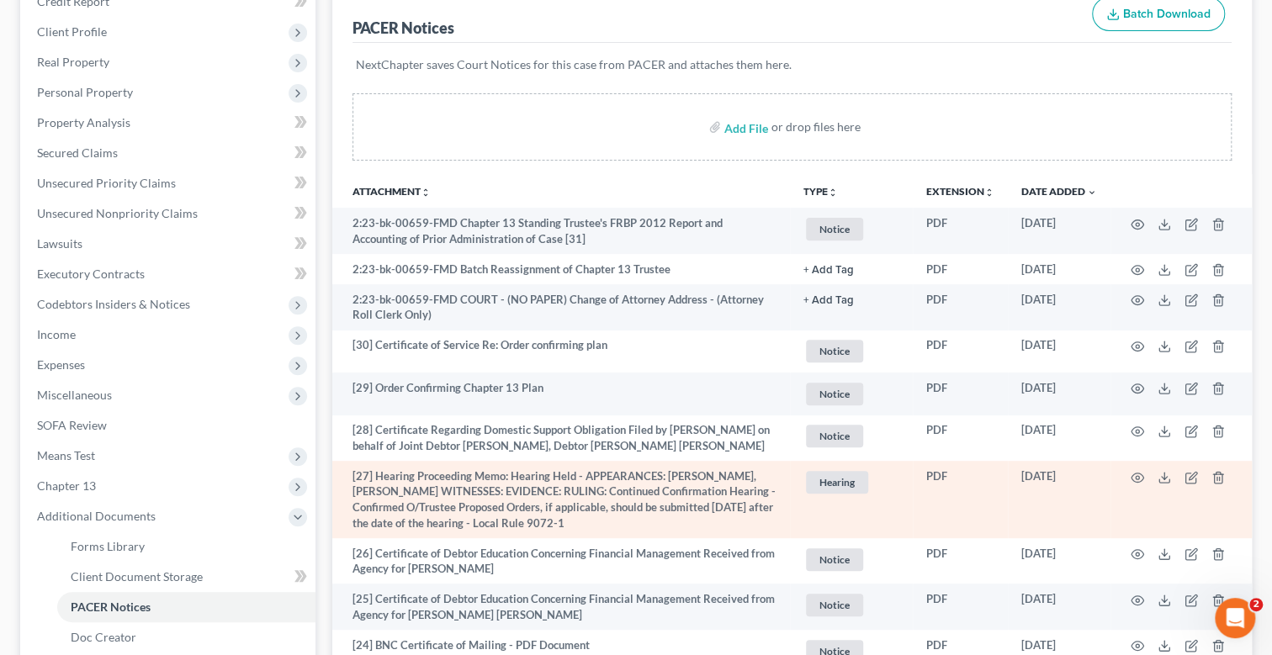
scroll to position [252, 0]
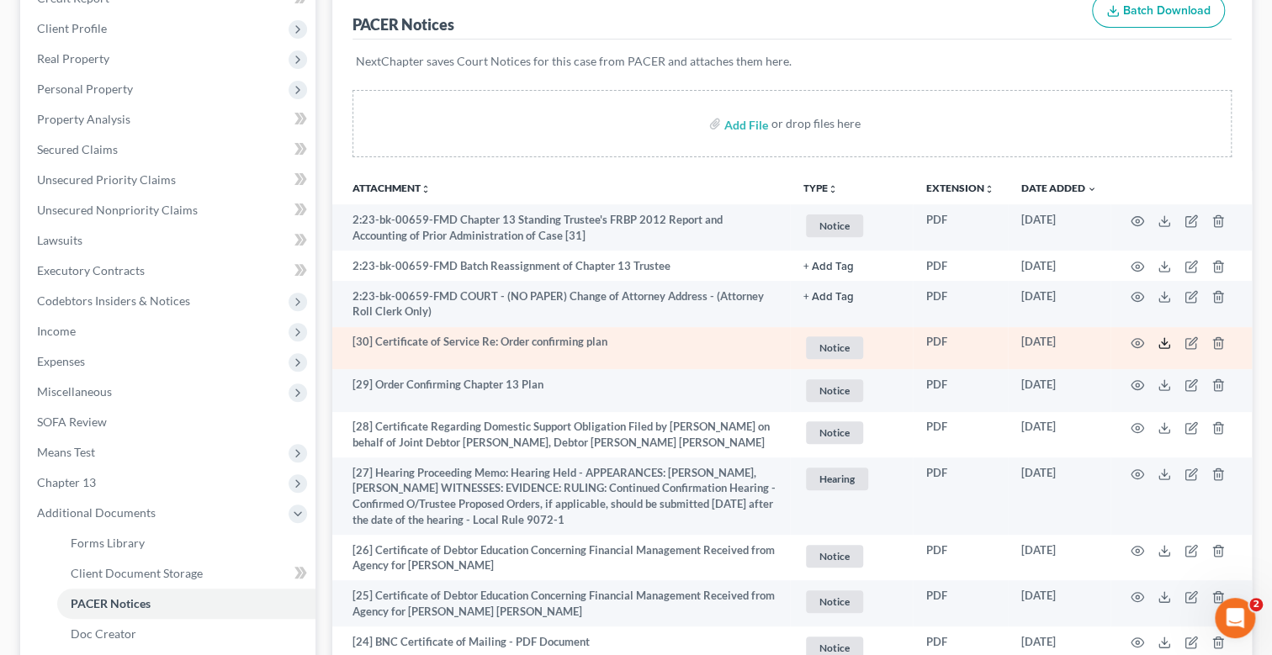
click at [1164, 340] on line at bounding box center [1164, 341] width 0 height 7
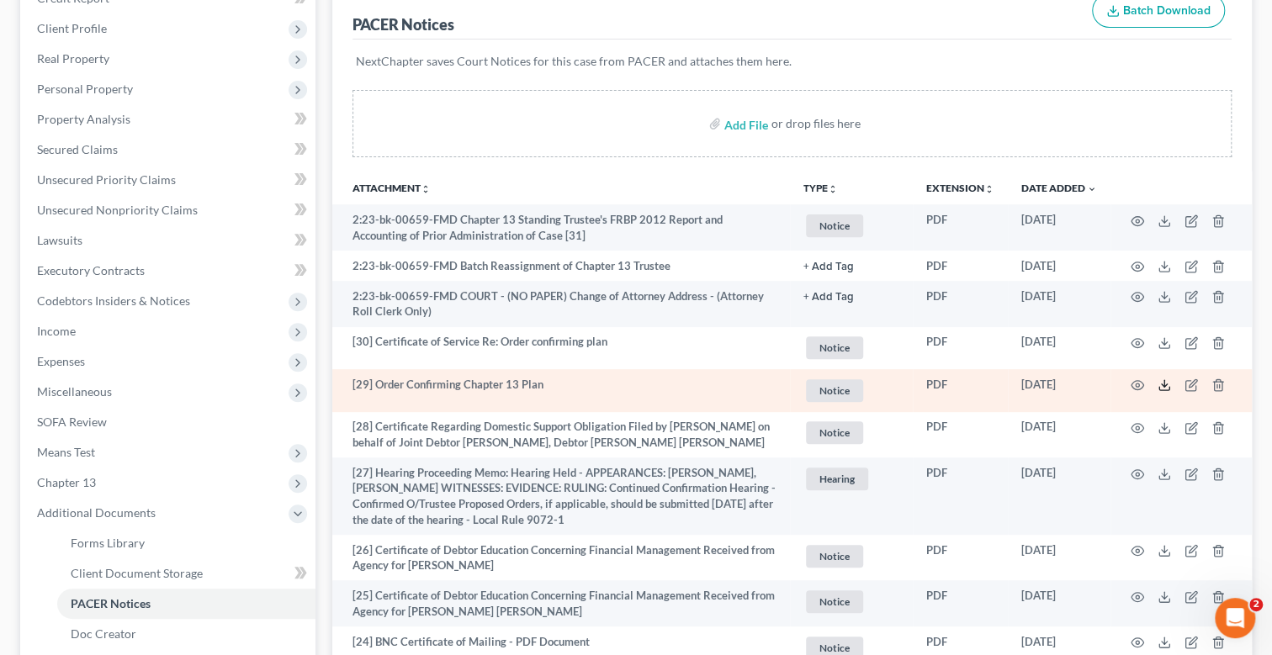
click at [1165, 386] on icon at bounding box center [1164, 385] width 13 height 13
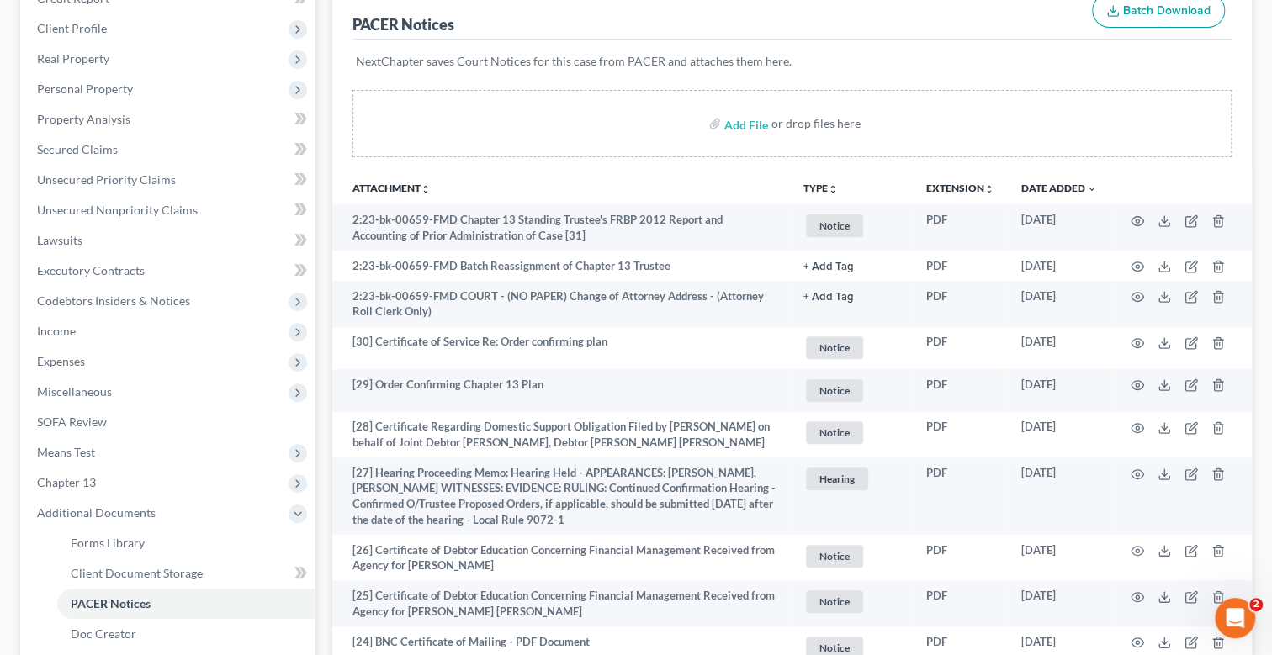
drag, startPoint x: 765, startPoint y: 21, endPoint x: 653, endPoint y: 109, distance: 142.1
click at [761, 24] on div "PACER Notices Batch Download" at bounding box center [792, 10] width 879 height 61
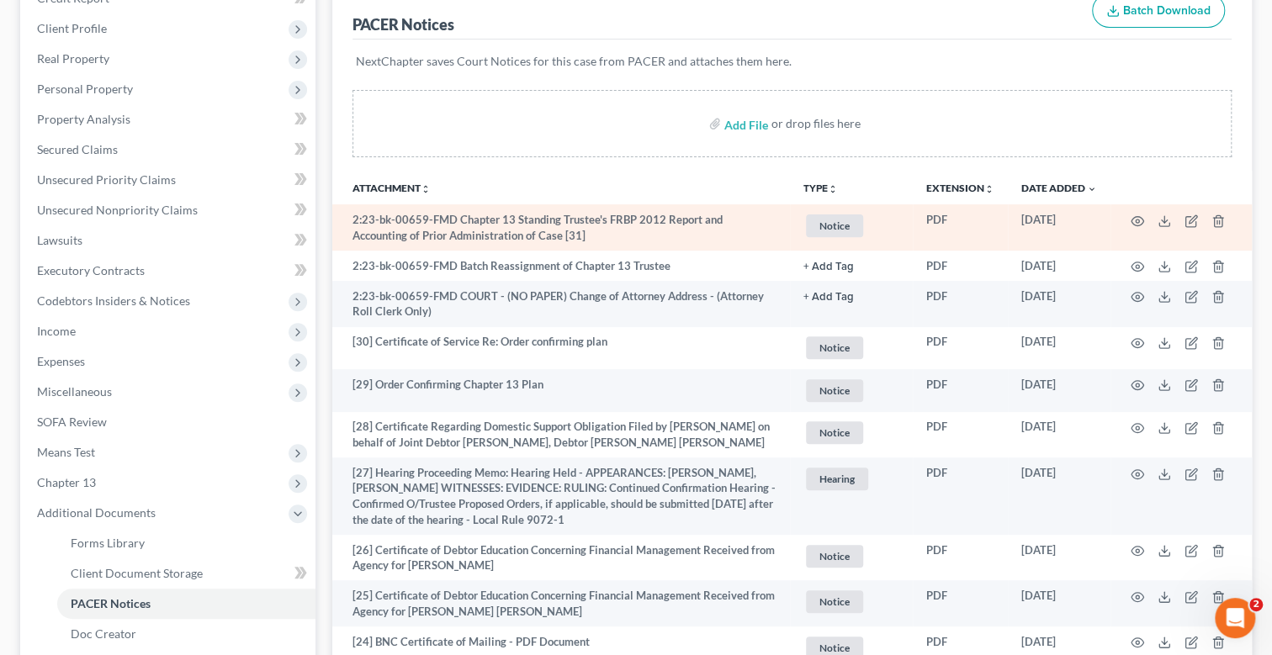
scroll to position [288, 0]
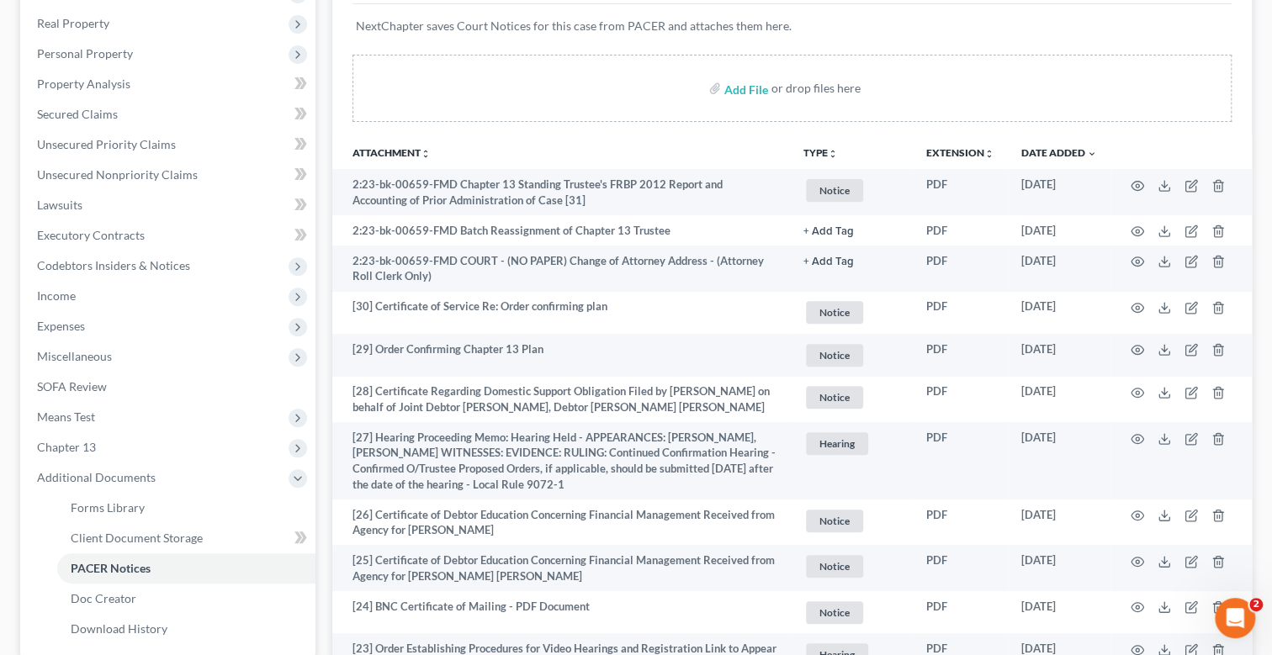
drag, startPoint x: 452, startPoint y: 97, endPoint x: 1283, endPoint y: 109, distance: 831.4
click at [543, 97] on div "Add File or drop files here" at bounding box center [792, 88] width 879 height 67
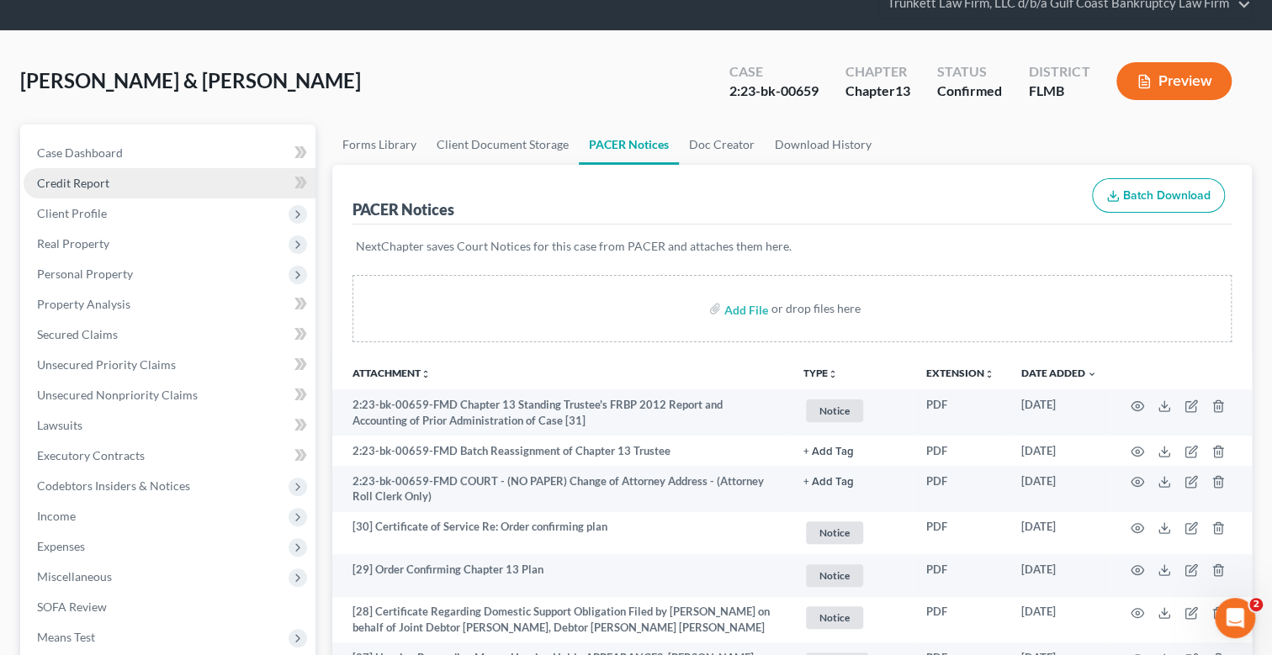
scroll to position [0, 0]
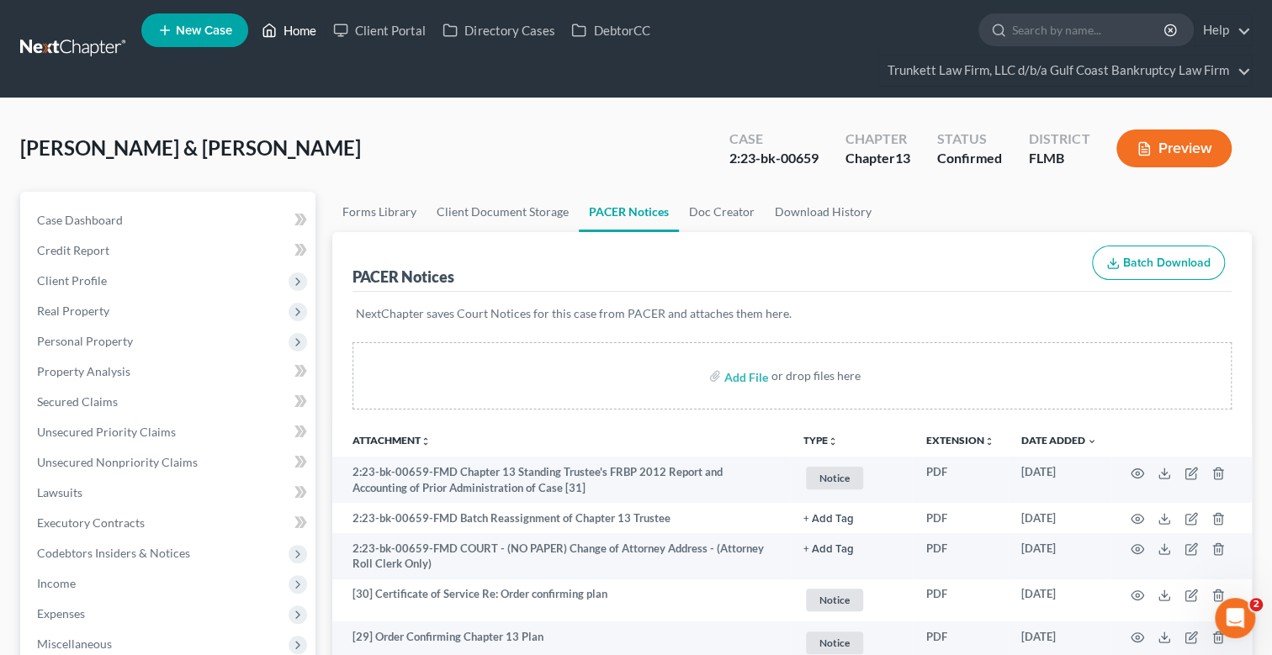
click at [295, 29] on link "Home" at bounding box center [289, 30] width 72 height 30
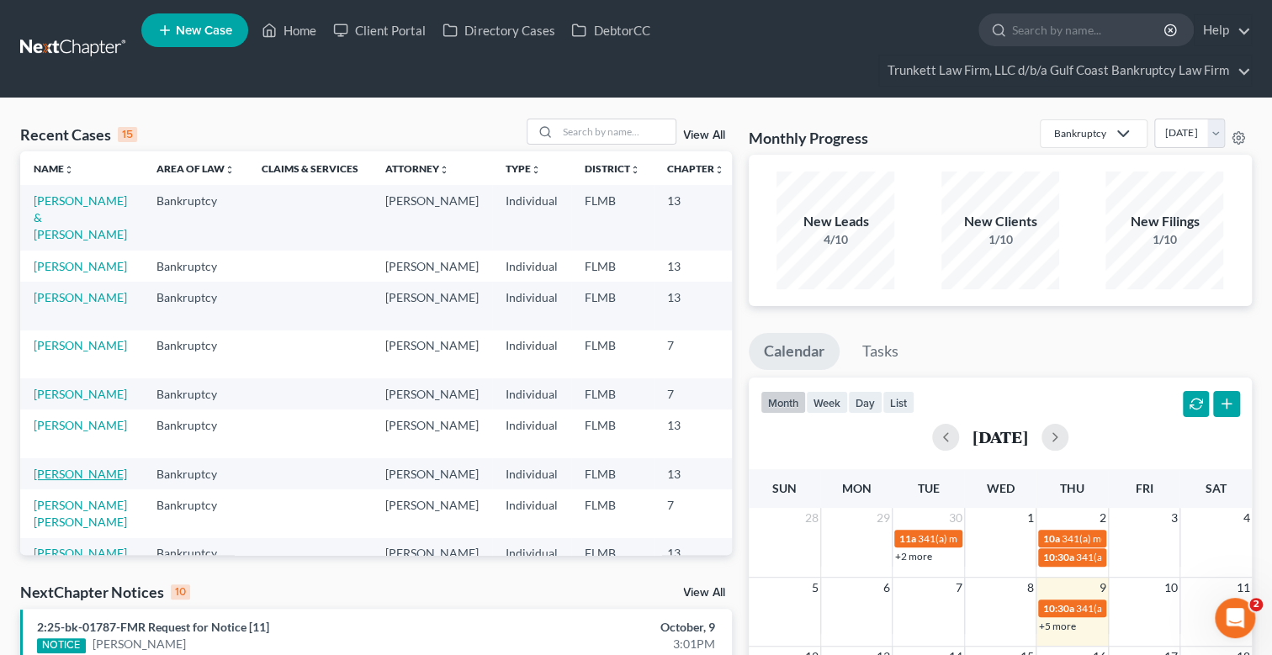
click at [47, 481] on link "[PERSON_NAME]" at bounding box center [80, 474] width 93 height 14
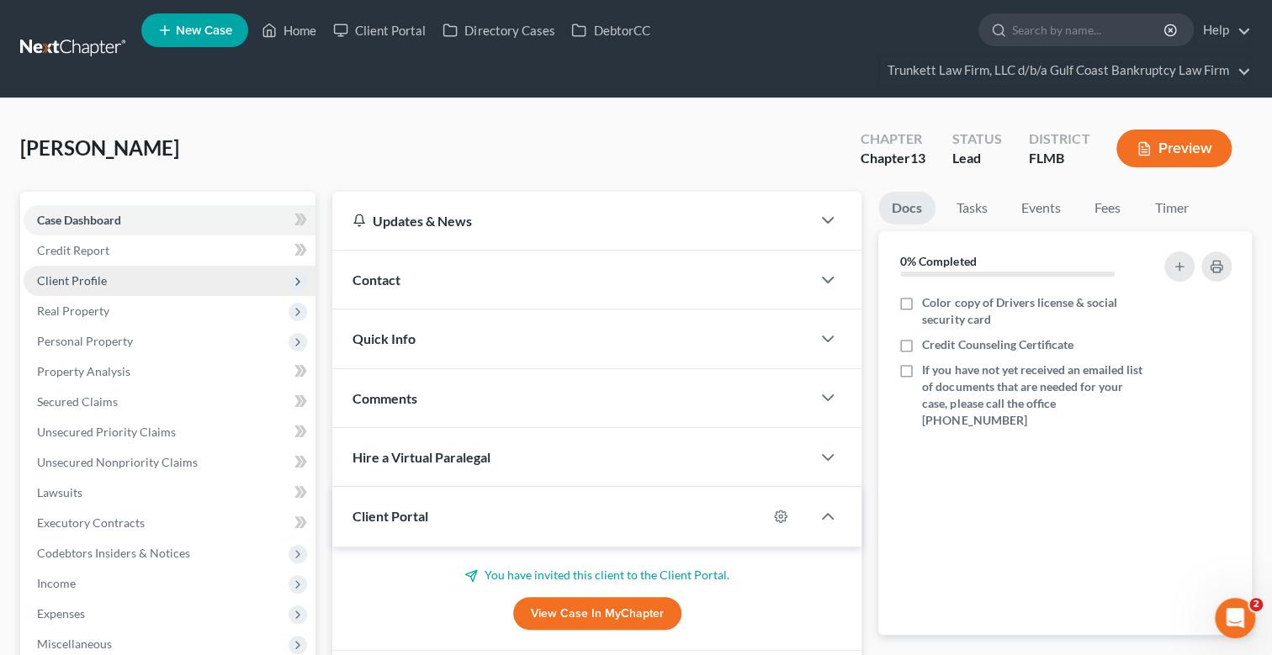
click at [88, 278] on span "Client Profile" at bounding box center [72, 280] width 70 height 14
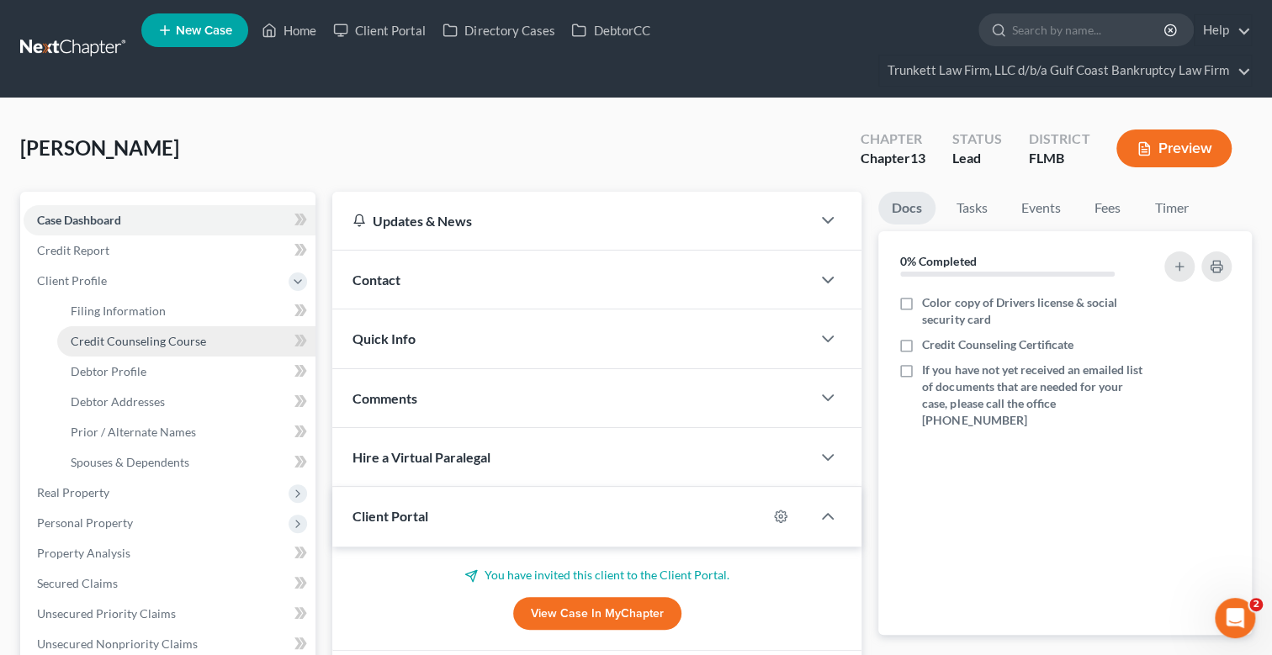
drag, startPoint x: 155, startPoint y: 336, endPoint x: 307, endPoint y: 334, distance: 152.3
click at [156, 336] on span "Credit Counseling Course" at bounding box center [138, 341] width 135 height 14
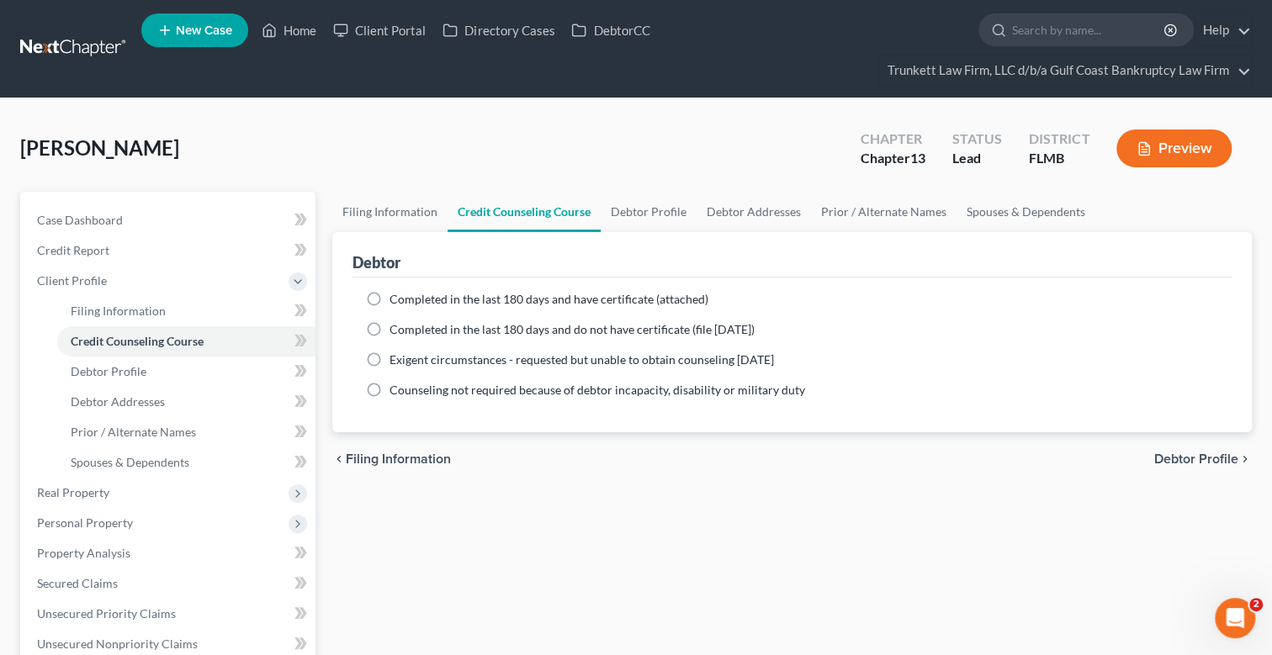
click at [390, 294] on label "Completed in the last 180 days and have certificate (attached)" at bounding box center [549, 299] width 319 height 17
click at [396, 294] on input "Completed in the last 180 days and have certificate (attached)" at bounding box center [401, 296] width 11 height 11
radio input "true"
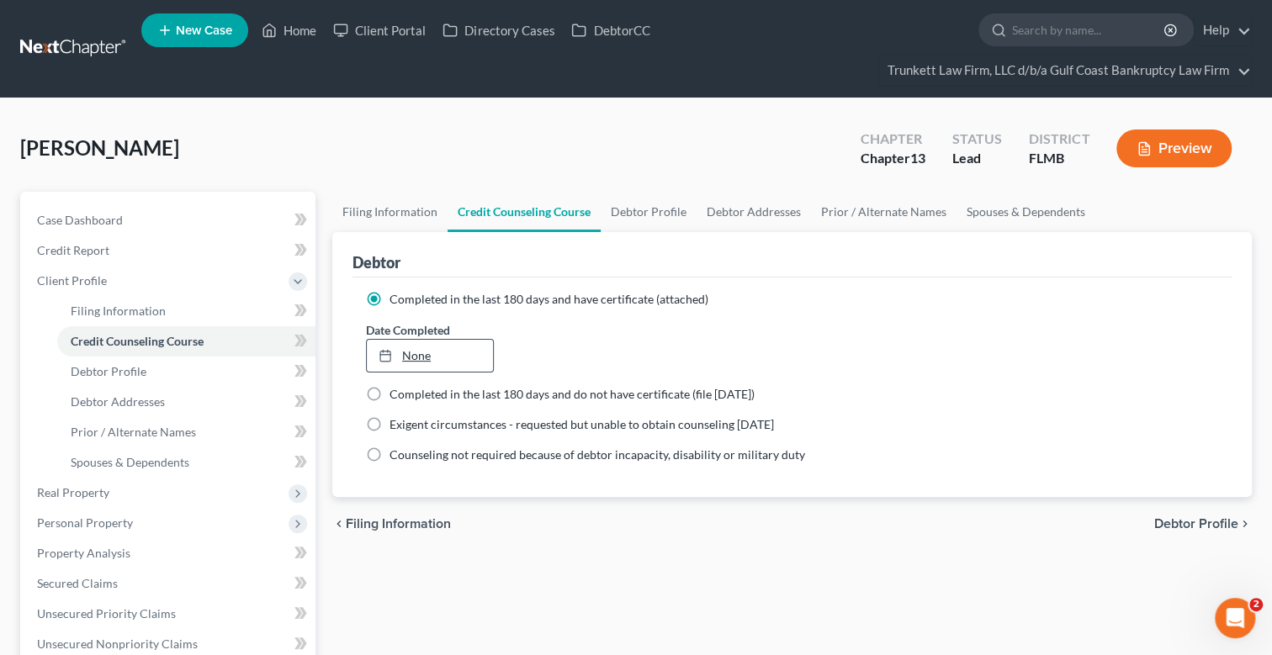
drag, startPoint x: 425, startPoint y: 348, endPoint x: 436, endPoint y: 352, distance: 11.4
click at [425, 348] on link "None" at bounding box center [430, 356] width 126 height 32
type input "[DATE]"
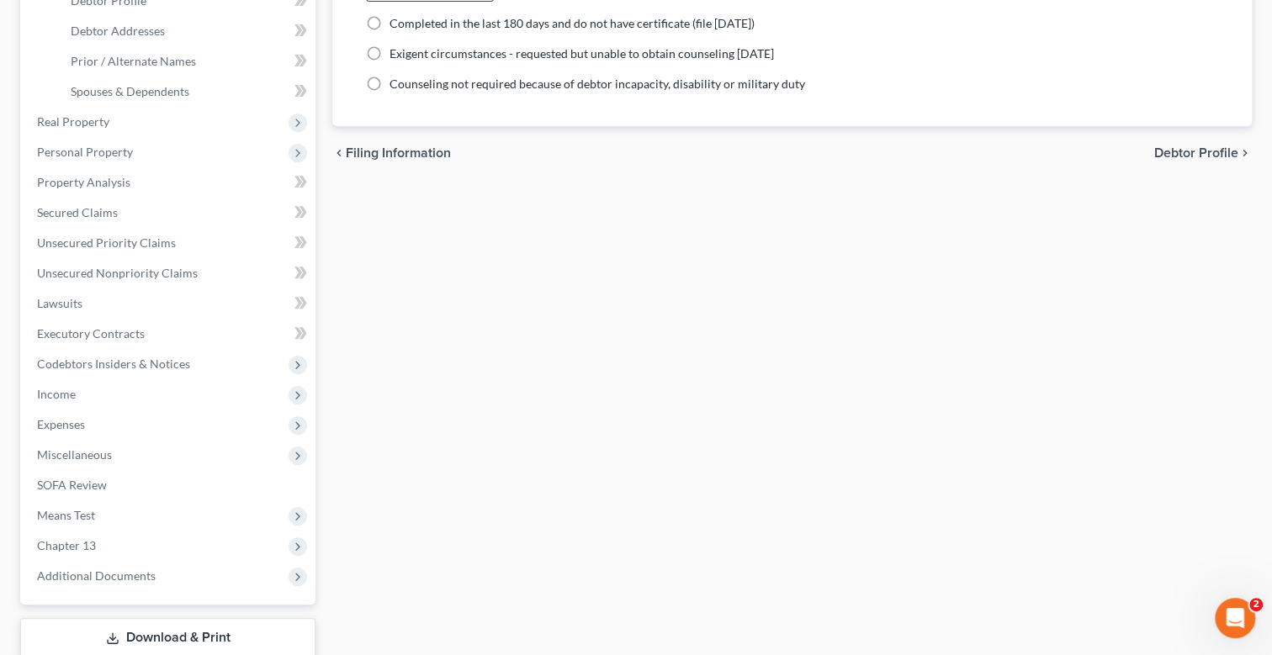
scroll to position [58, 0]
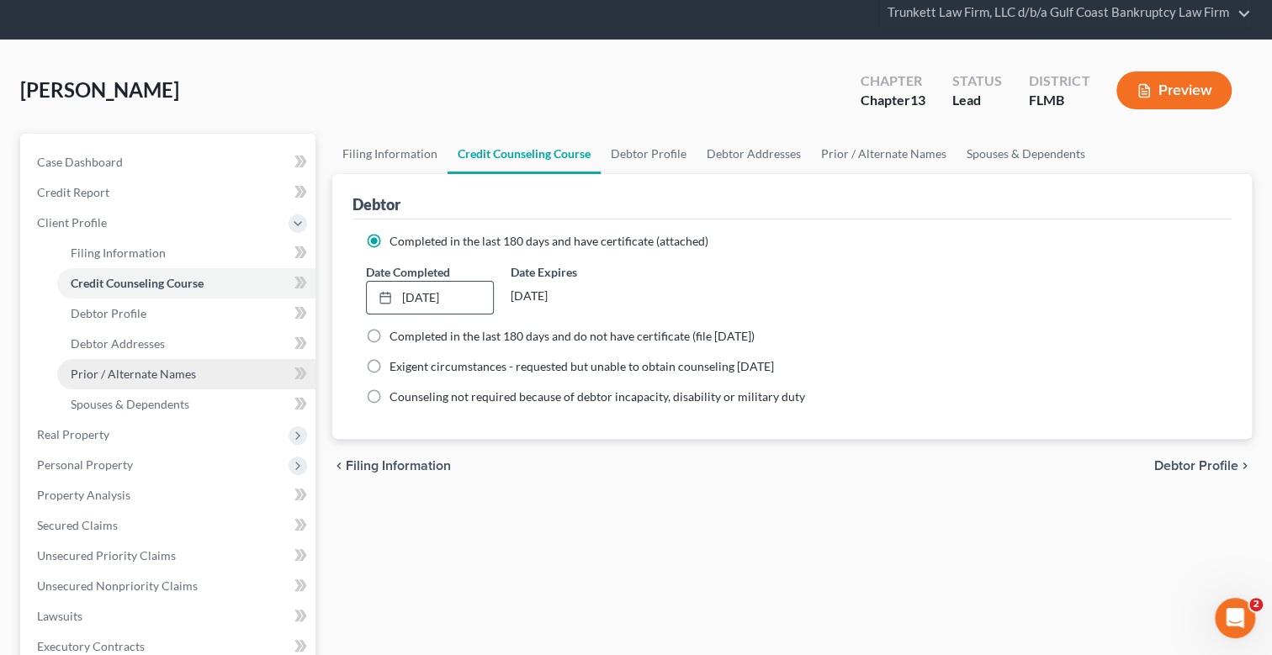
click at [133, 378] on span "Prior / Alternate Names" at bounding box center [133, 374] width 125 height 14
